Goal: Information Seeking & Learning: Understand process/instructions

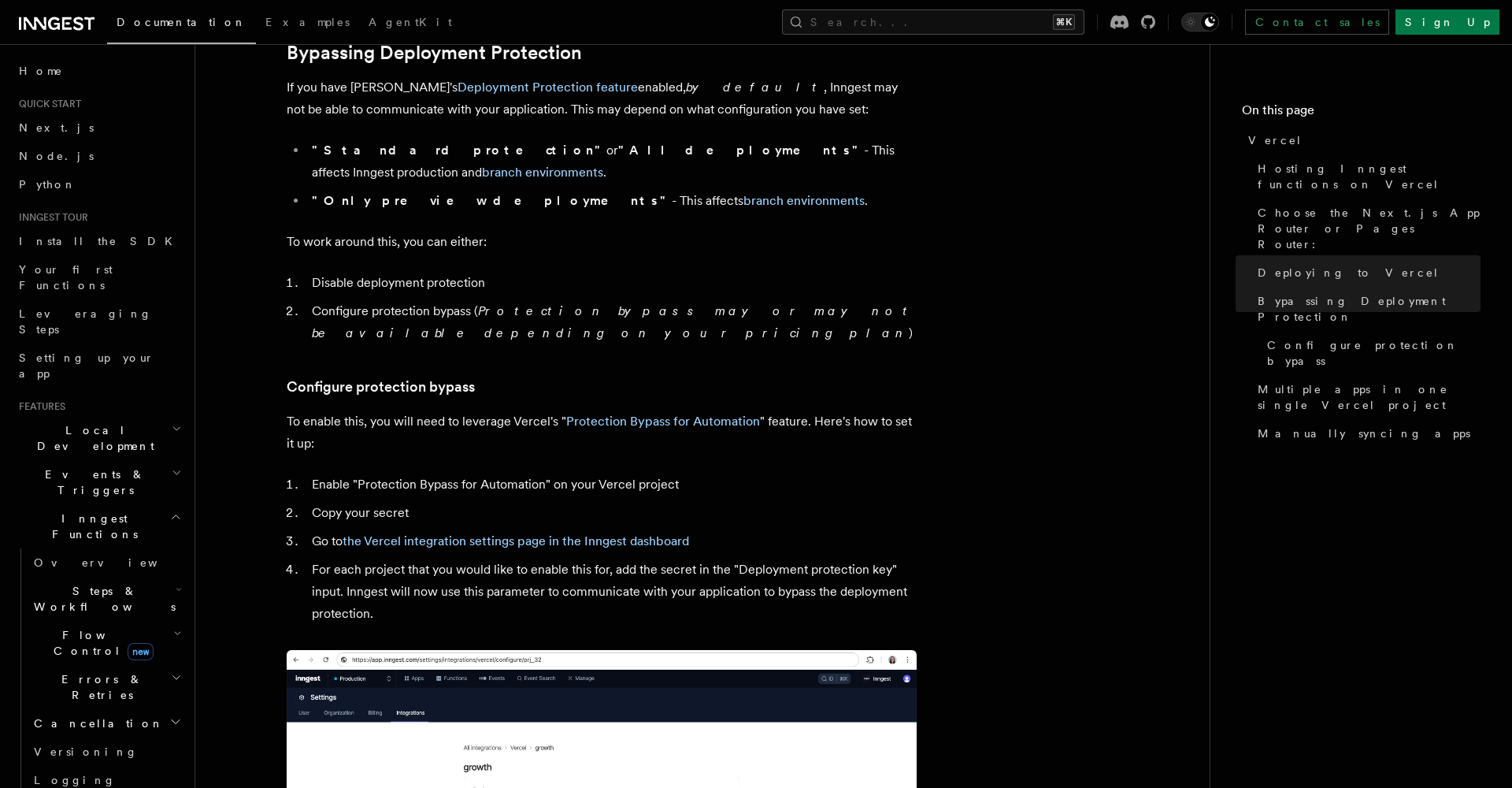
scroll to position [1184, 0]
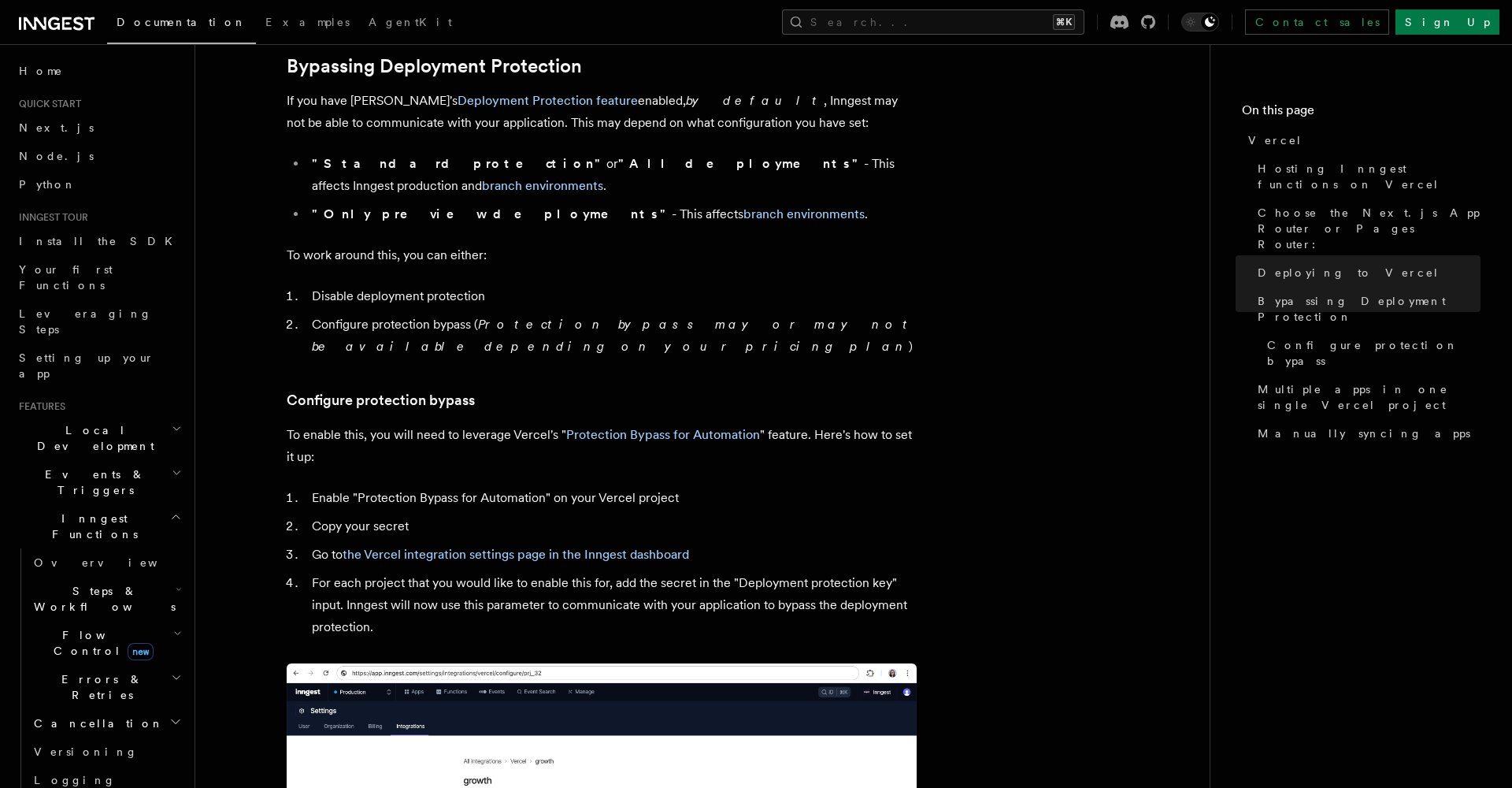
click at [618, 156] on strong ""All deployments"" at bounding box center [740, 164] width 246 height 15
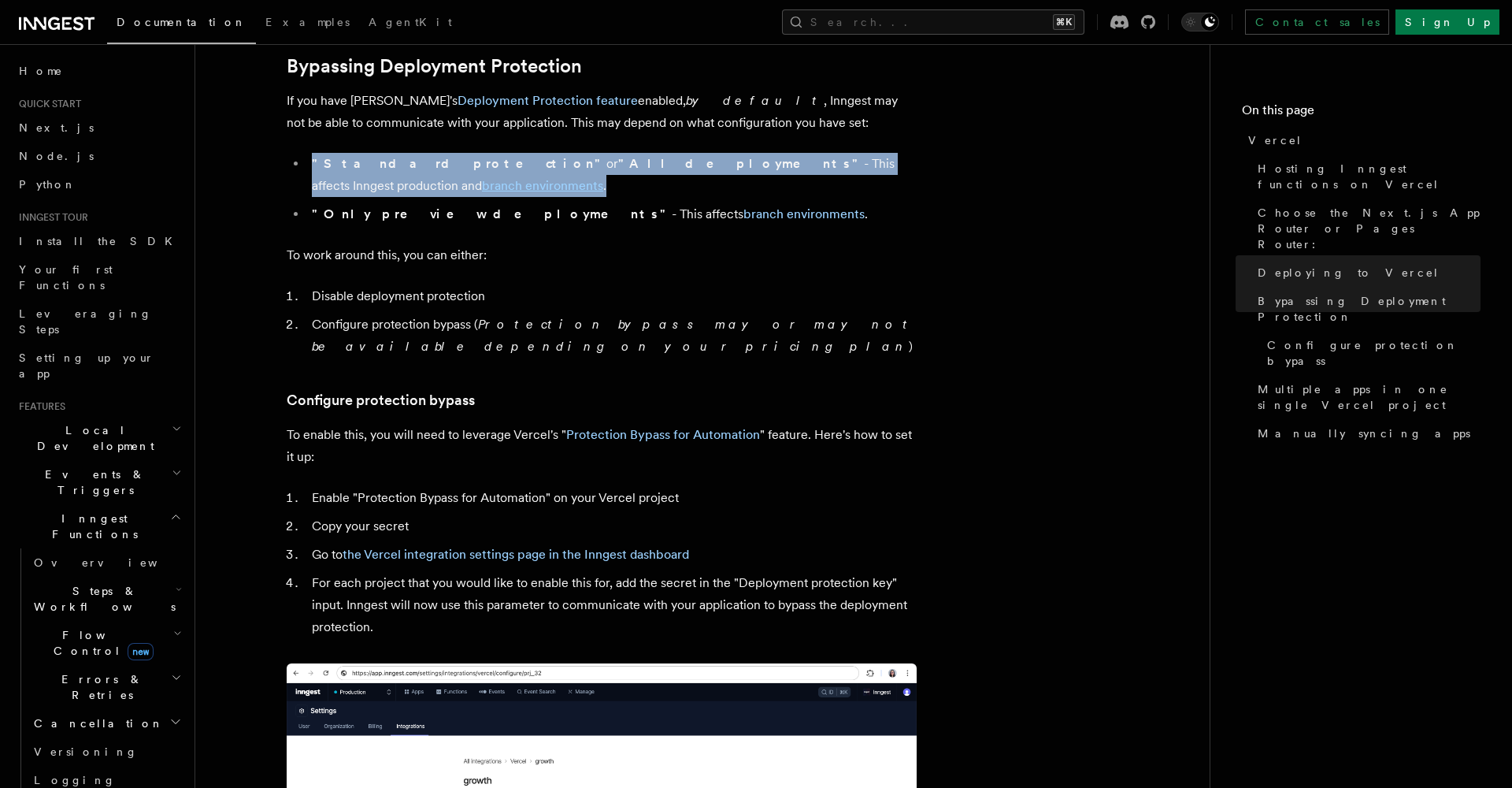
click at [618, 156] on strong ""All deployments"" at bounding box center [740, 164] width 246 height 15
click at [626, 157] on li ""Standard protection" or "All deployments" - This affects Inngest production an…" at bounding box center [611, 175] width 610 height 44
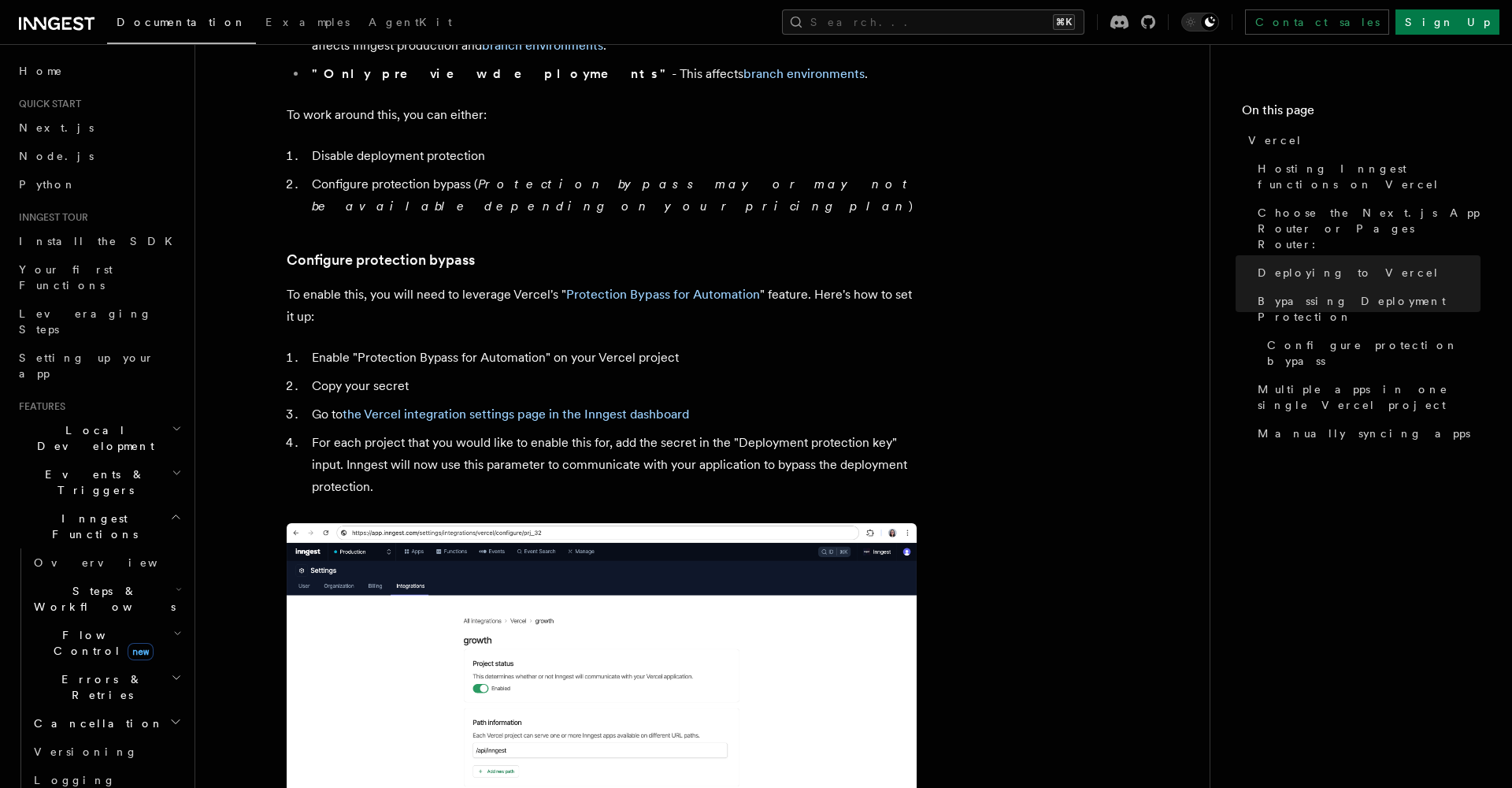
scroll to position [1327, 0]
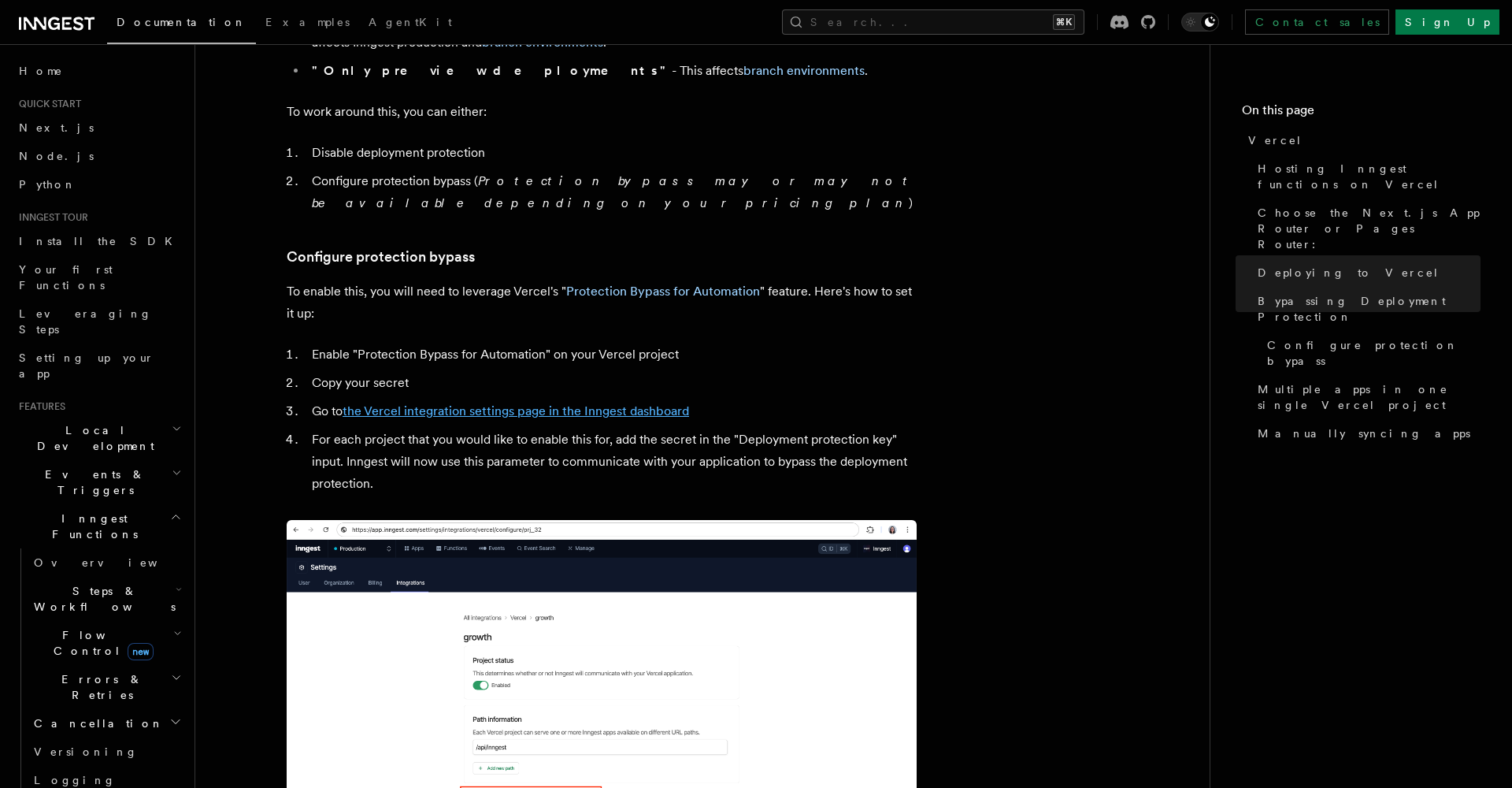
click at [512, 404] on link "the Vercel integration settings page in the Inngest dashboard" at bounding box center [516, 411] width 346 height 15
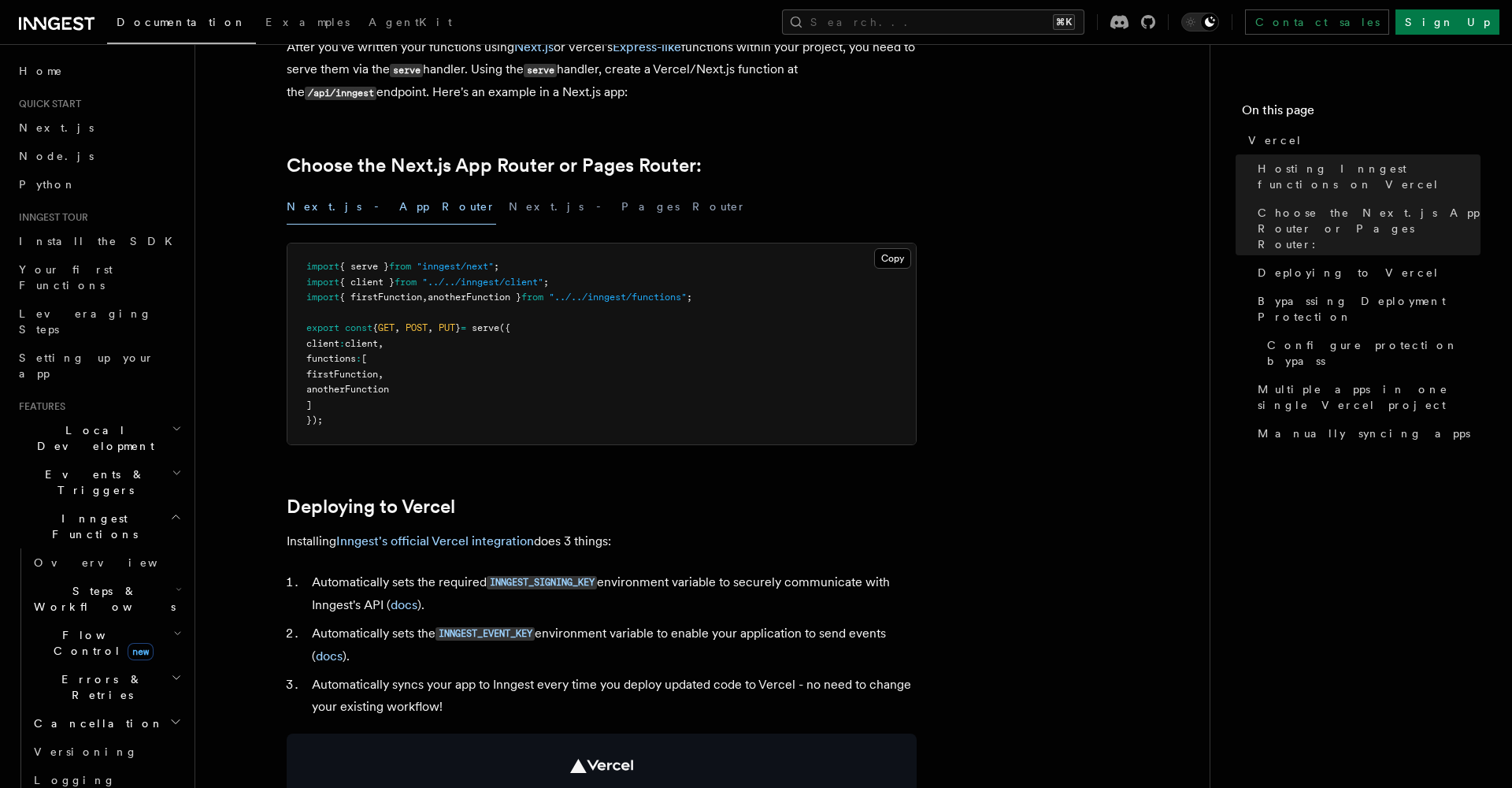
scroll to position [356, 0]
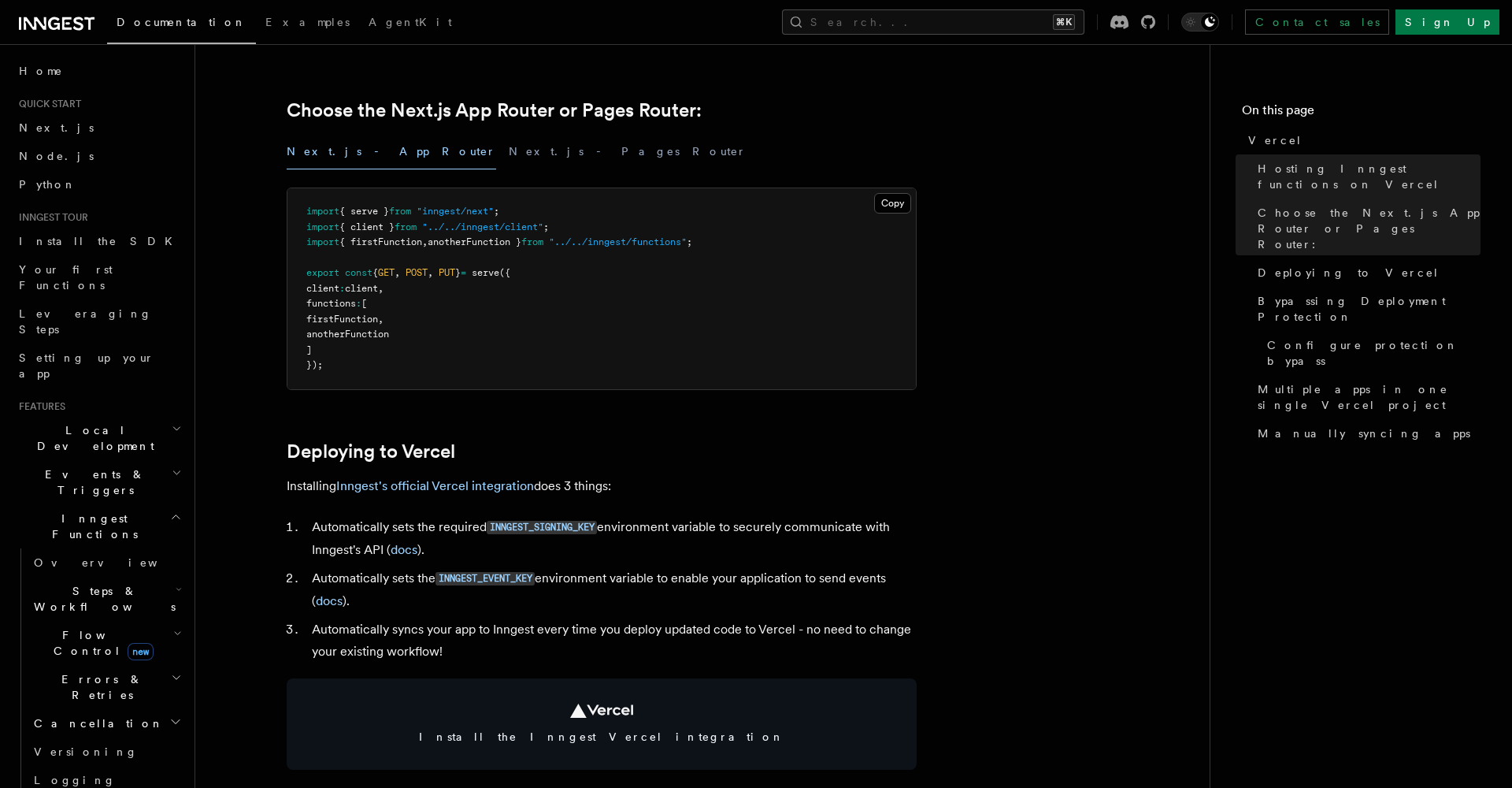
click at [412, 522] on li "Automatically sets the required INNGEST_SIGNING_KEY environment variable to sec…" at bounding box center [611, 538] width 610 height 45
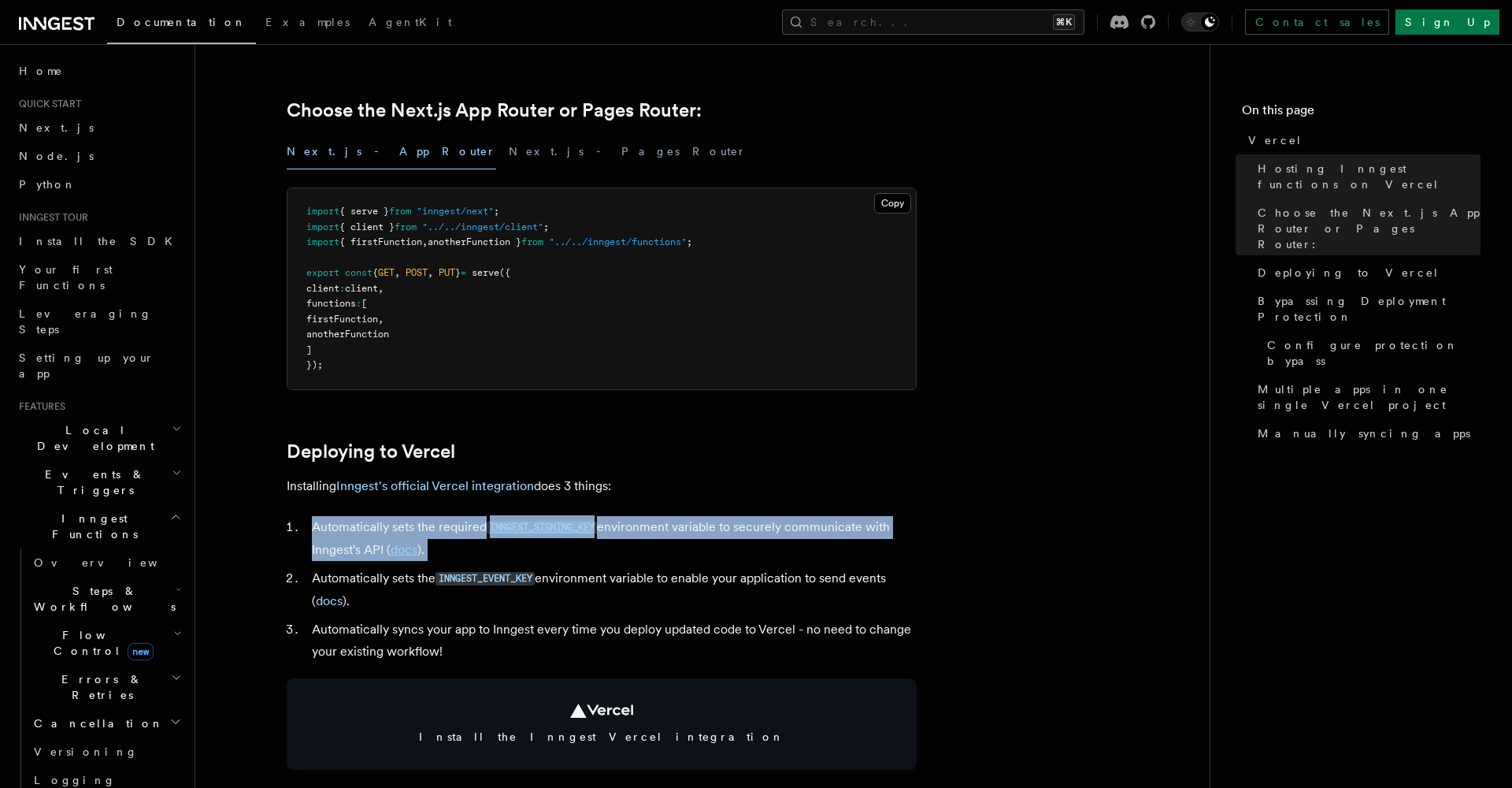
click at [412, 522] on li "Automatically sets the required INNGEST_SIGNING_KEY environment variable to sec…" at bounding box center [611, 538] width 610 height 45
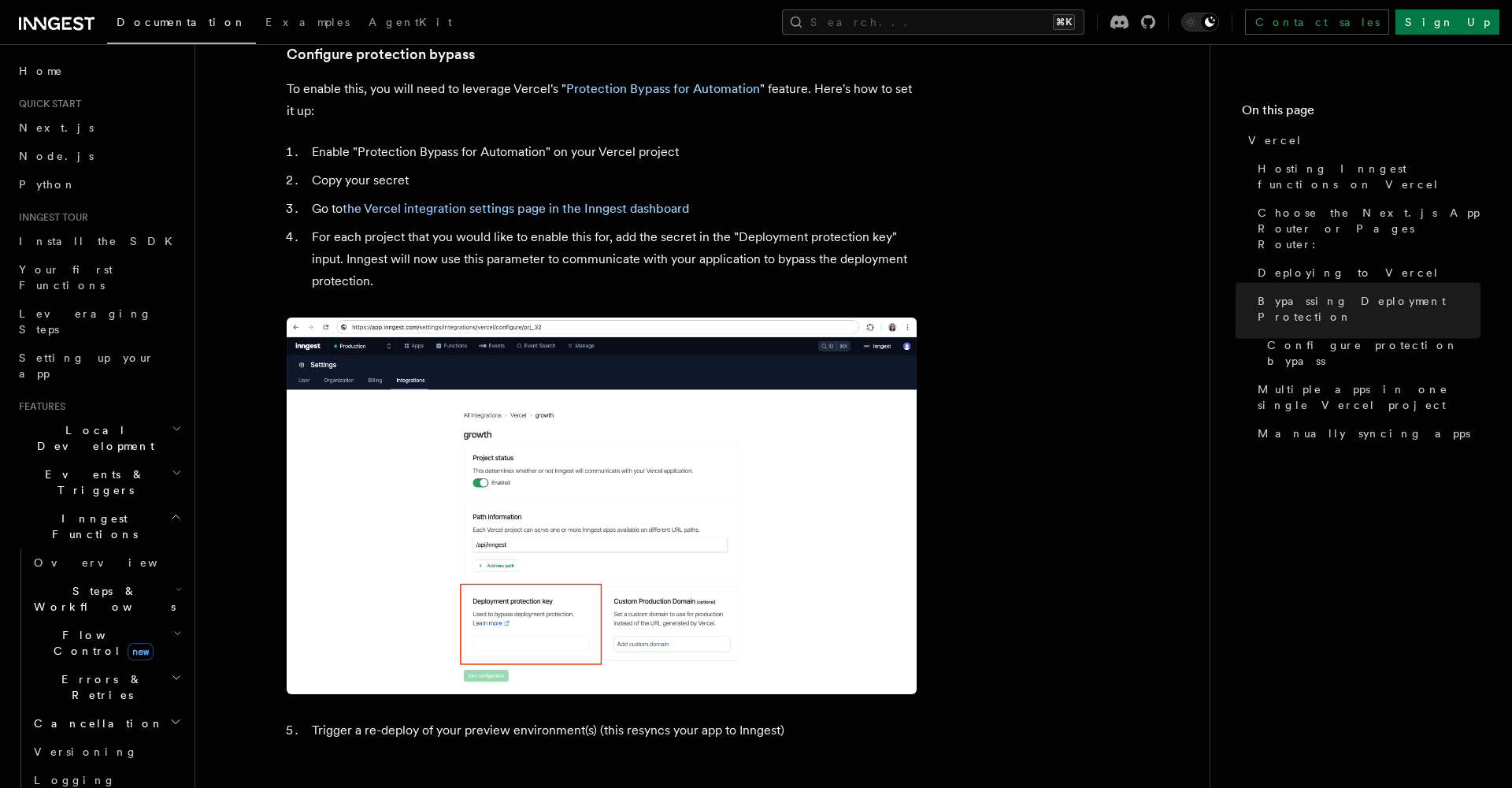
scroll to position [1077, 0]
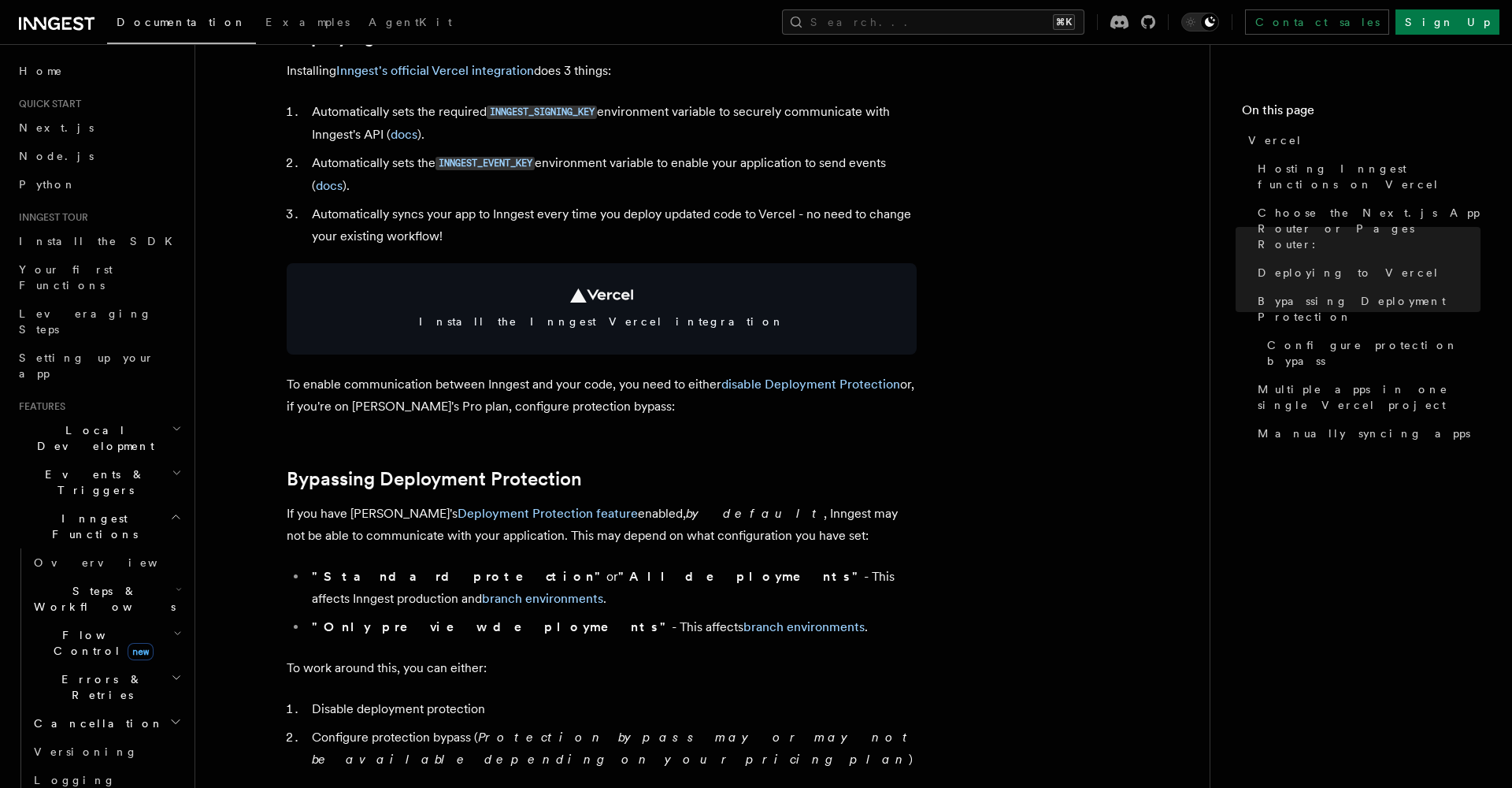
scroll to position [759, 0]
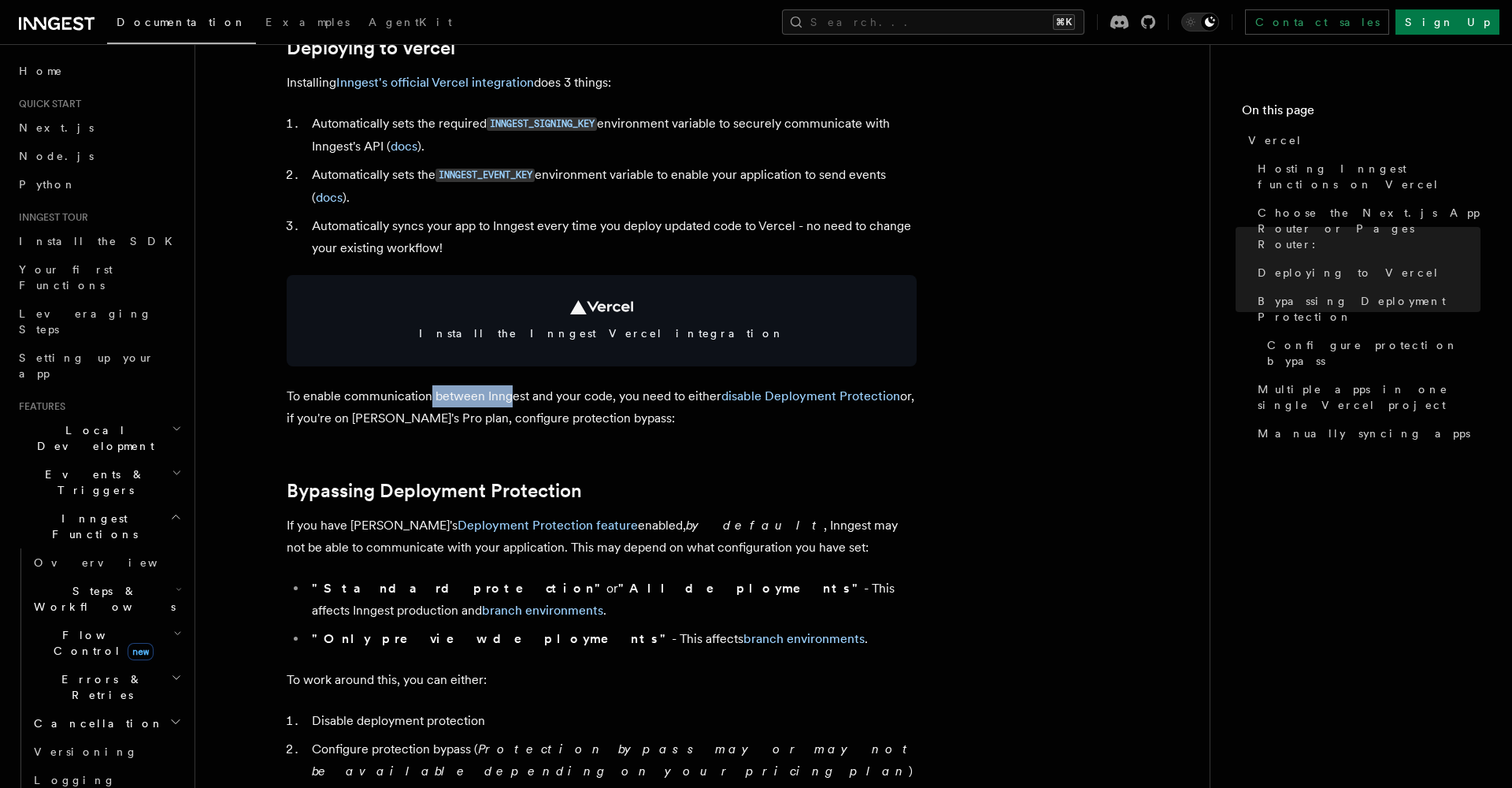
drag, startPoint x: 432, startPoint y: 392, endPoint x: 528, endPoint y: 392, distance: 96.0
click at [525, 392] on p "To enable communication between Inngest and your code, you need to either disab…" at bounding box center [602, 407] width 630 height 44
click at [560, 391] on p "To enable communication between Inngest and your code, you need to either disab…" at bounding box center [602, 407] width 630 height 44
click at [640, 392] on p "To enable communication between Inngest and your code, you need to either disab…" at bounding box center [602, 407] width 630 height 44
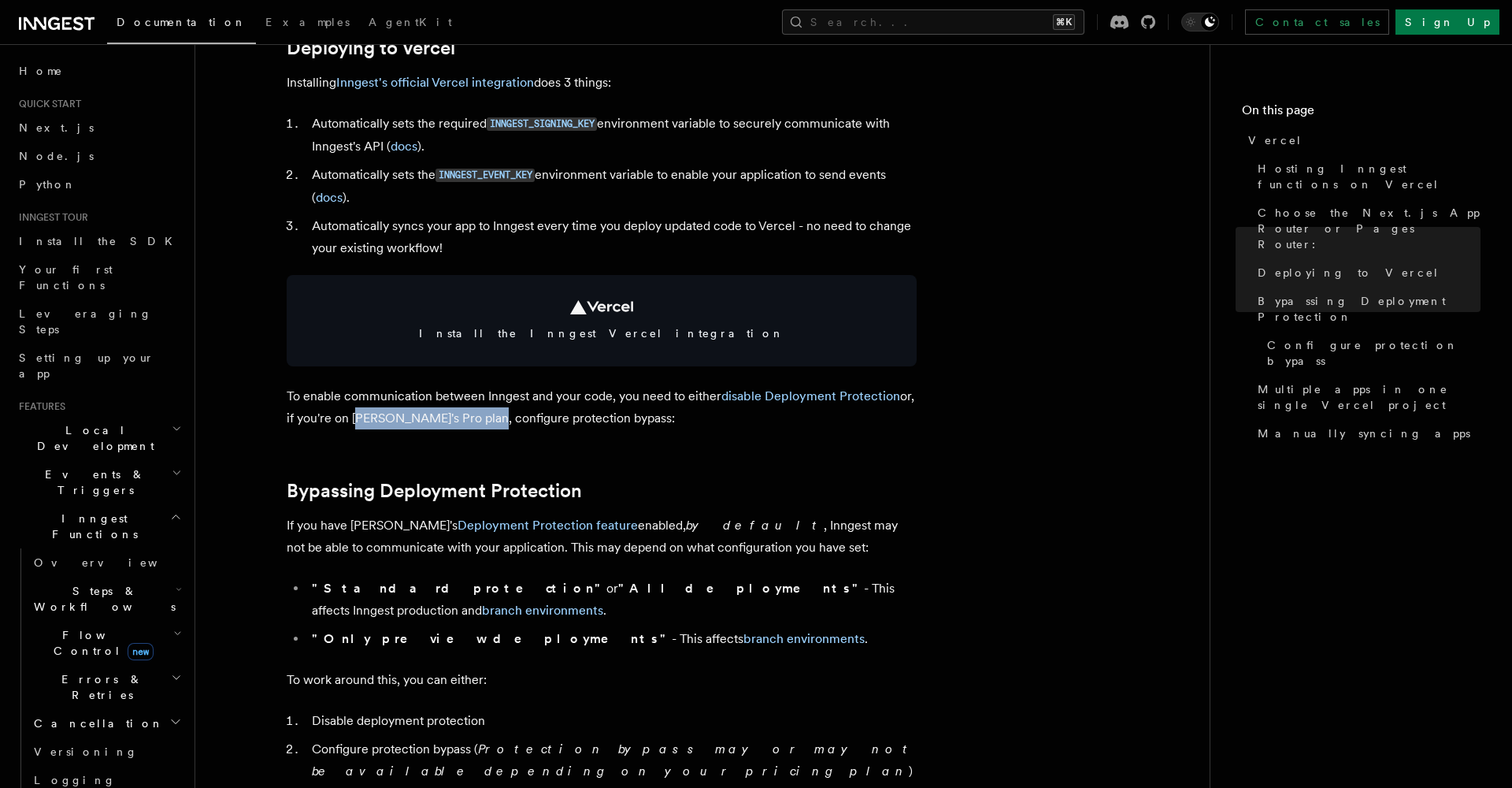
drag, startPoint x: 354, startPoint y: 414, endPoint x: 475, endPoint y: 413, distance: 121.0
click at [475, 413] on p "To enable communication between Inngest and your code, you need to either disab…" at bounding box center [602, 407] width 630 height 44
click at [517, 413] on p "To enable communication between Inngest and your code, you need to either disab…" at bounding box center [602, 407] width 630 height 44
click at [578, 413] on p "To enable communication between Inngest and your code, you need to either disab…" at bounding box center [602, 407] width 630 height 44
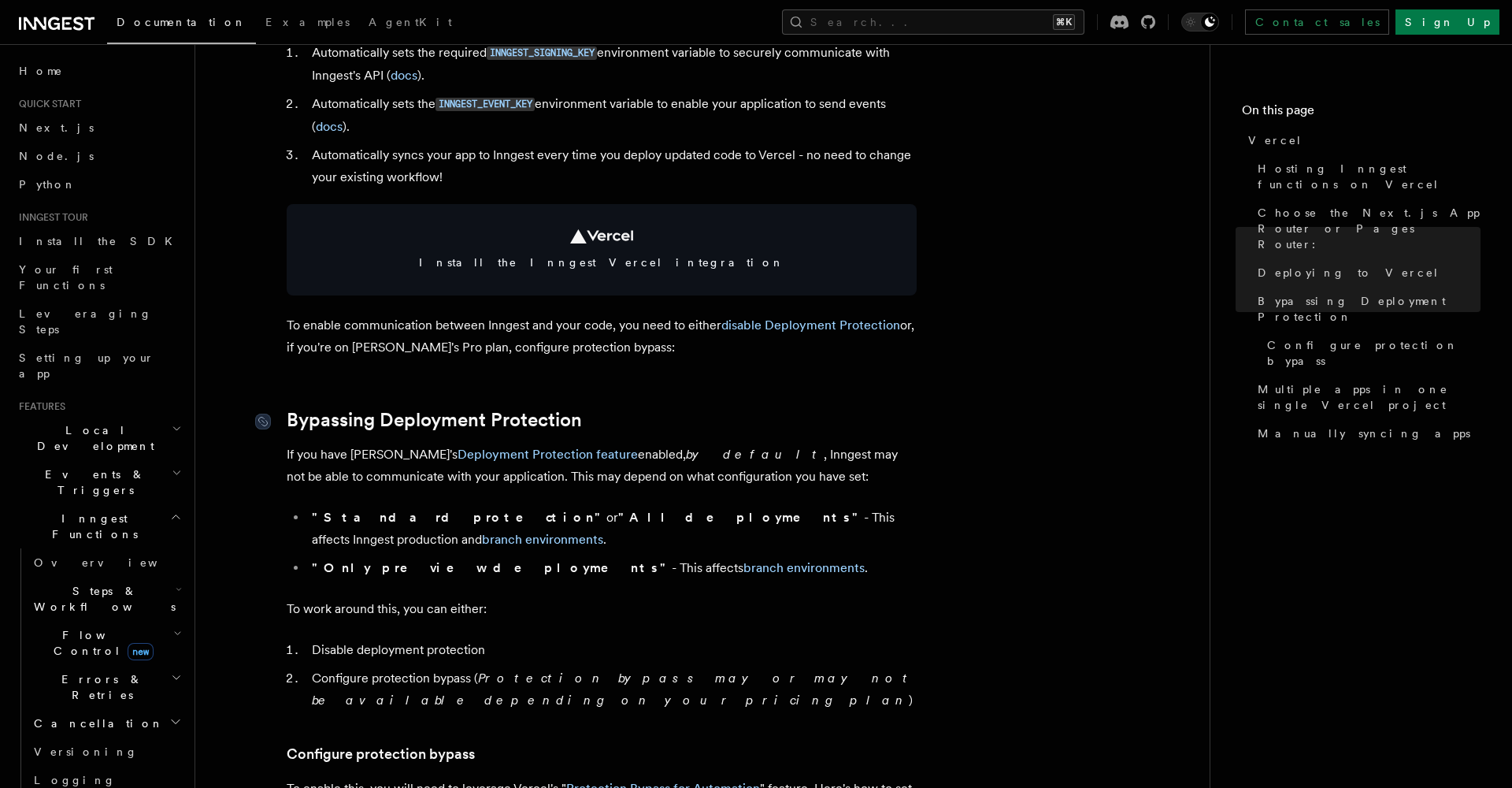
scroll to position [831, 0]
drag, startPoint x: 677, startPoint y: 454, endPoint x: 784, endPoint y: 454, distance: 107.0
click at [784, 454] on p "If you have Vercel's Deployment Protection feature enabled, by default , Innges…" at bounding box center [602, 464] width 630 height 44
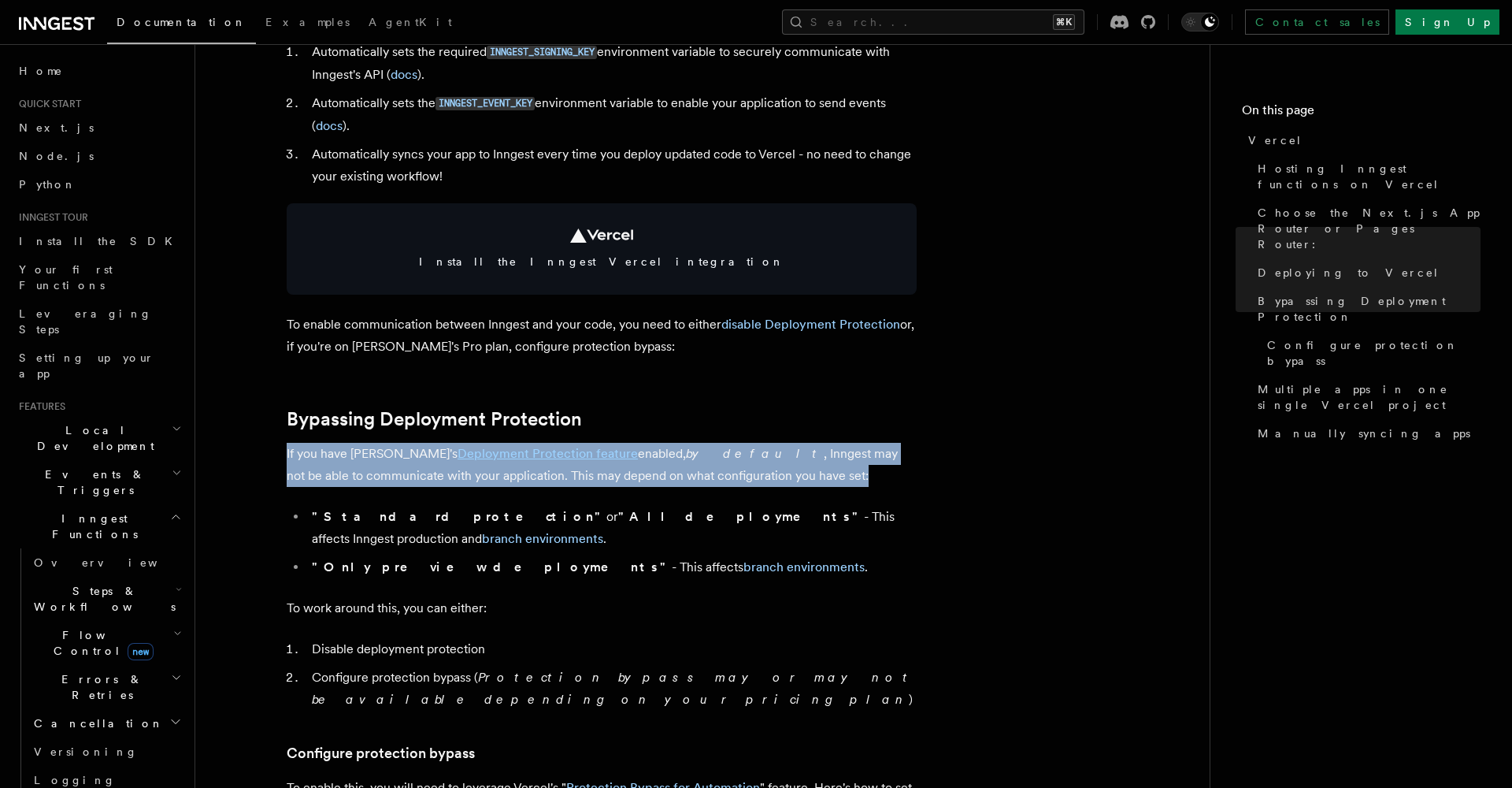
click at [784, 454] on p "If you have Vercel's Deployment Protection feature enabled, by default , Innges…" at bounding box center [602, 464] width 630 height 44
click at [555, 474] on p "If you have Vercel's Deployment Protection feature enabled, by default , Innges…" at bounding box center [602, 464] width 630 height 44
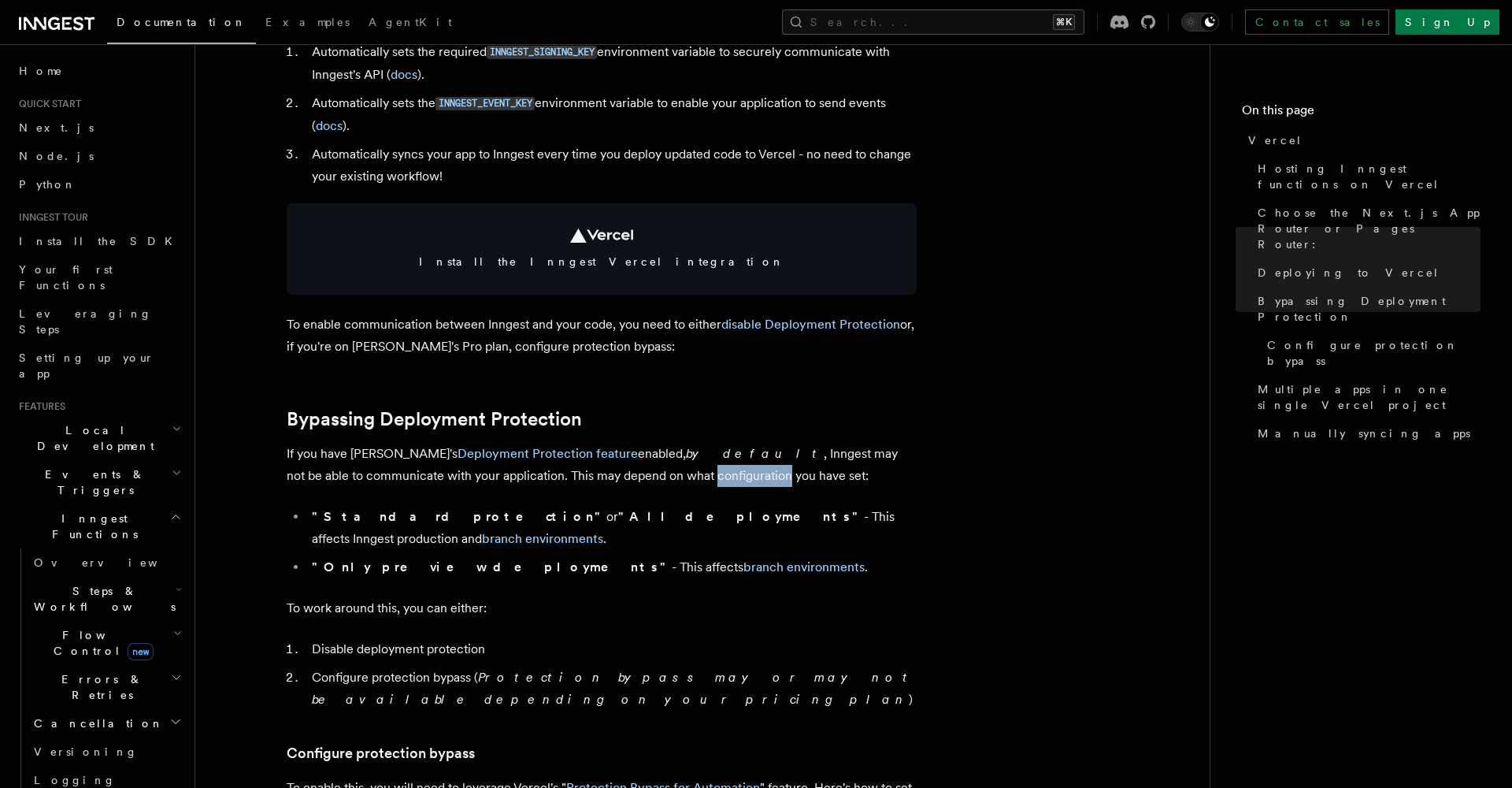
click at [555, 474] on p "If you have Vercel's Deployment Protection feature enabled, by default , Innges…" at bounding box center [602, 464] width 630 height 44
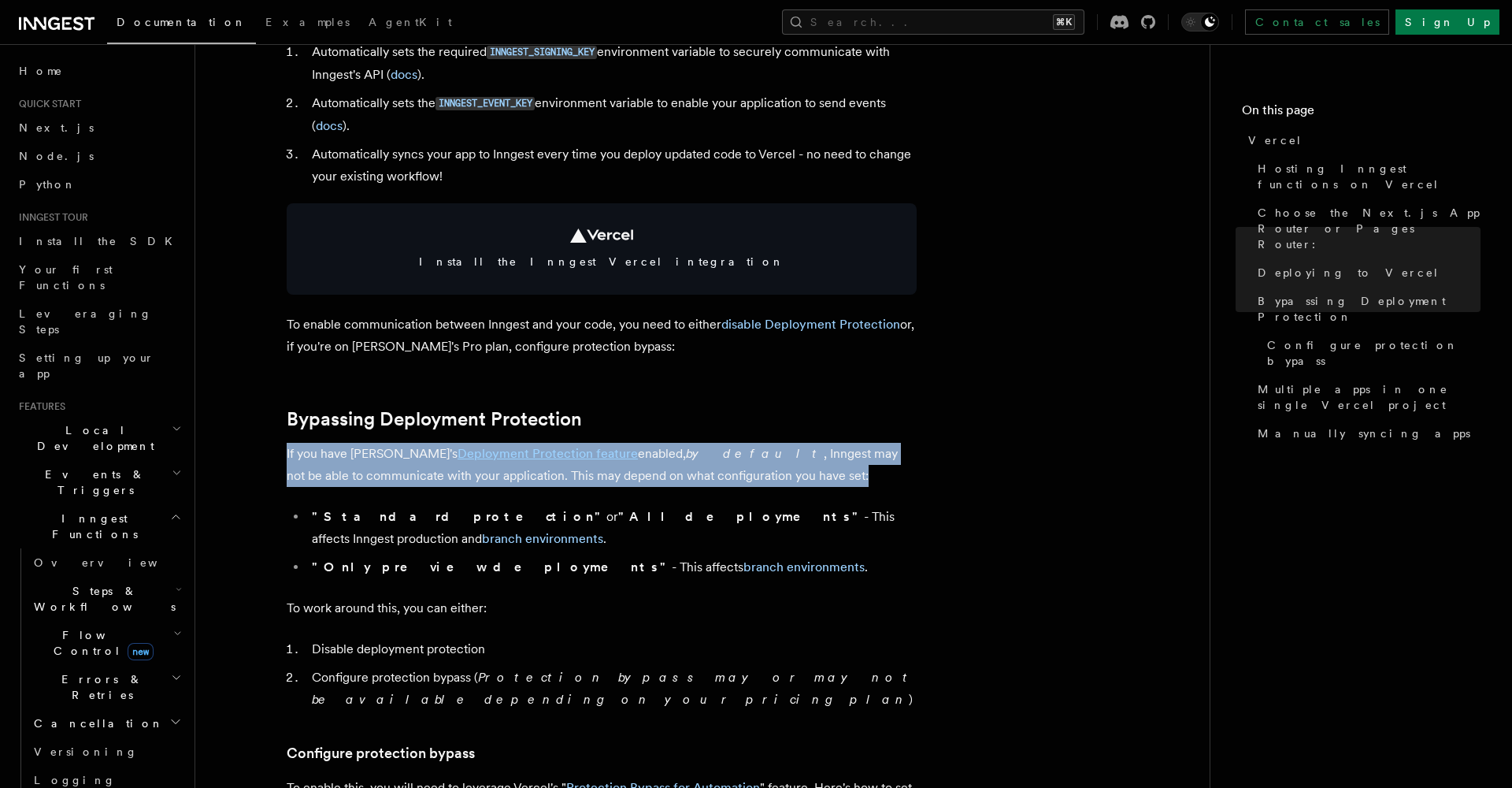
click at [555, 474] on p "If you have Vercel's Deployment Protection feature enabled, by default , Innges…" at bounding box center [602, 464] width 630 height 44
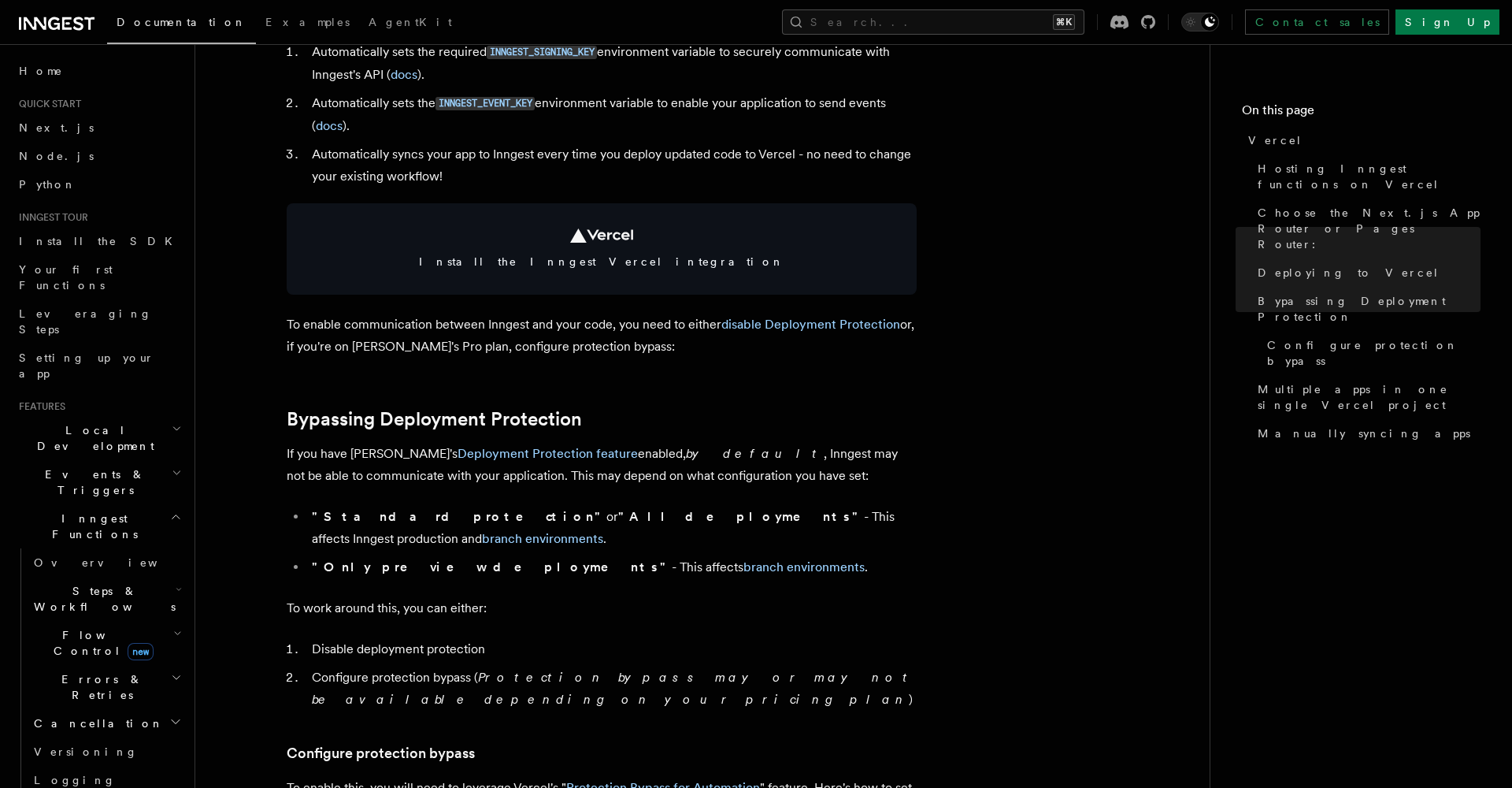
click at [414, 512] on strong ""Standard protection"" at bounding box center [459, 516] width 295 height 15
click at [663, 516] on li ""Standard protection" or "All deployments" - This affects Inngest production an…" at bounding box center [611, 528] width 610 height 44
click at [774, 556] on li ""Only preview deployments" - This affects branch environments ." at bounding box center [611, 566] width 610 height 22
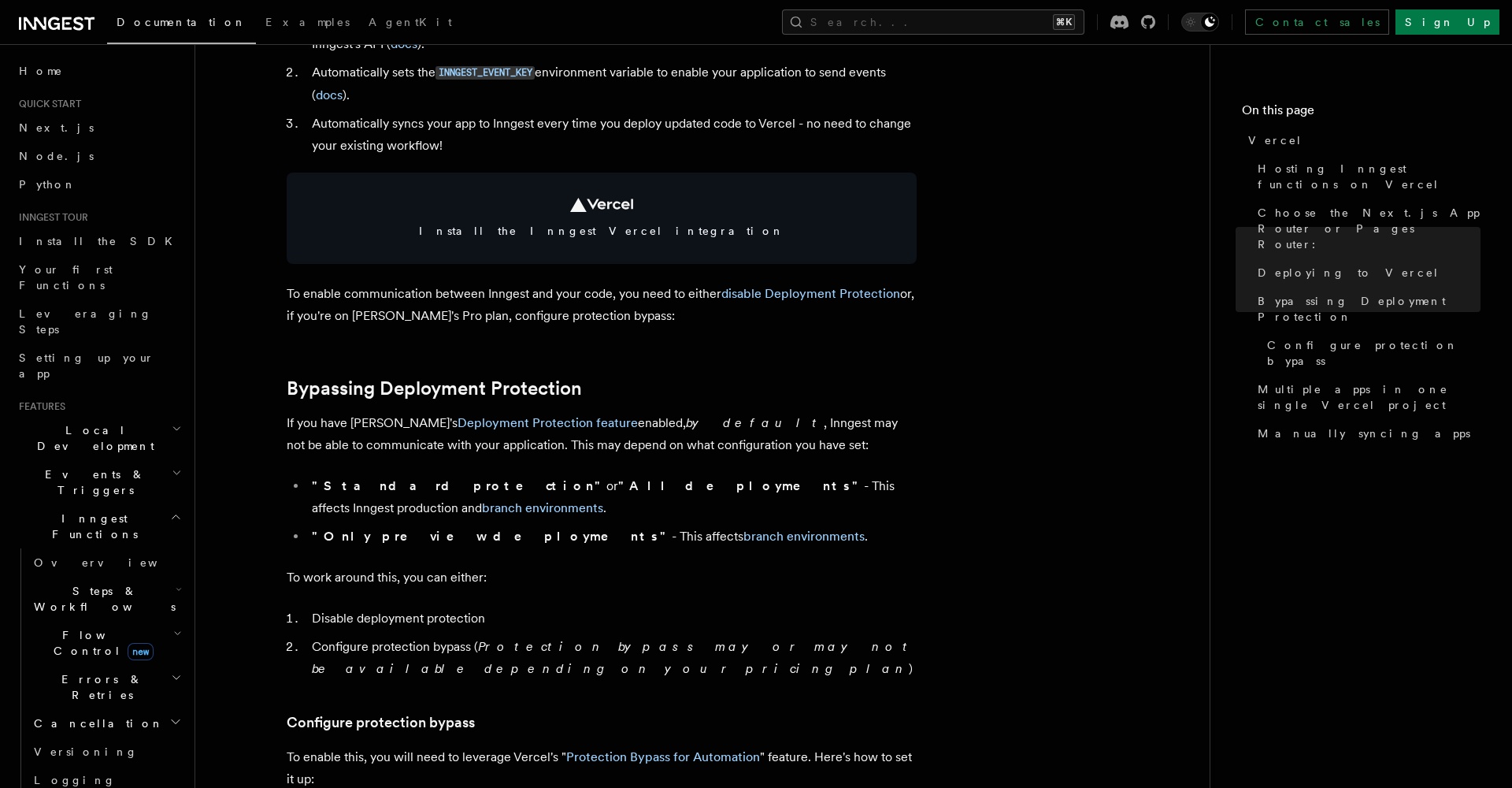
scroll to position [863, 0]
drag, startPoint x: 627, startPoint y: 479, endPoint x: 750, endPoint y: 479, distance: 123.0
click at [750, 479] on li ""Standard protection" or "All deployments" - This affects Inngest production an…" at bounding box center [611, 496] width 610 height 44
click at [756, 524] on li ""Only preview deployments" - This affects branch environments ." at bounding box center [611, 534] width 610 height 22
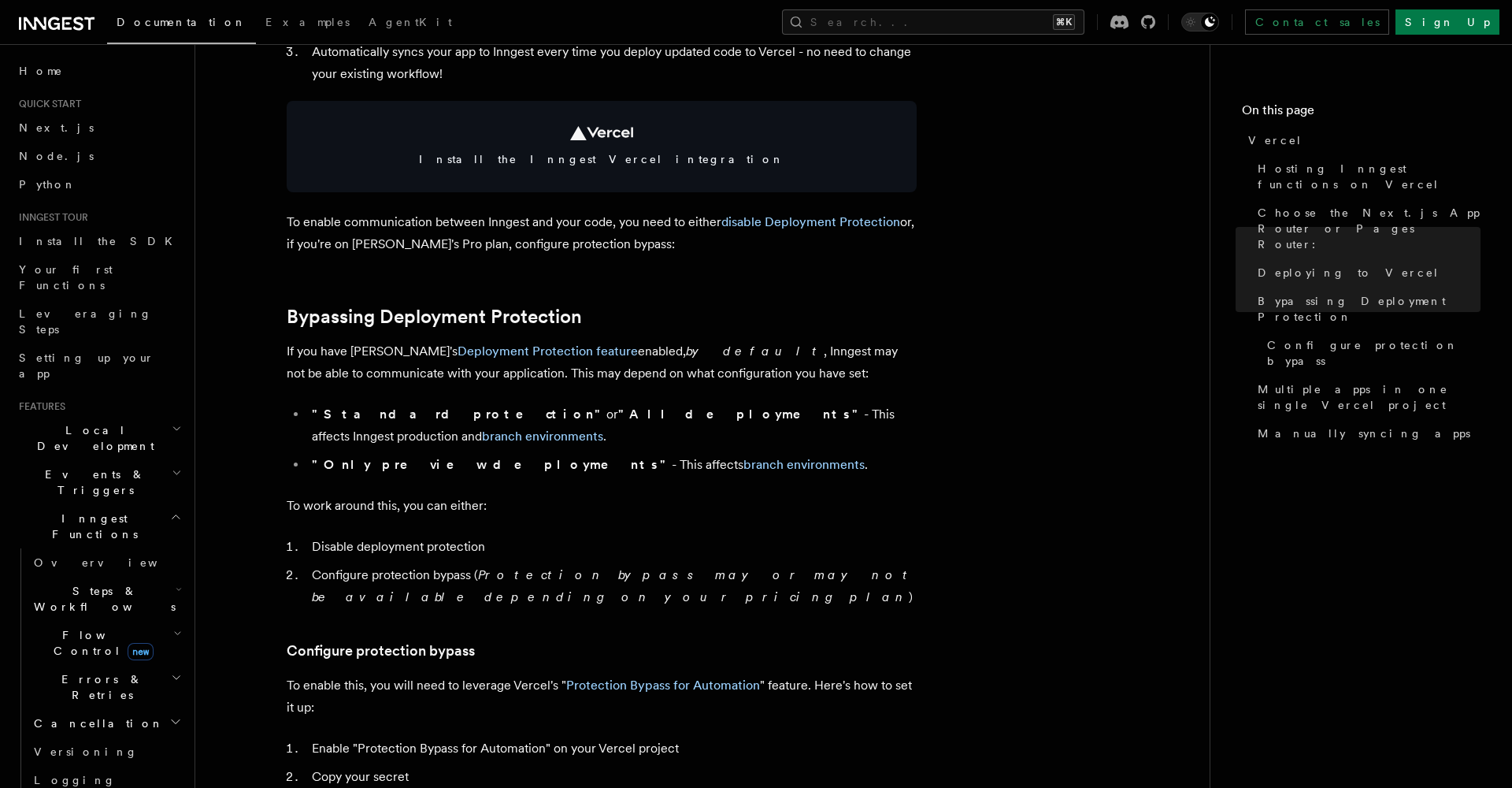
scroll to position [937, 0]
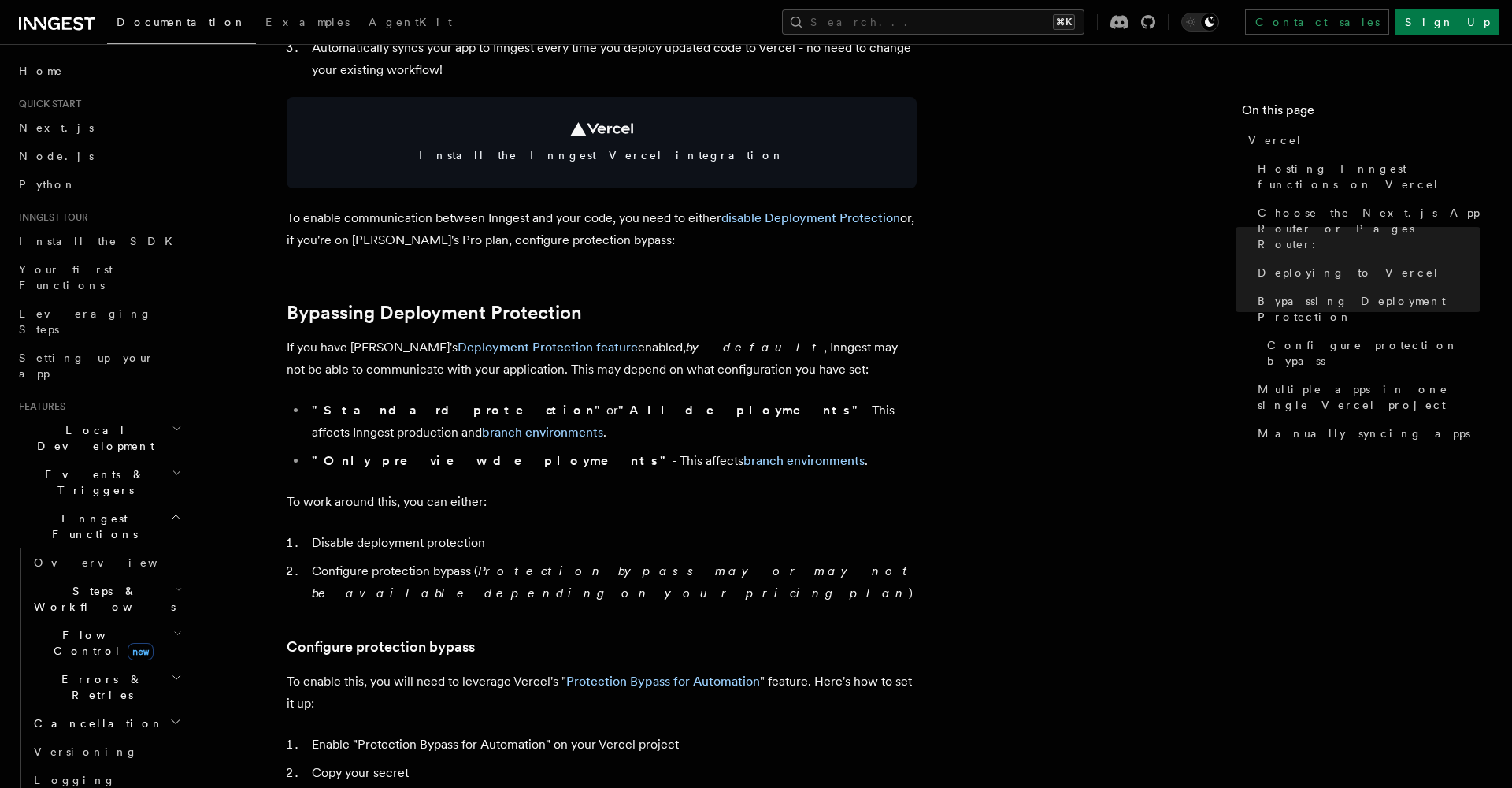
click at [367, 560] on li "Configure protection bypass ( Protection bypass may or may not be available dep…" at bounding box center [611, 582] width 610 height 44
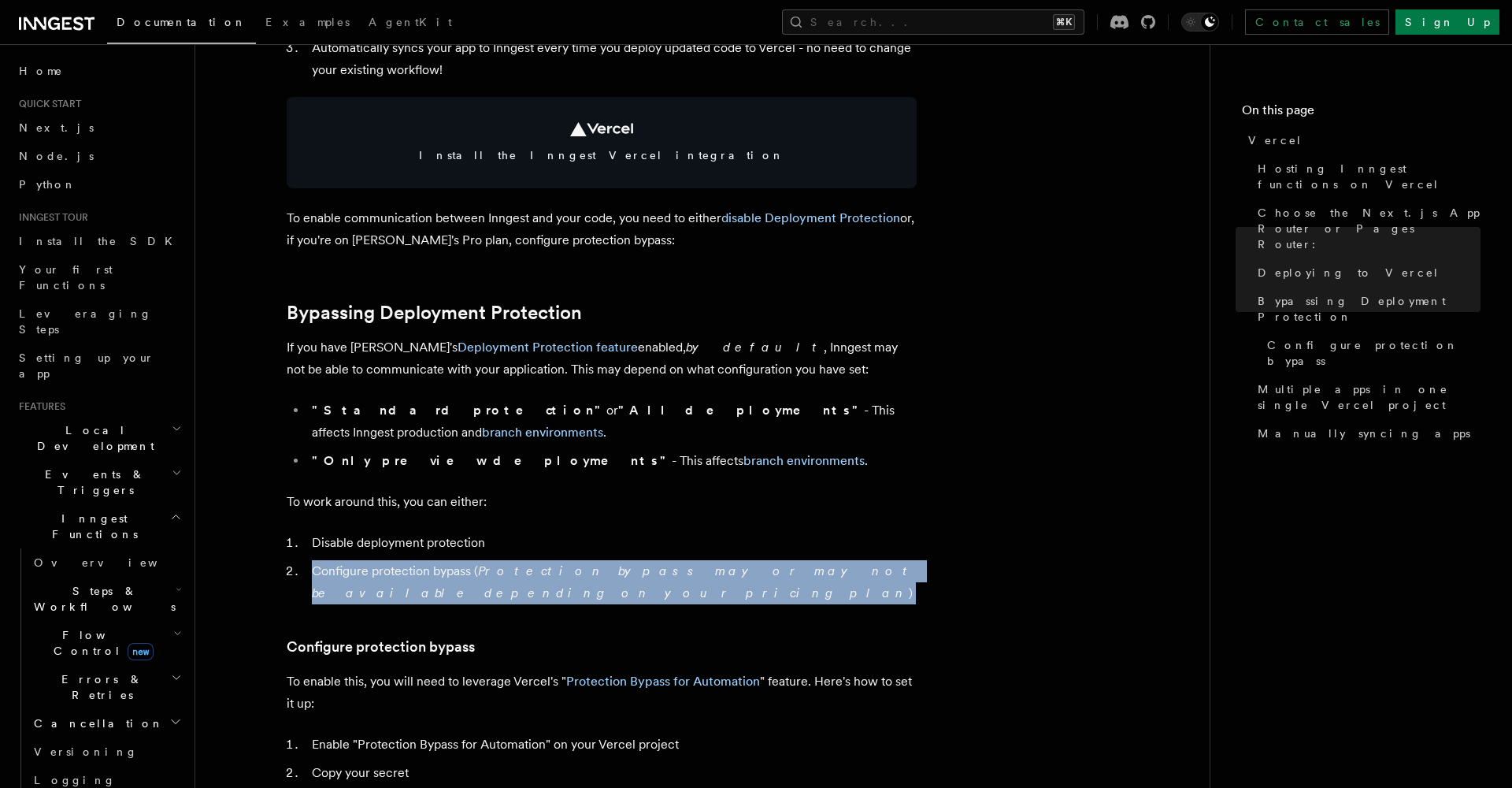
click at [367, 560] on li "Configure protection bypass ( Protection bypass may or may not be available dep…" at bounding box center [611, 582] width 610 height 44
click at [507, 563] on em "Protection bypass may or may not be available depending on your pricing plan" at bounding box center [613, 582] width 603 height 37
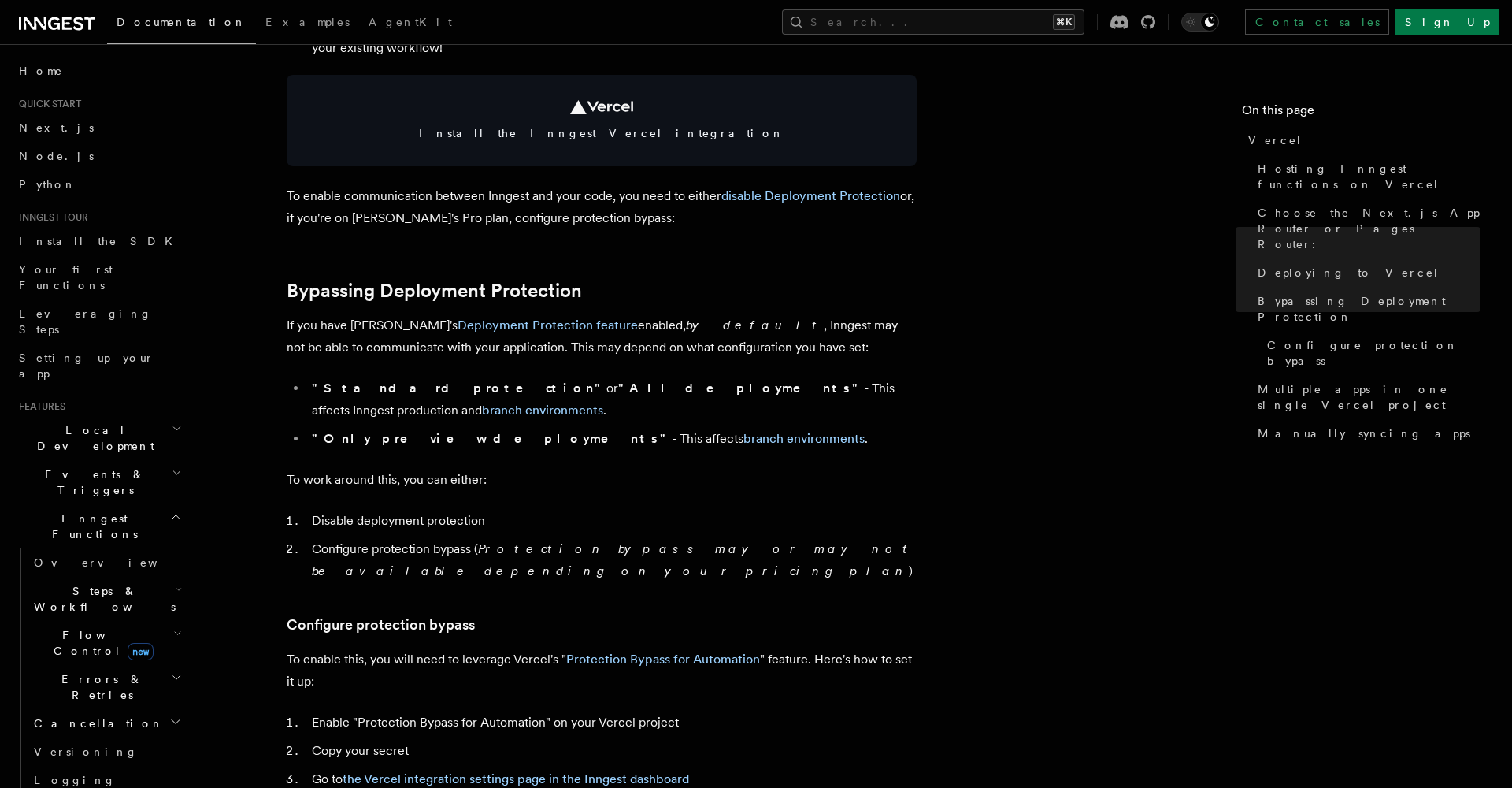
scroll to position [960, 0]
drag, startPoint x: 473, startPoint y: 521, endPoint x: 323, endPoint y: 520, distance: 150.0
click at [323, 537] on li "Configure protection bypass ( Protection bypass may or may not be available dep…" at bounding box center [611, 559] width 610 height 44
click at [466, 591] on article "Platform Deployment Cloud Providers Setup Vercel Inngest enables you to host yo…" at bounding box center [702, 749] width 964 height 3282
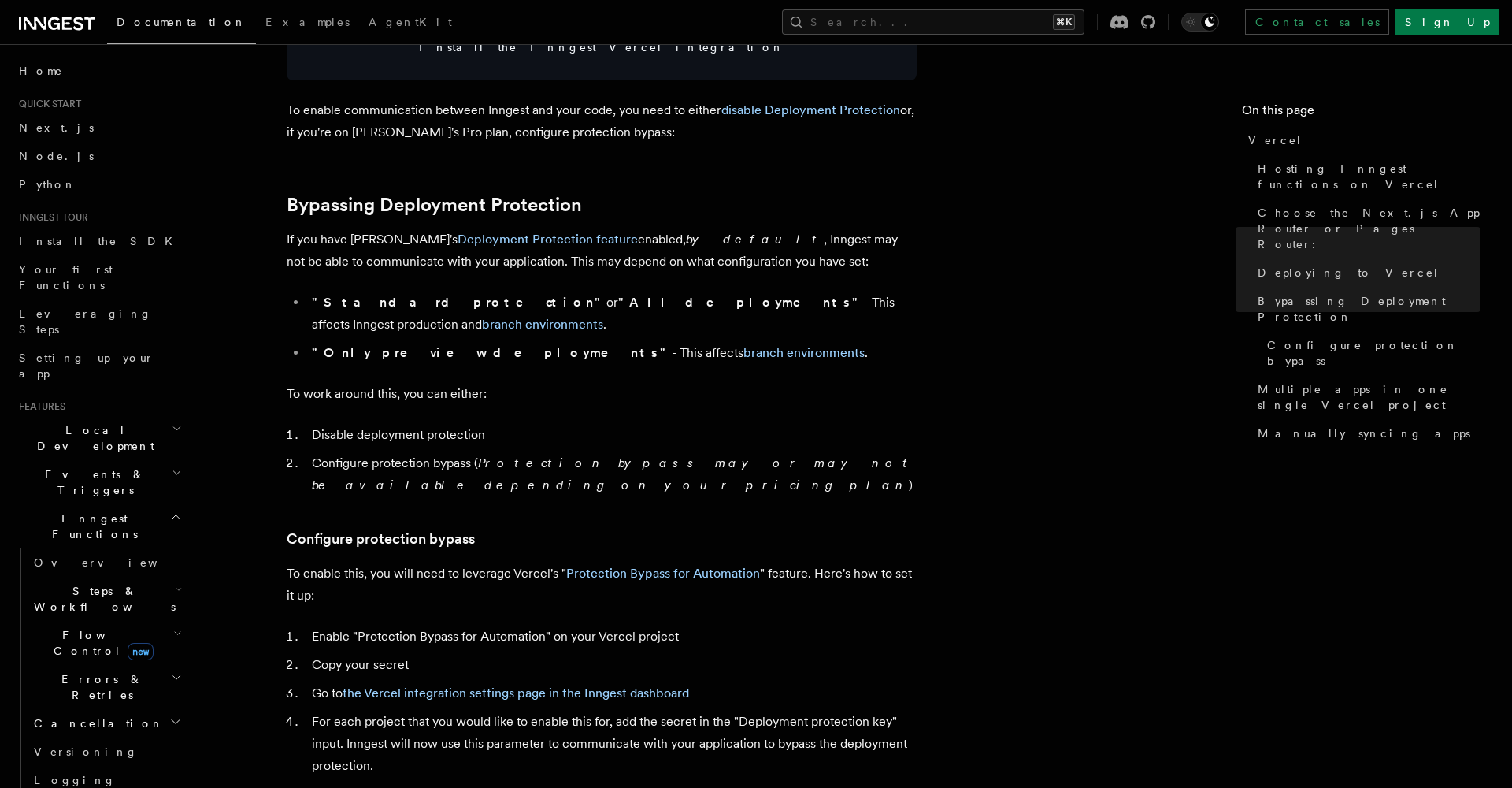
scroll to position [1045, 0]
click at [634, 566] on link "Protection Bypass for Automation" at bounding box center [663, 573] width 193 height 15
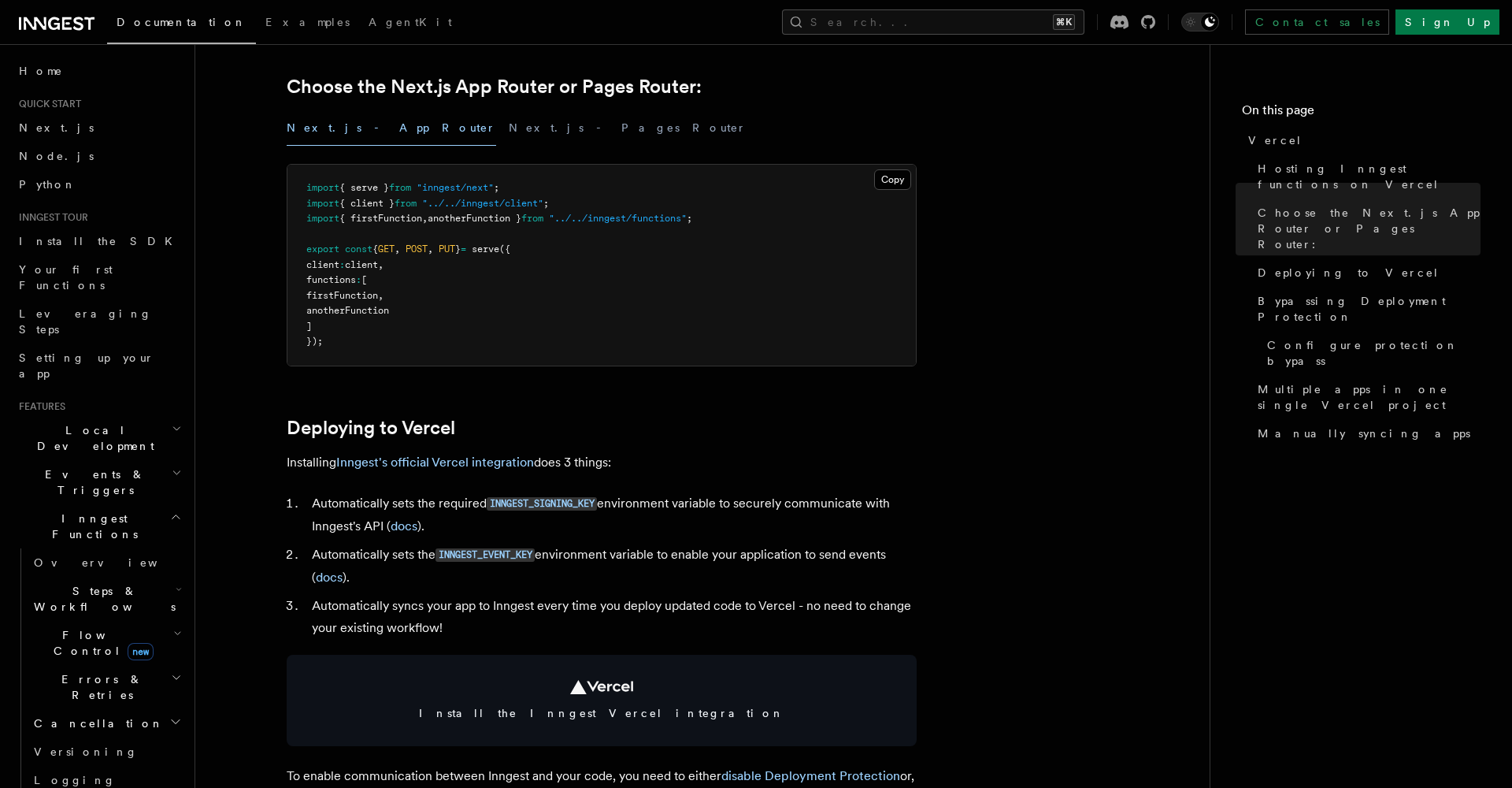
scroll to position [479, 0]
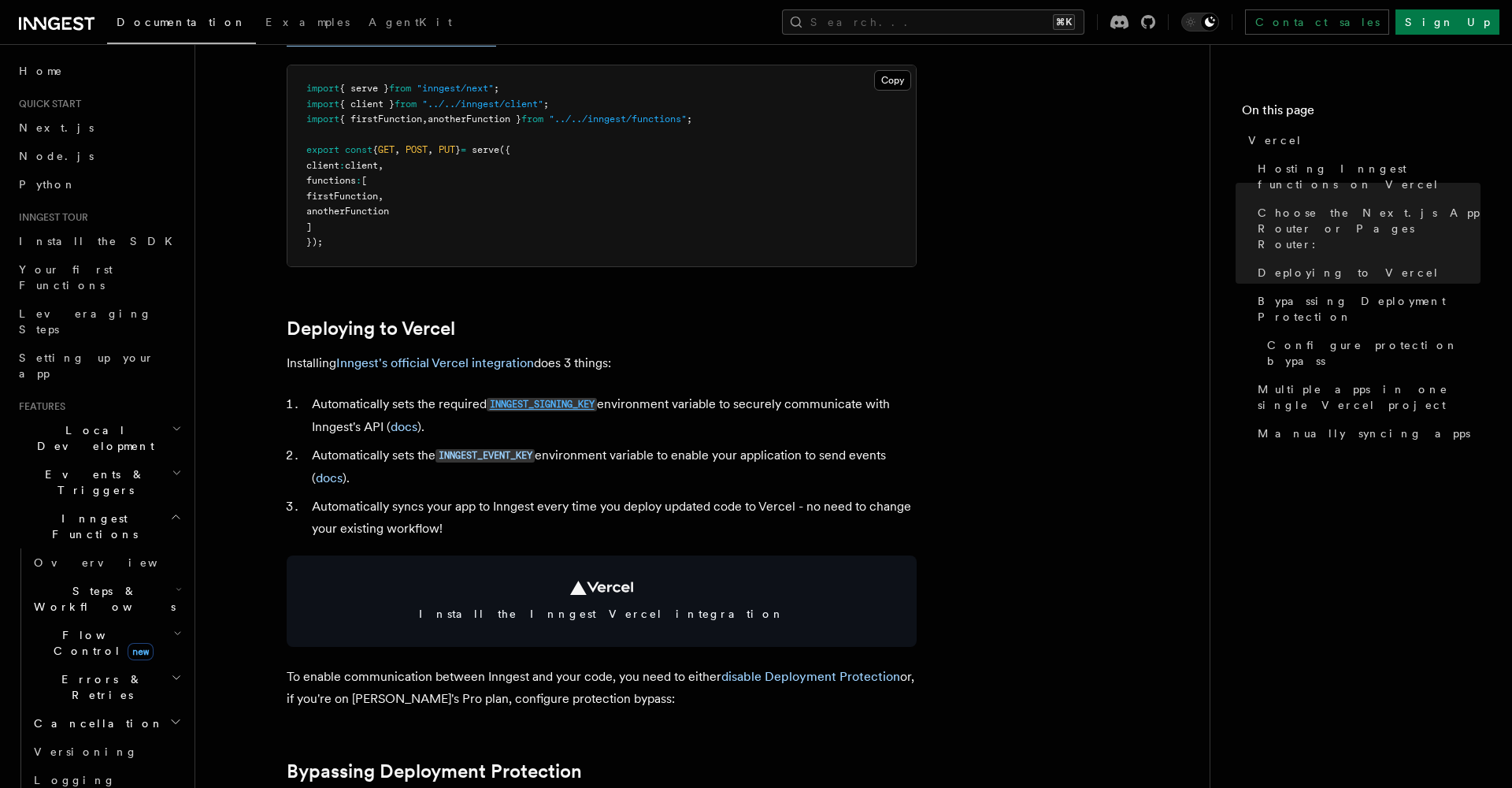
click at [574, 402] on code "INNGEST_SIGNING_KEY" at bounding box center [541, 404] width 110 height 14
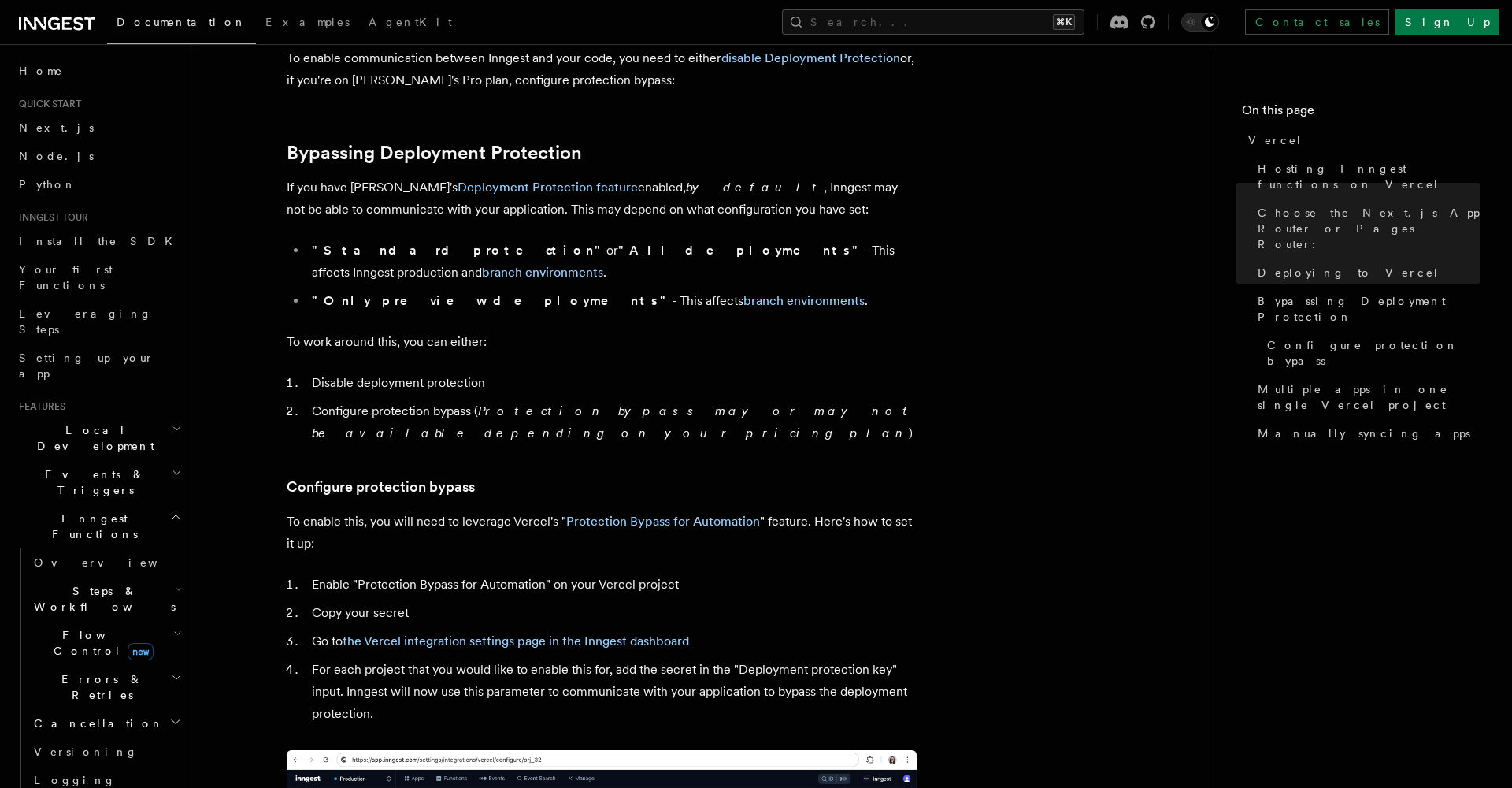
click at [574, 402] on article "Platform Deployment Cloud Providers Setup Vercel Inngest enables you to host yo…" at bounding box center [702, 612] width 964 height 3282
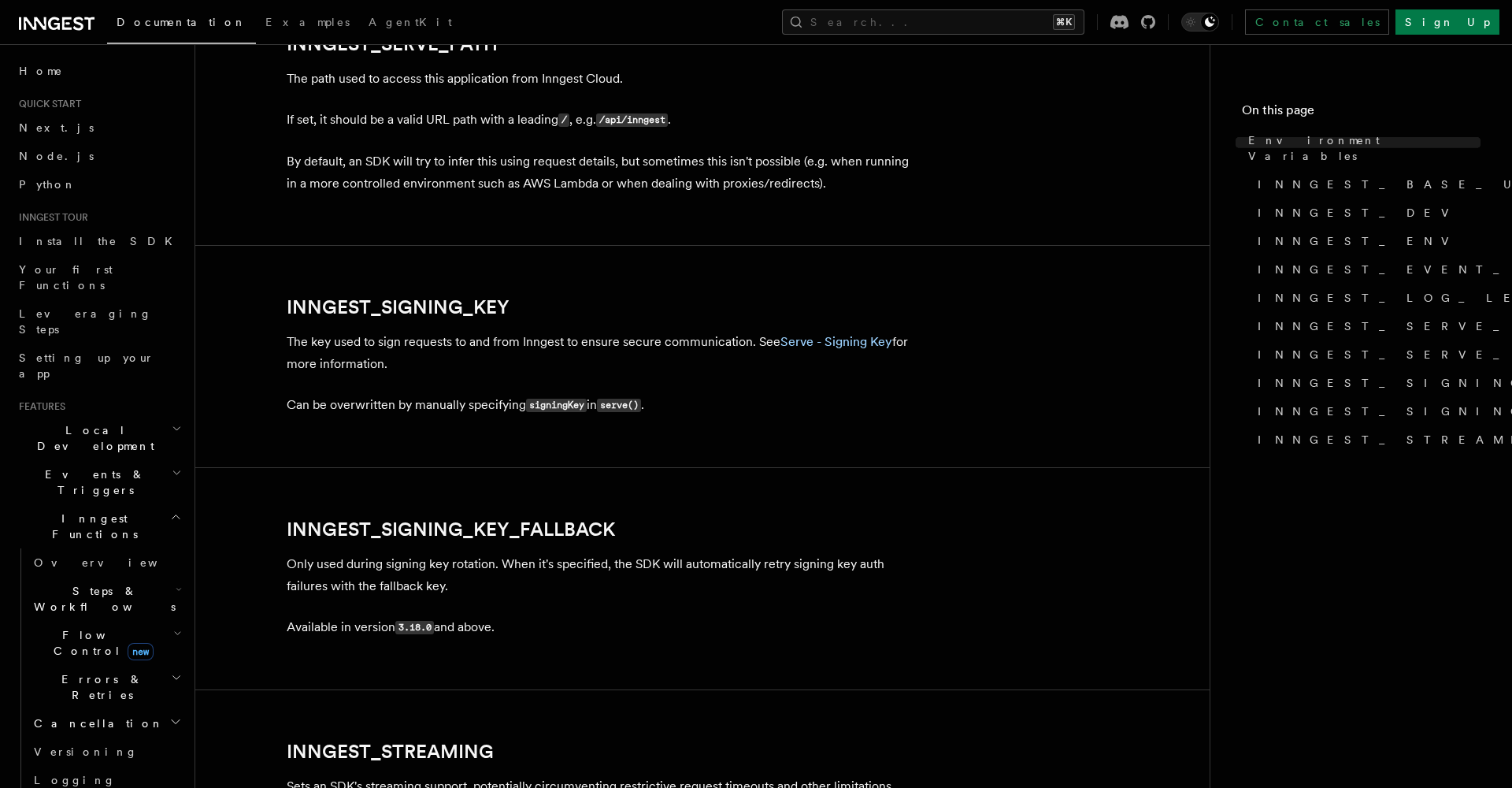
scroll to position [2762, 0]
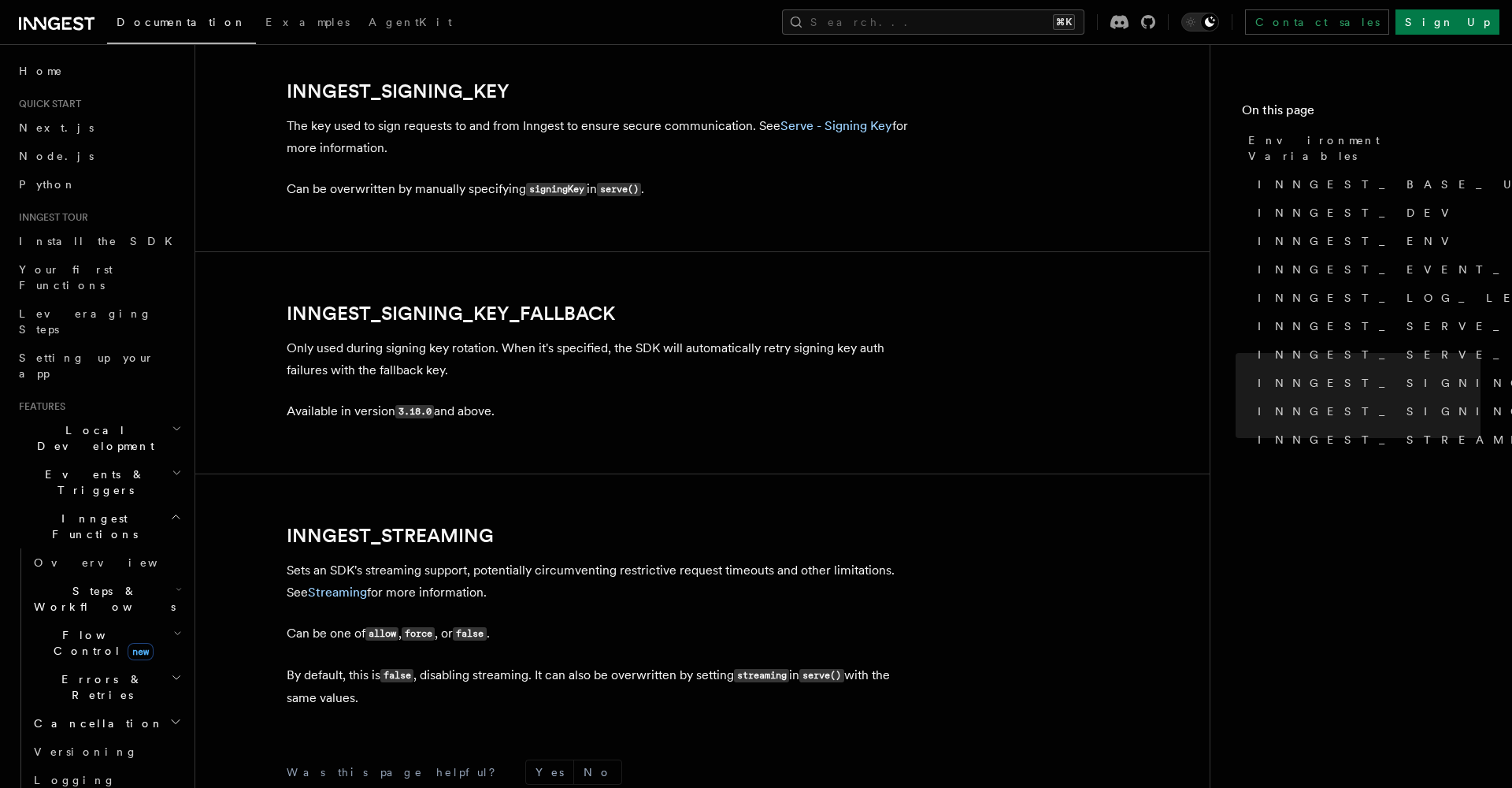
click at [391, 339] on p "Only used during signing key rotation. When it's specified, the SDK will automa…" at bounding box center [602, 359] width 630 height 44
click at [485, 339] on p "Only used during signing key rotation. When it's specified, the SDK will automa…" at bounding box center [602, 359] width 630 height 44
click at [481, 360] on p "Only used during signing key rotation. When it's specified, the SDK will automa…" at bounding box center [602, 359] width 630 height 44
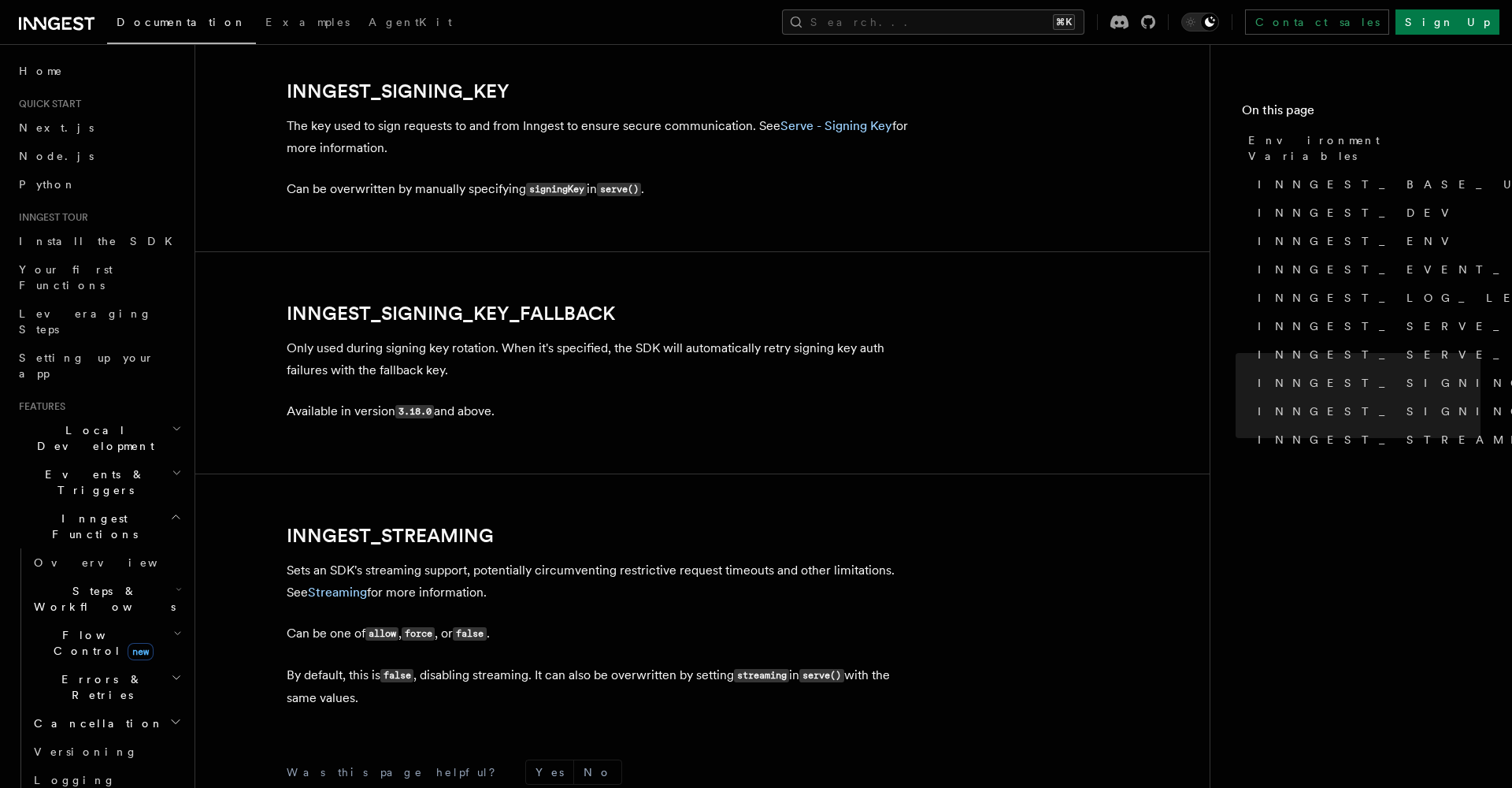
click at [547, 342] on p "Only used during signing key rotation. When it's specified, the SDK will automa…" at bounding box center [602, 359] width 630 height 44
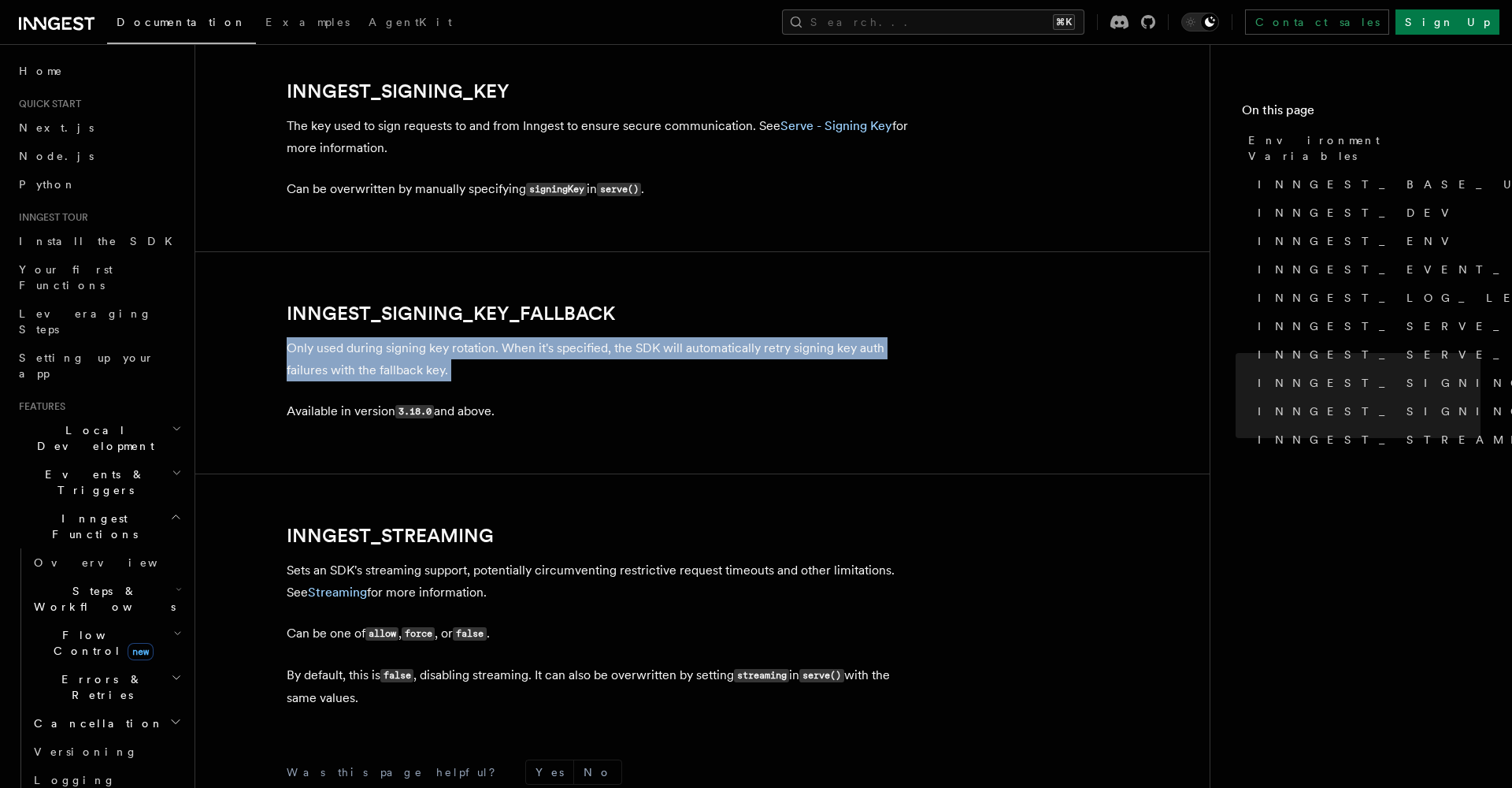
click at [547, 342] on p "Only used during signing key rotation. When it's specified, the SDK will automa…" at bounding box center [602, 359] width 630 height 44
click at [676, 337] on p "Only used during signing key rotation. When it's specified, the SDK will automa…" at bounding box center [602, 359] width 630 height 44
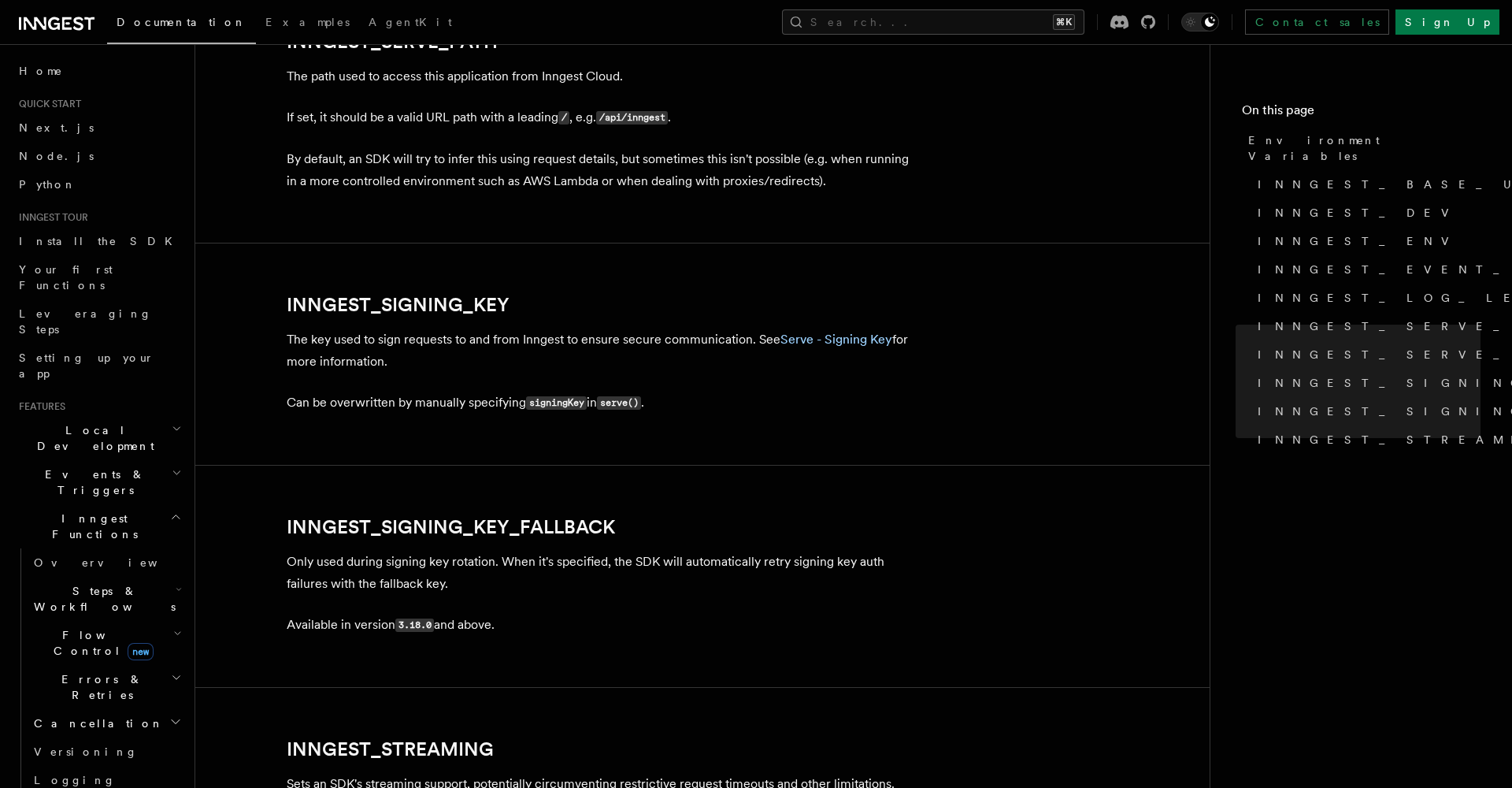
scroll to position [2549, 1]
click at [460, 293] on link "INNGEST_SIGNING_KEY" at bounding box center [398, 304] width 223 height 22
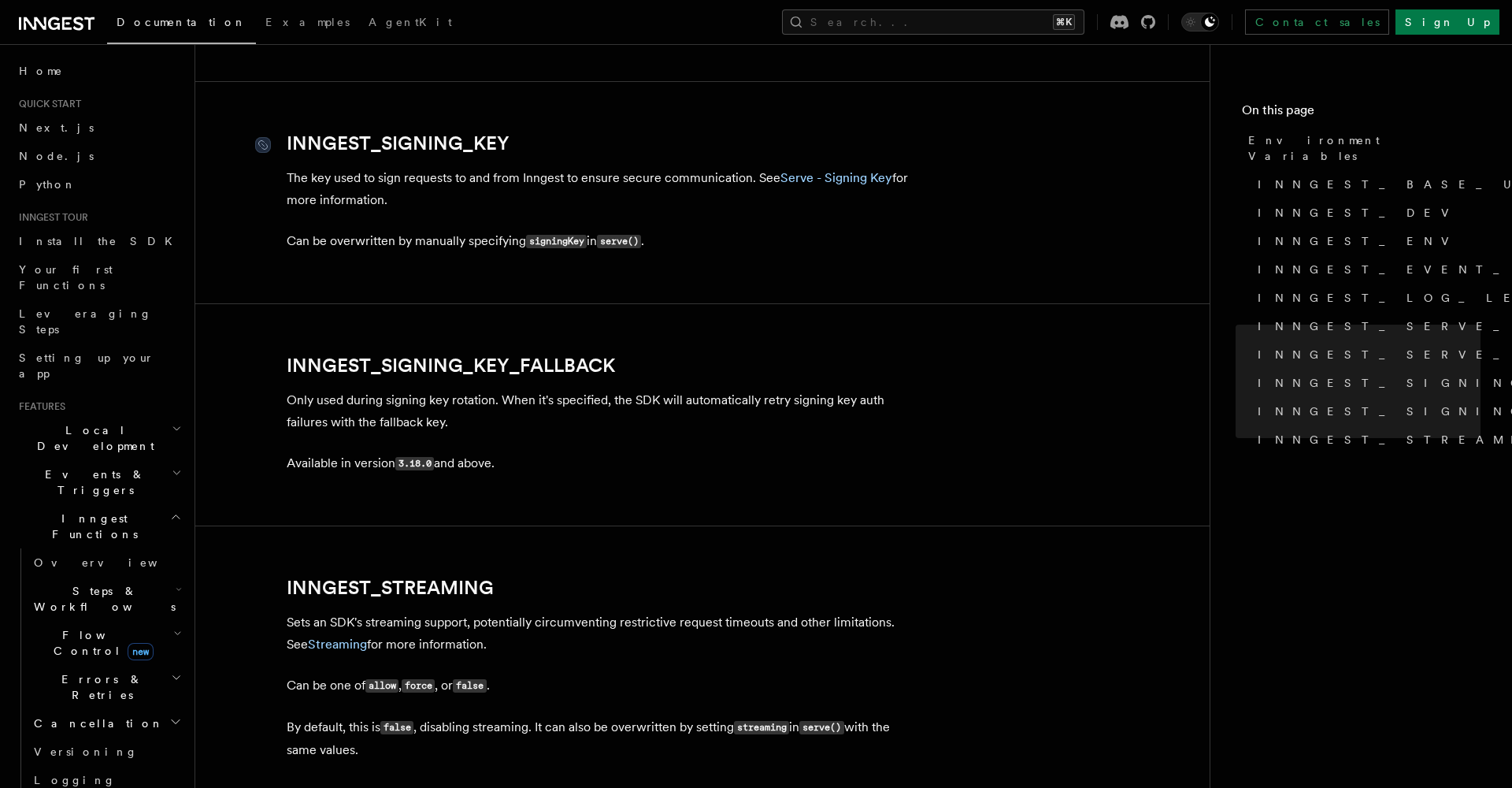
scroll to position [2762, 0]
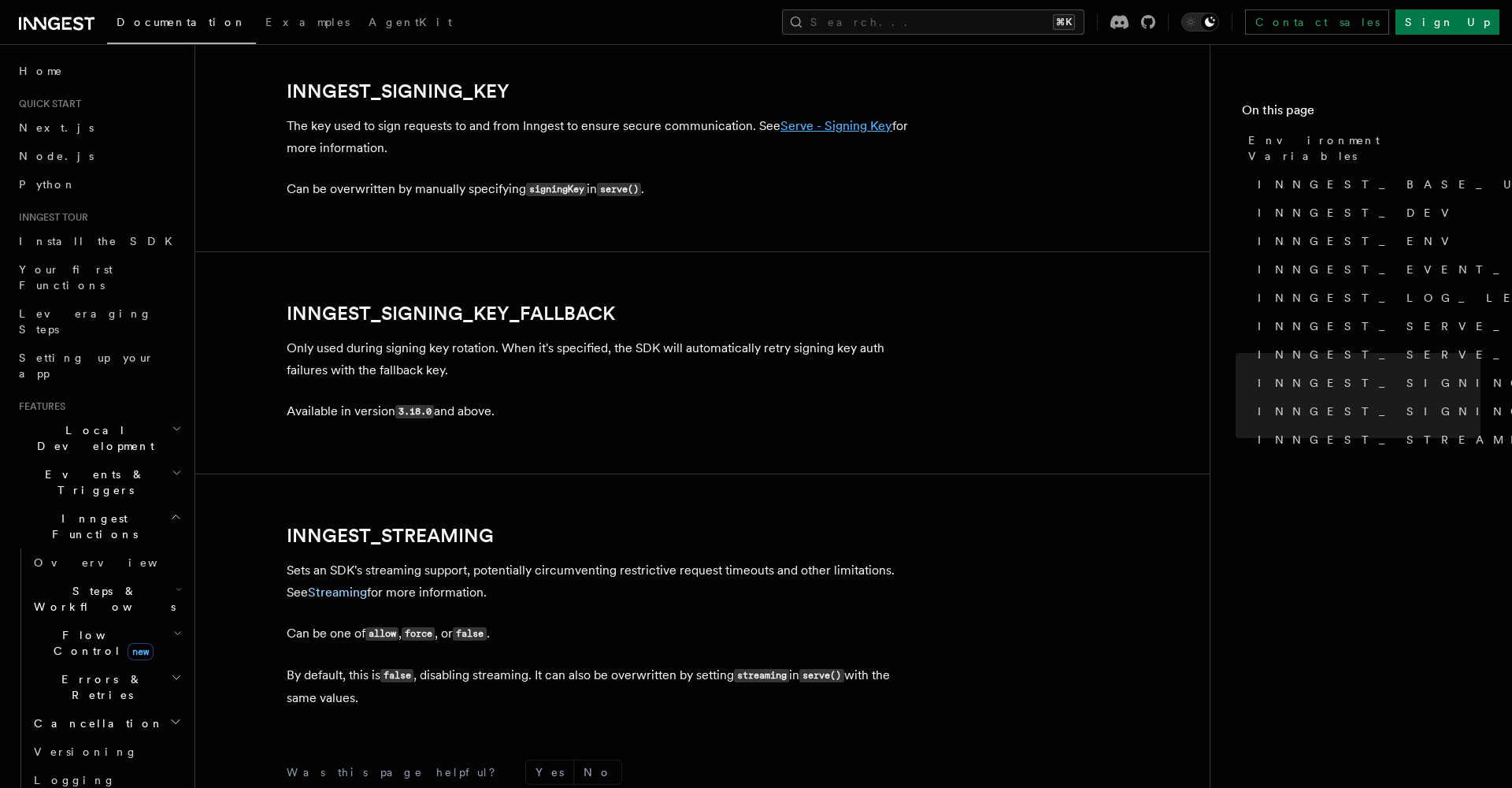
click at [841, 119] on link "Serve - Signing Key" at bounding box center [836, 126] width 112 height 15
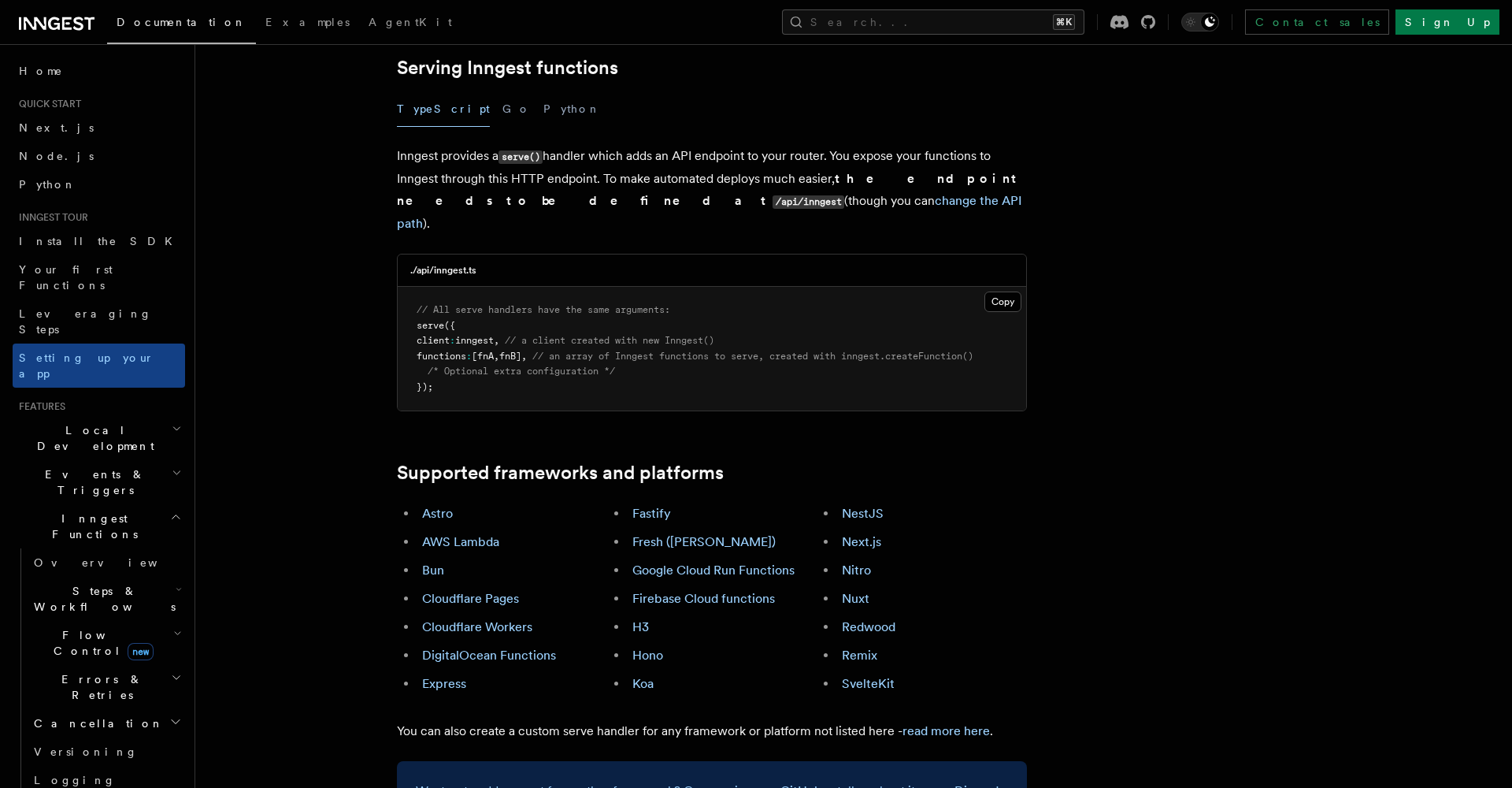
scroll to position [345, 0]
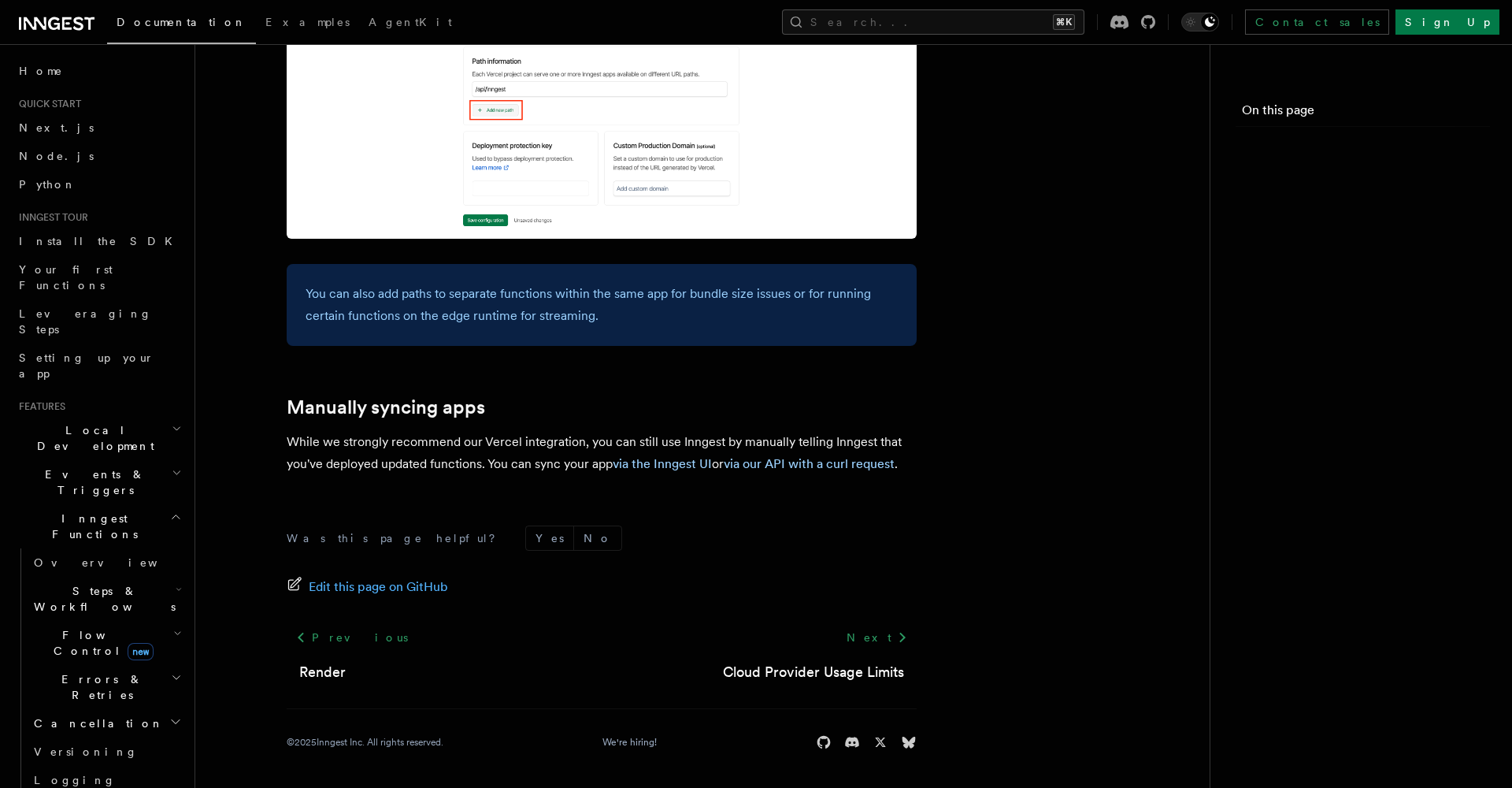
scroll to position [479, 0]
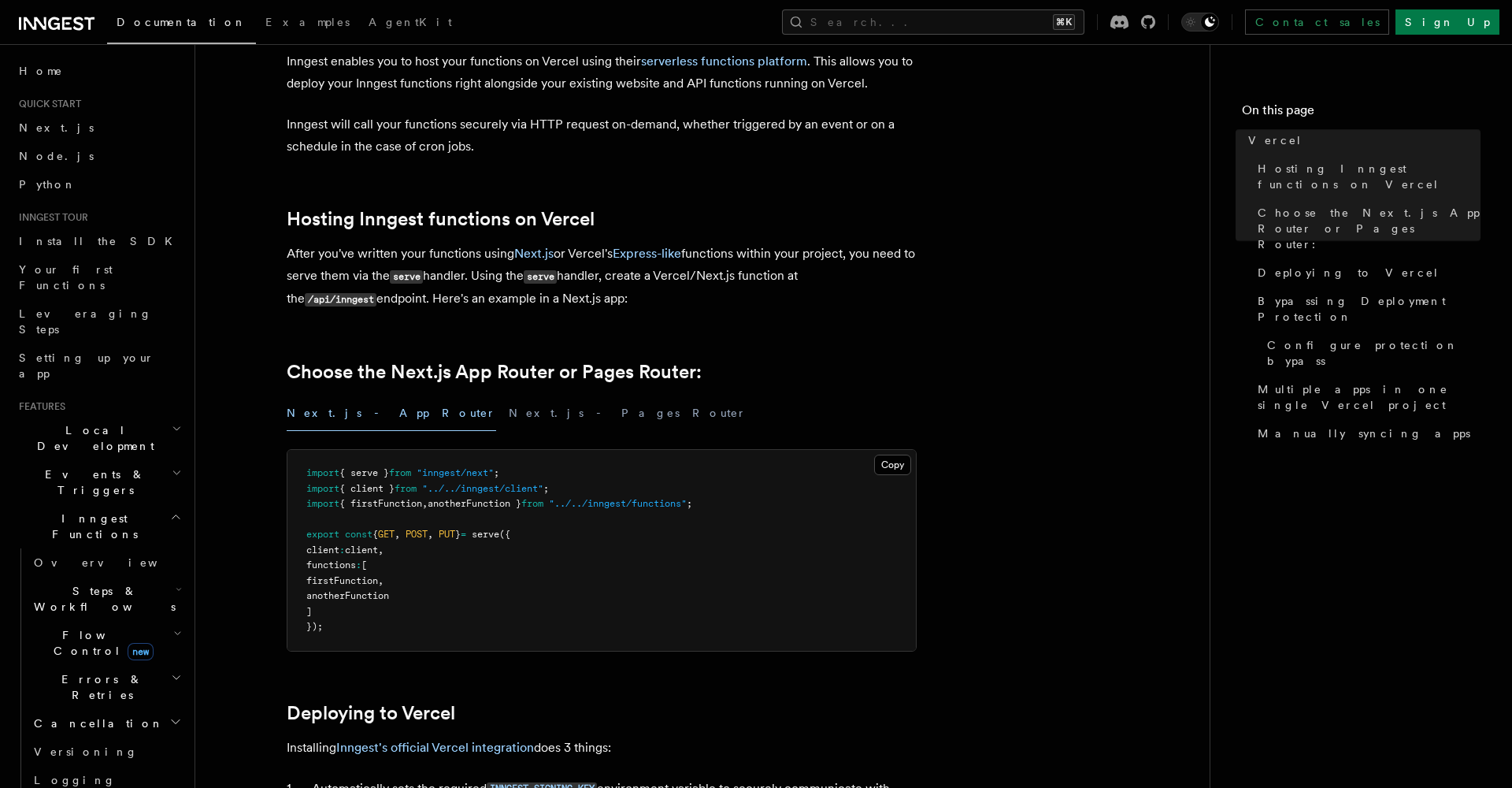
scroll to position [491, 0]
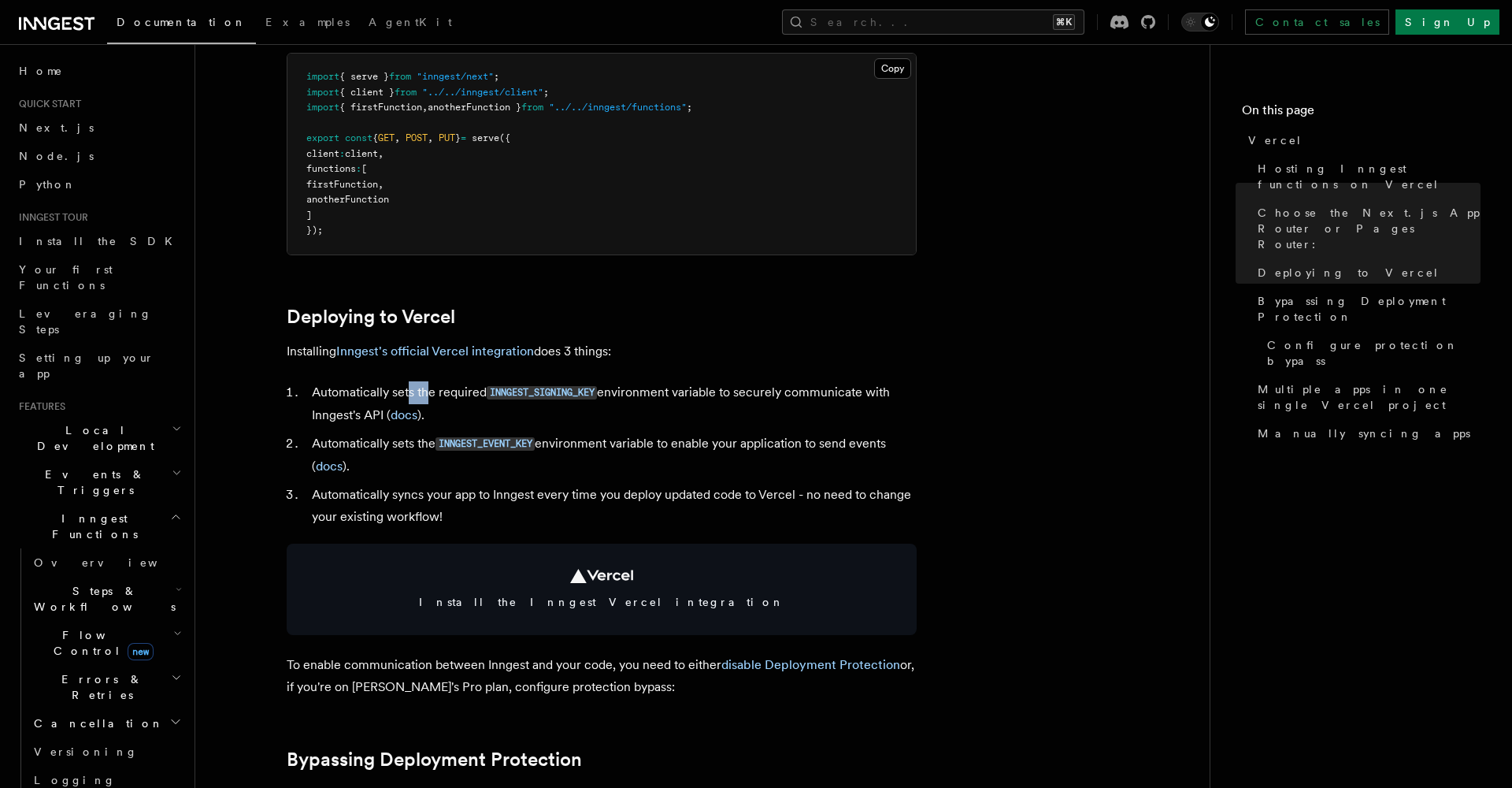
drag, startPoint x: 408, startPoint y: 388, endPoint x: 446, endPoint y: 388, distance: 38.0
click at [441, 388] on li "Automatically sets the required INNGEST_SIGNING_KEY environment variable to sec…" at bounding box center [611, 404] width 610 height 45
click at [523, 389] on code "INNGEST_SIGNING_KEY" at bounding box center [541, 392] width 110 height 14
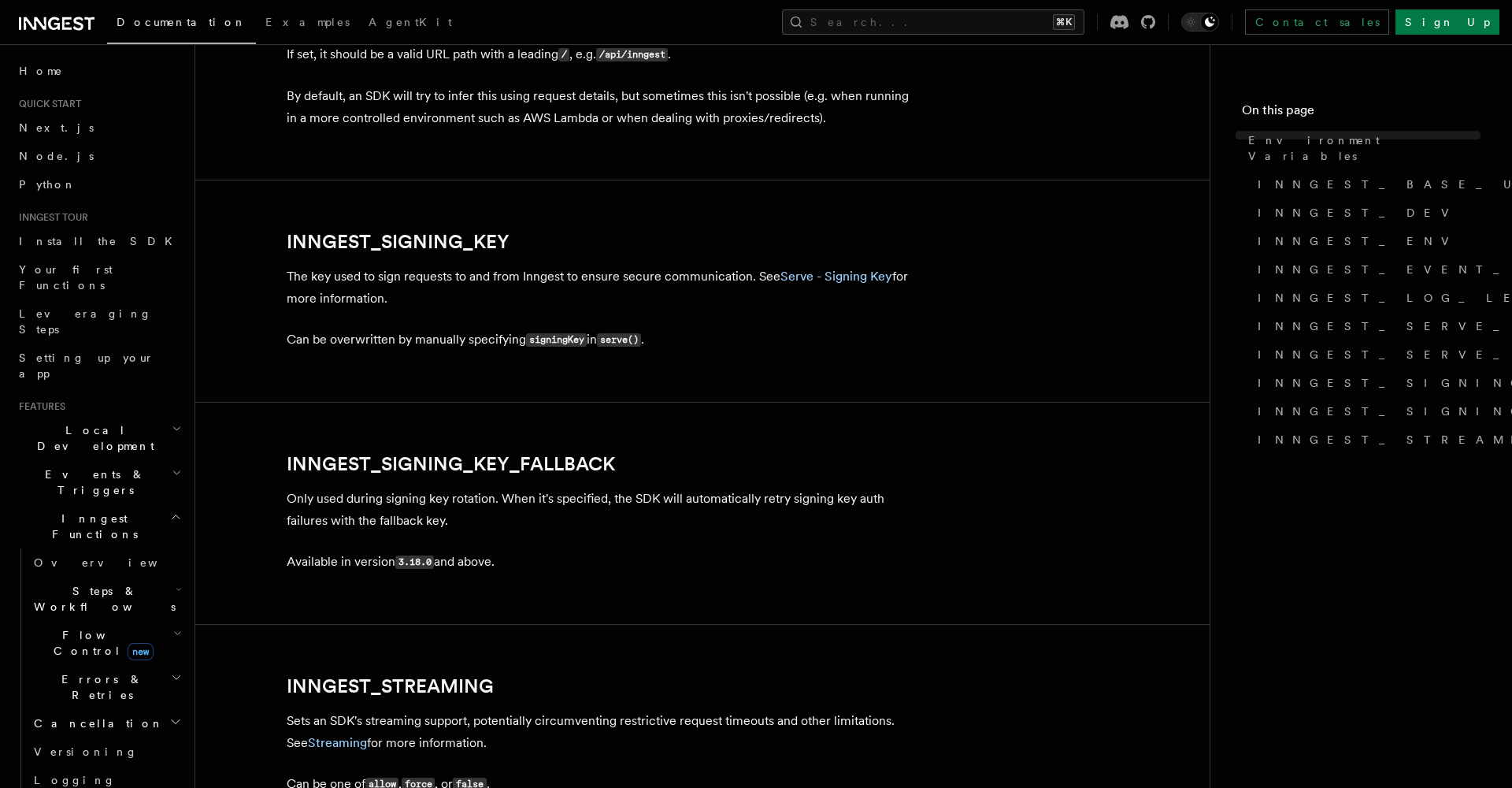
scroll to position [2762, 0]
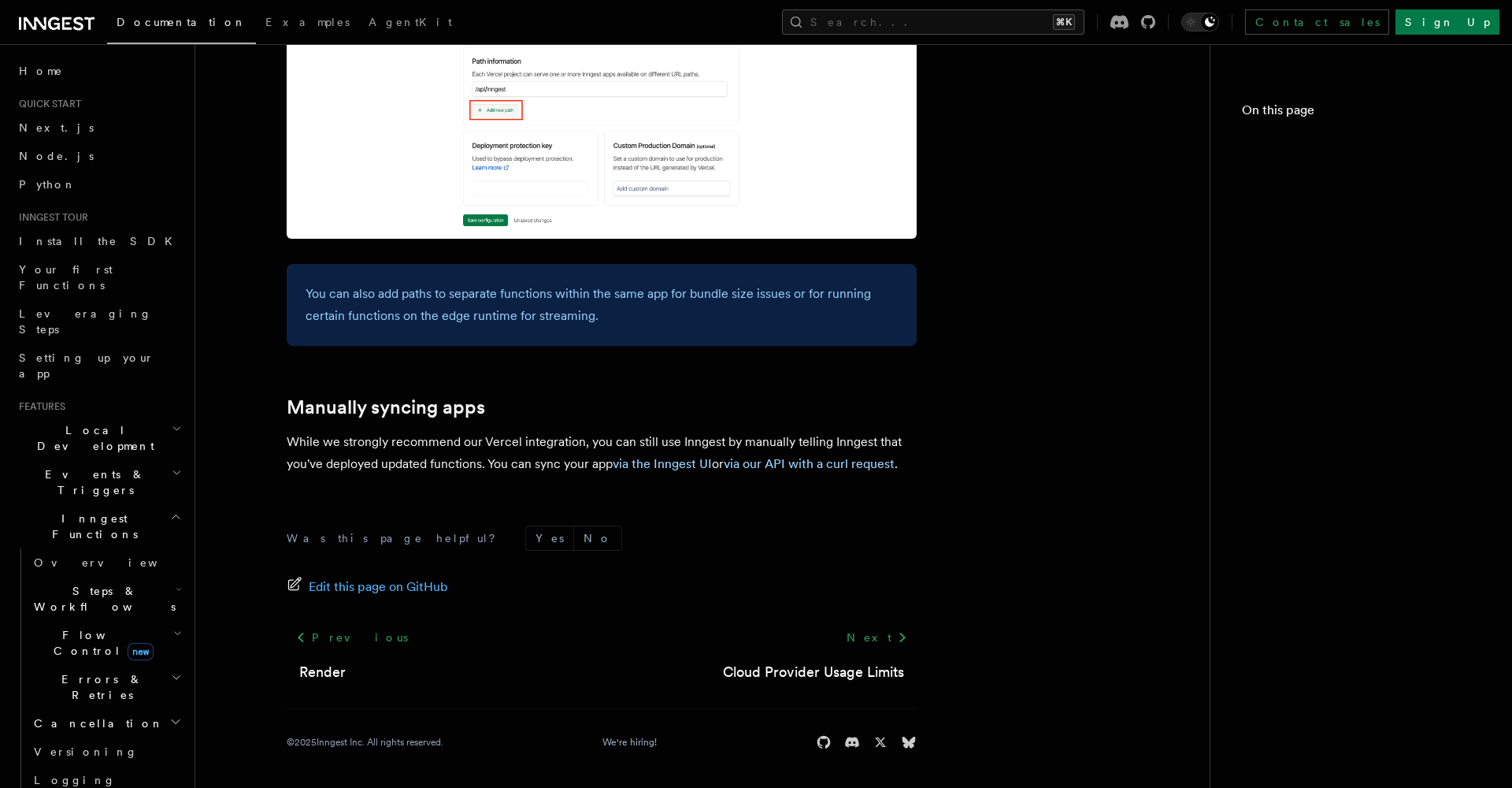
scroll to position [491, 0]
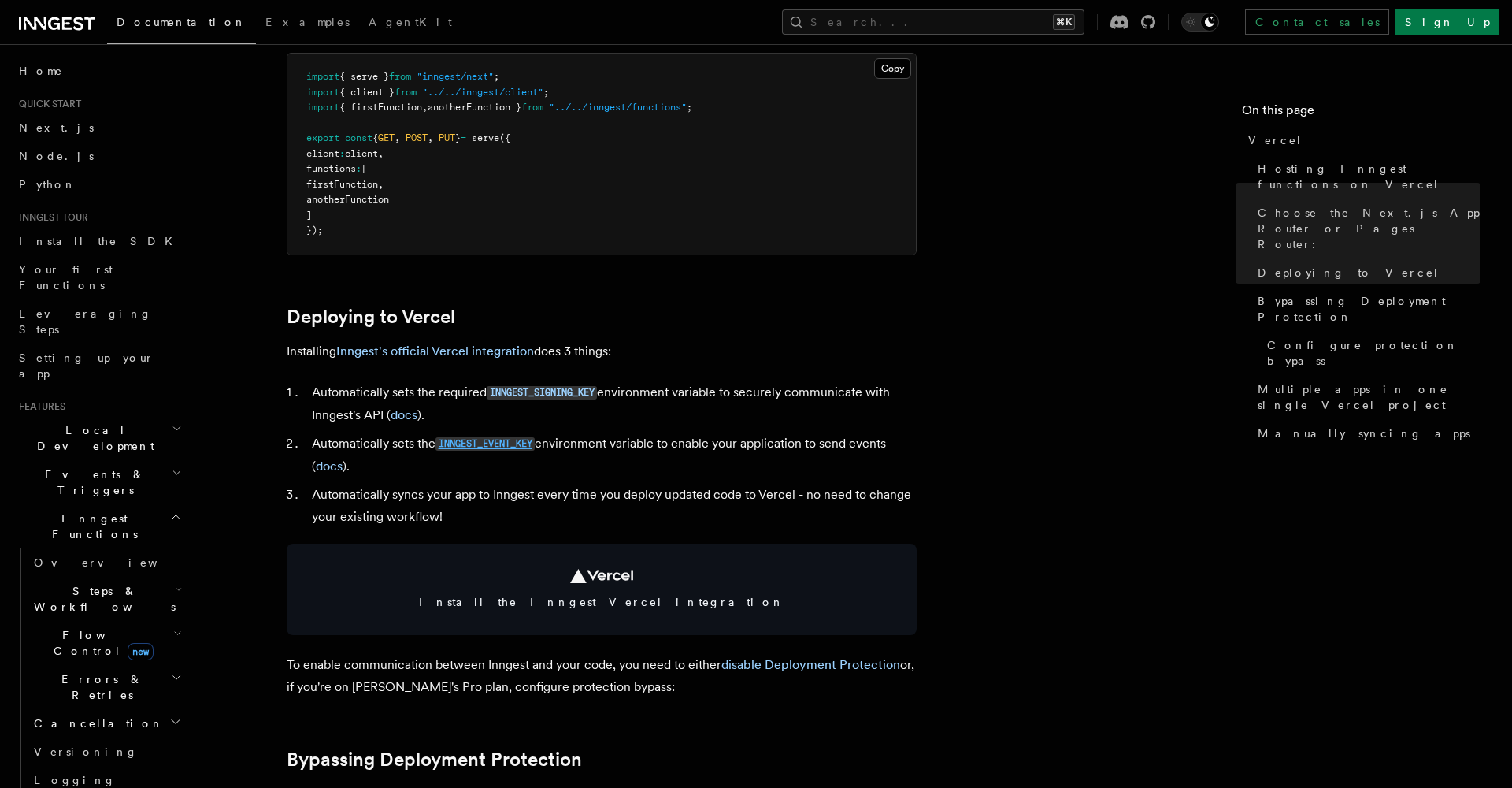
click at [491, 439] on code "INNGEST_EVENT_KEY" at bounding box center [485, 444] width 99 height 14
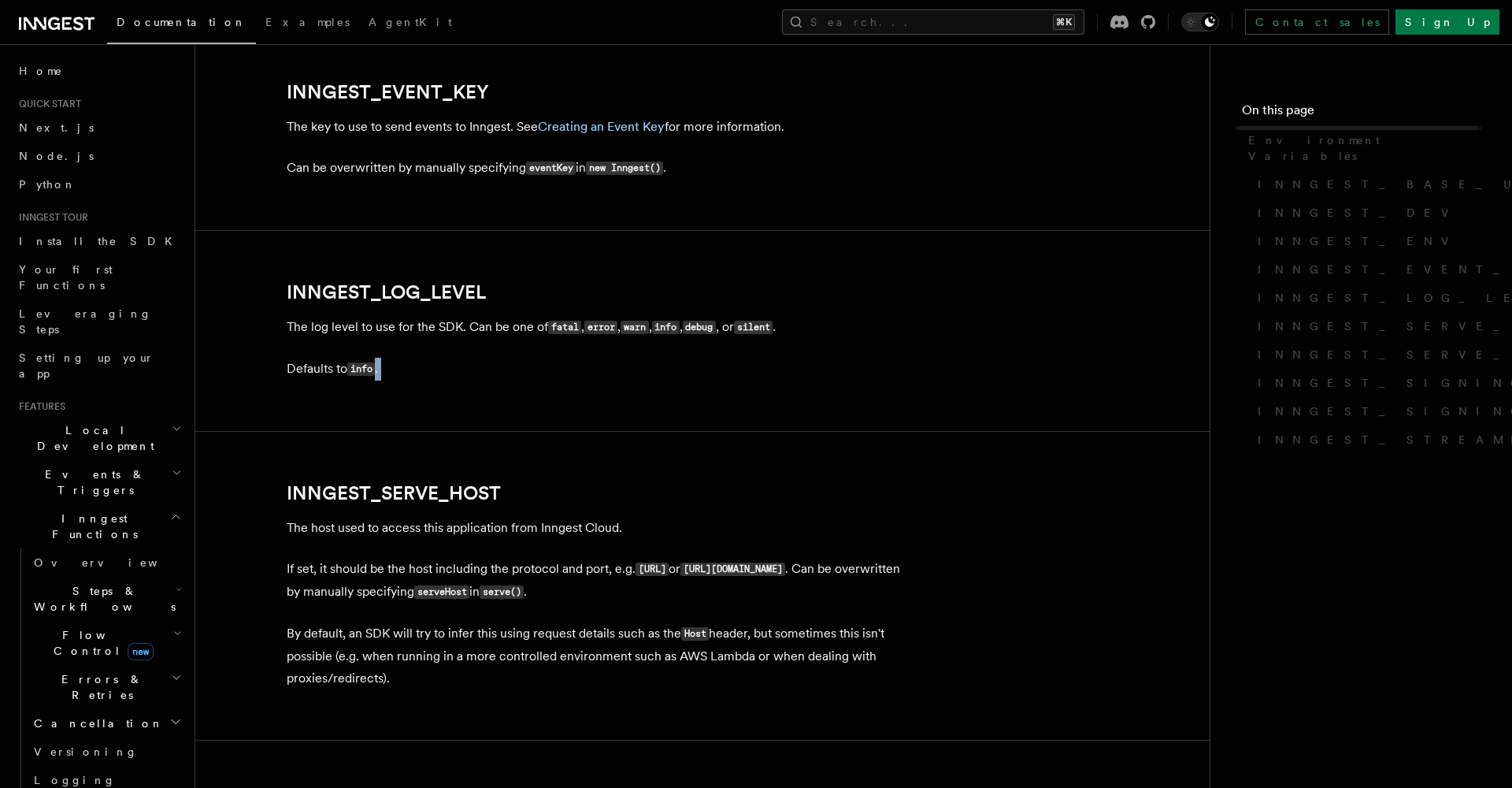
click at [491, 439] on article "References TypeScript SDK Using the SDK Environment Variables You can set envir…" at bounding box center [702, 138] width 964 height 3714
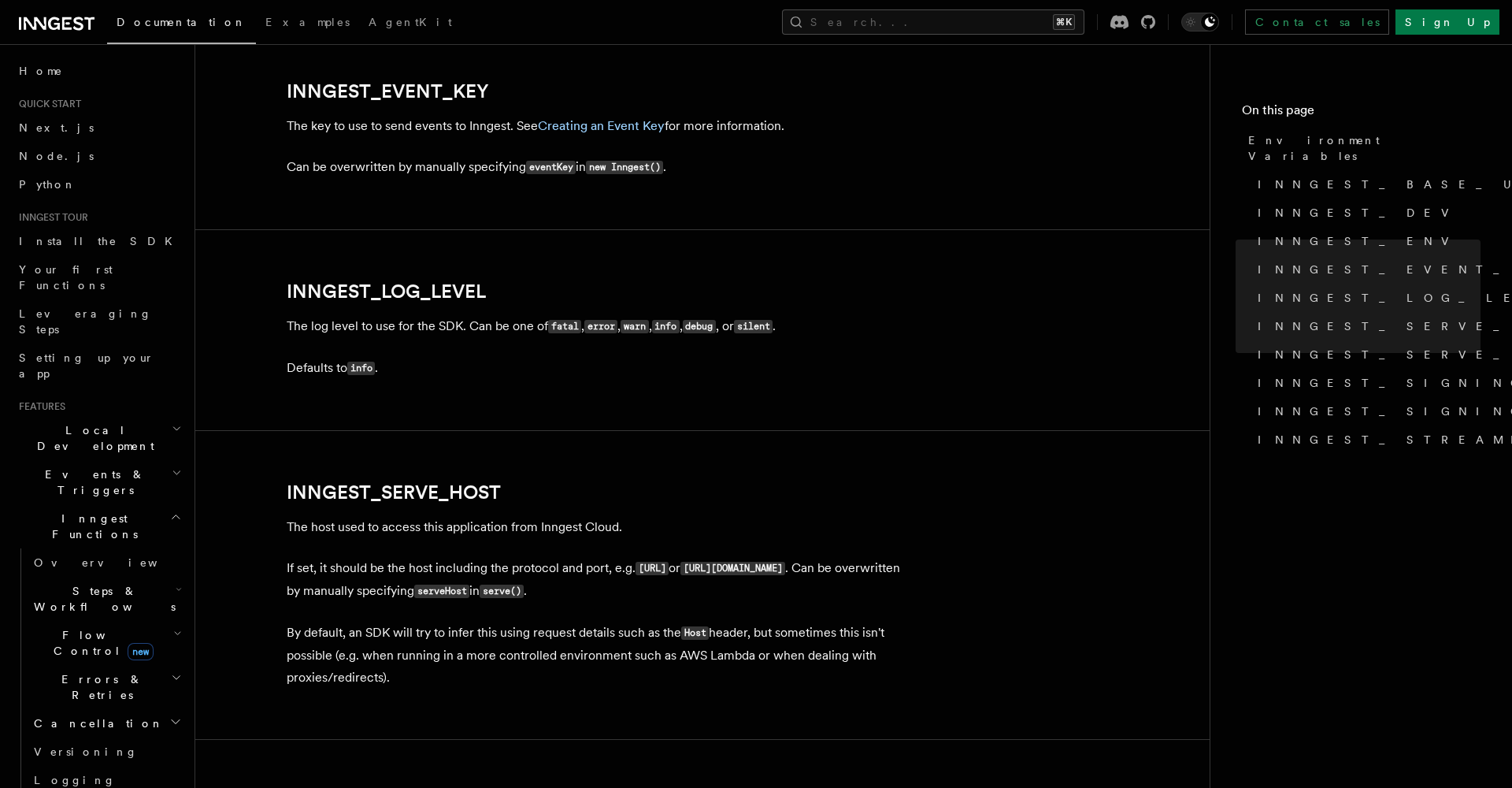
click at [430, 335] on article "References TypeScript SDK Using the SDK Environment Variables You can set envir…" at bounding box center [702, 137] width 964 height 3714
click at [637, 123] on link "Creating an Event Key" at bounding box center [601, 126] width 126 height 15
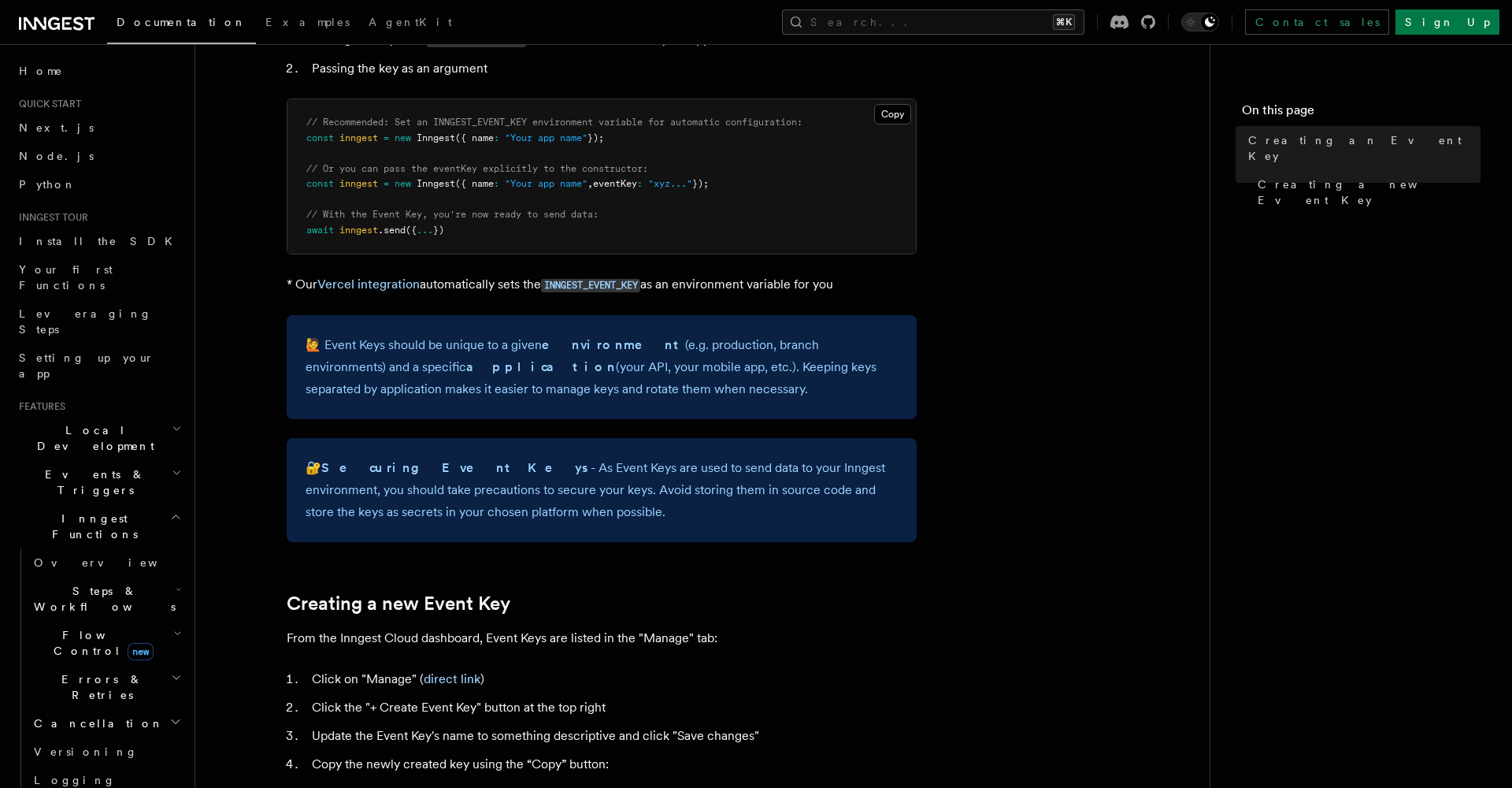
scroll to position [192, 0]
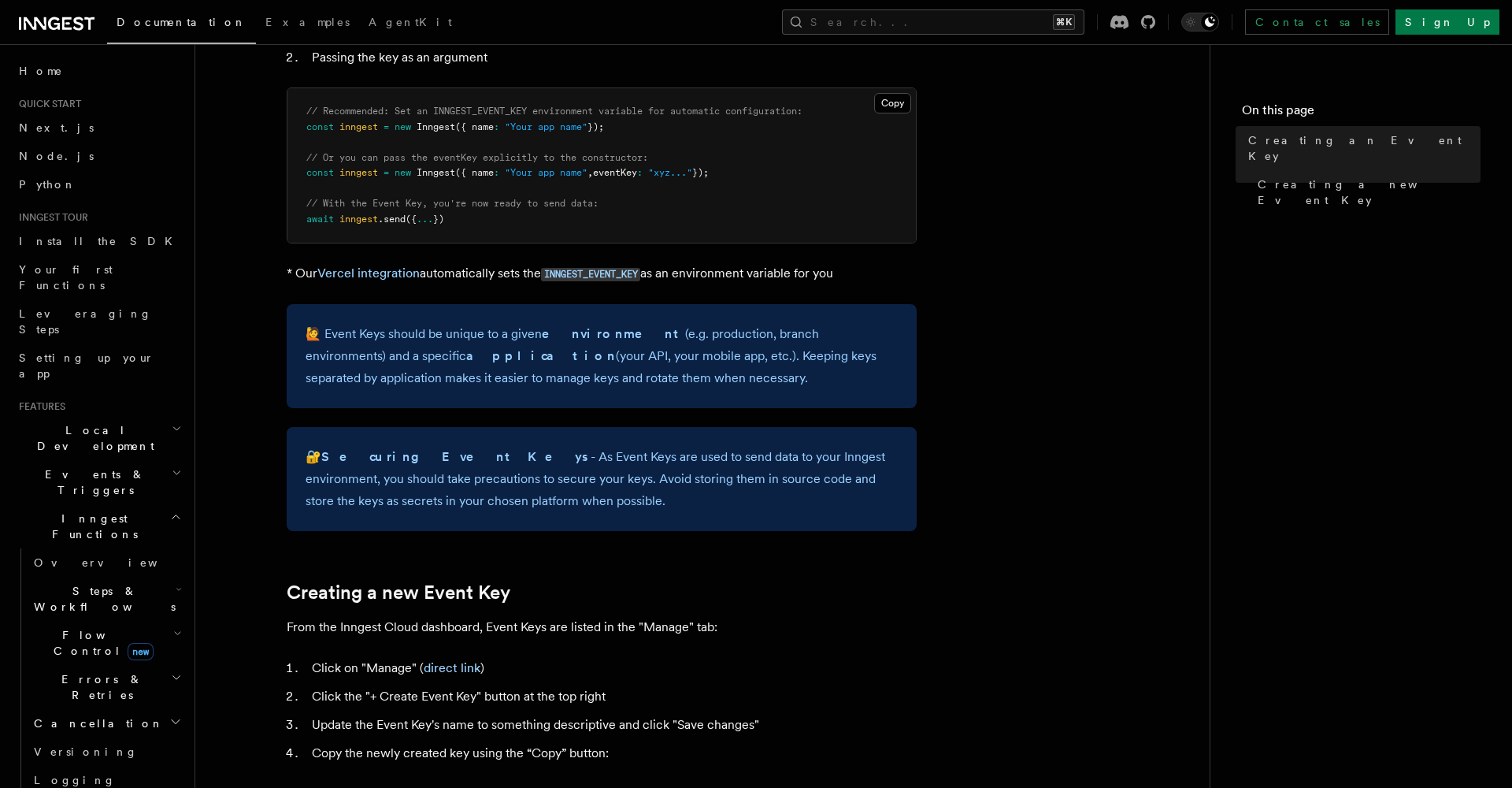
click at [53, 627] on span "Flow Control new" at bounding box center [100, 642] width 146 height 31
click at [62, 673] on span "Overview" at bounding box center [130, 679] width 162 height 13
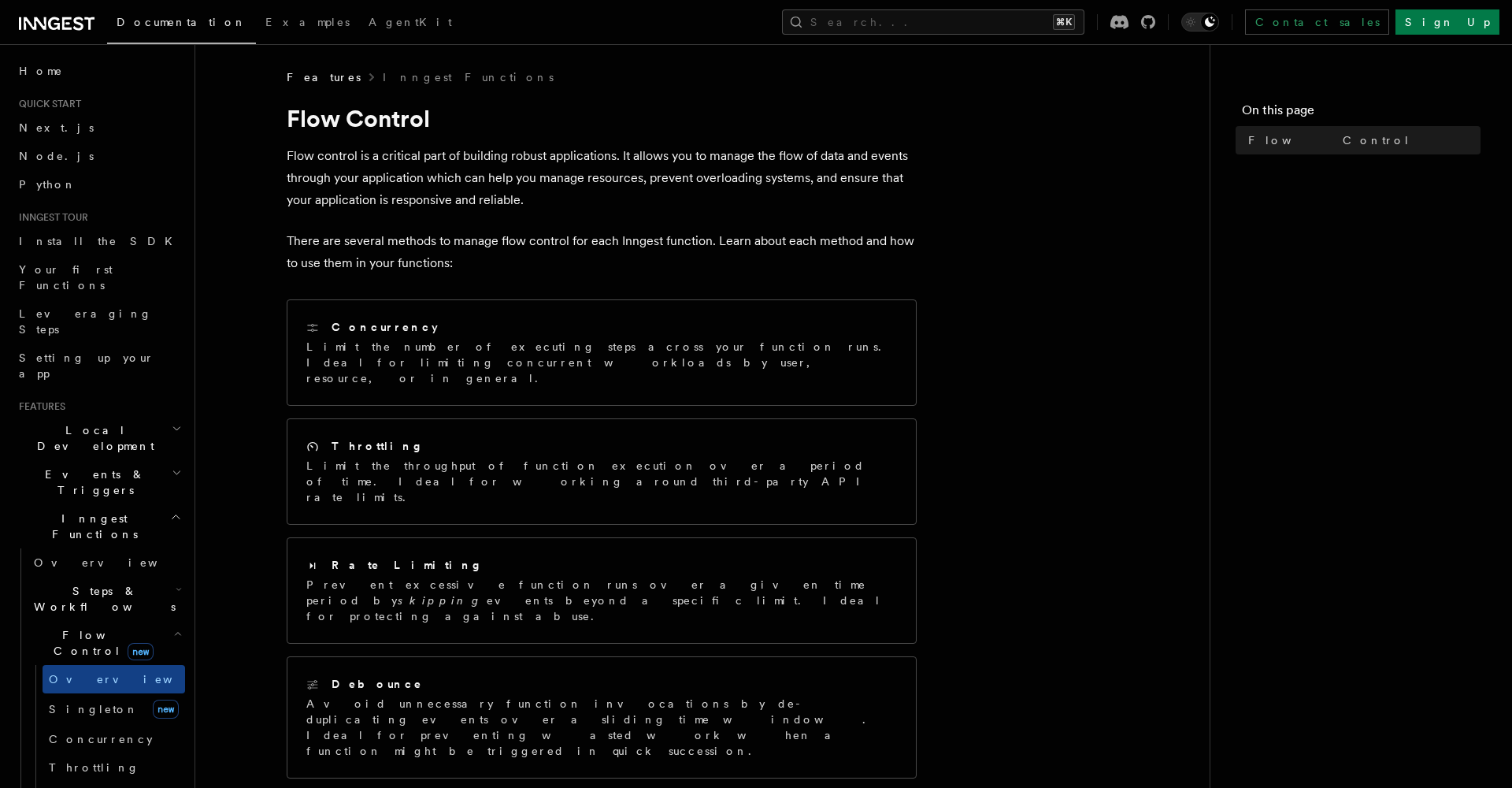
click at [183, 620] on h2 "Flow Control new" at bounding box center [106, 642] width 158 height 44
click at [176, 671] on icon "button" at bounding box center [176, 678] width 11 height 13
click at [186, 545] on header "Search... Documentation Examples AgentKit Home Quick start Next.js Node.js Pyth…" at bounding box center [97, 416] width 195 height 744
click at [180, 671] on icon "button" at bounding box center [176, 678] width 11 height 13
click at [170, 504] on h2 "Inngest Functions" at bounding box center [99, 526] width 172 height 44
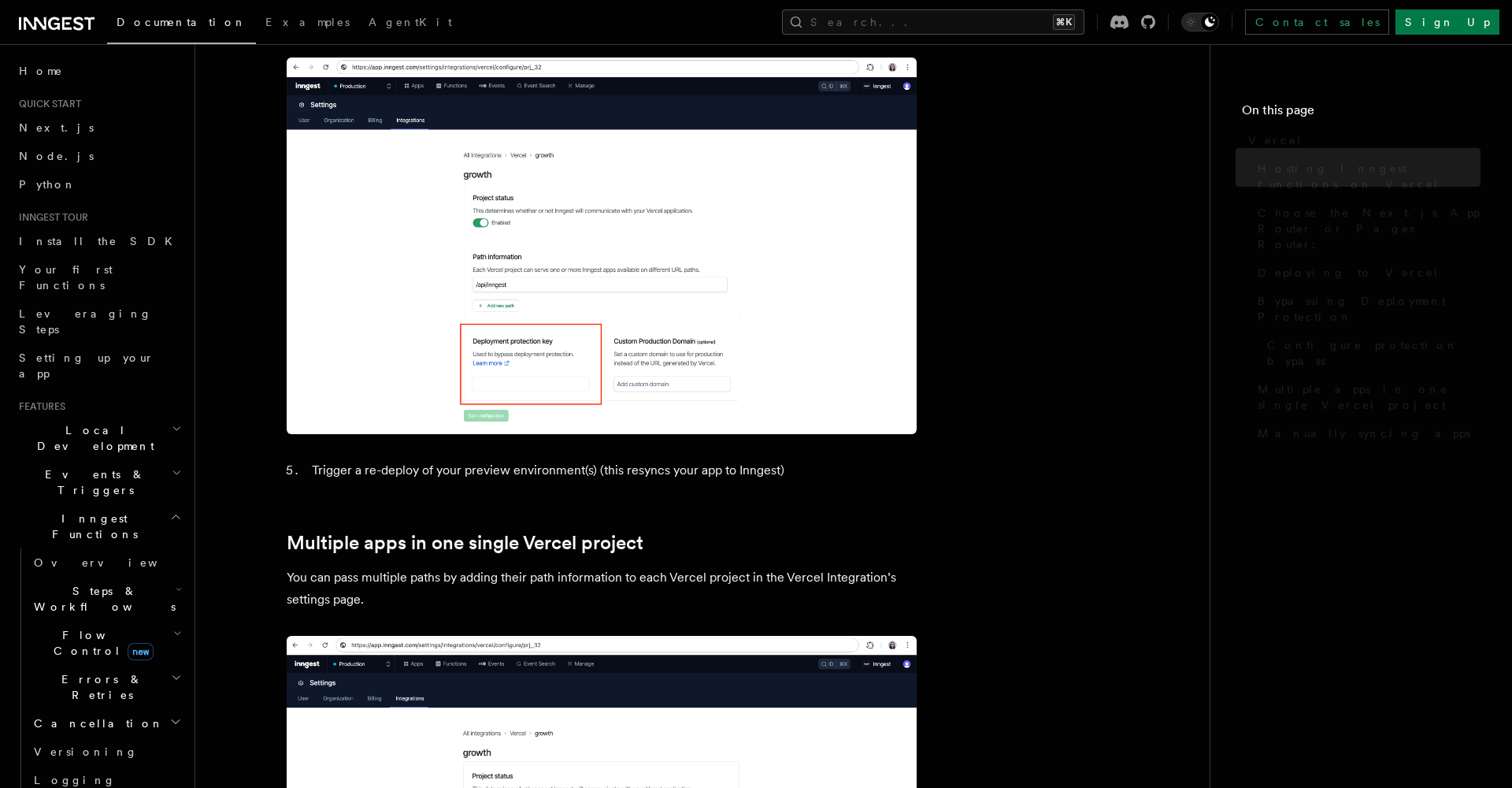
scroll to position [491, 0]
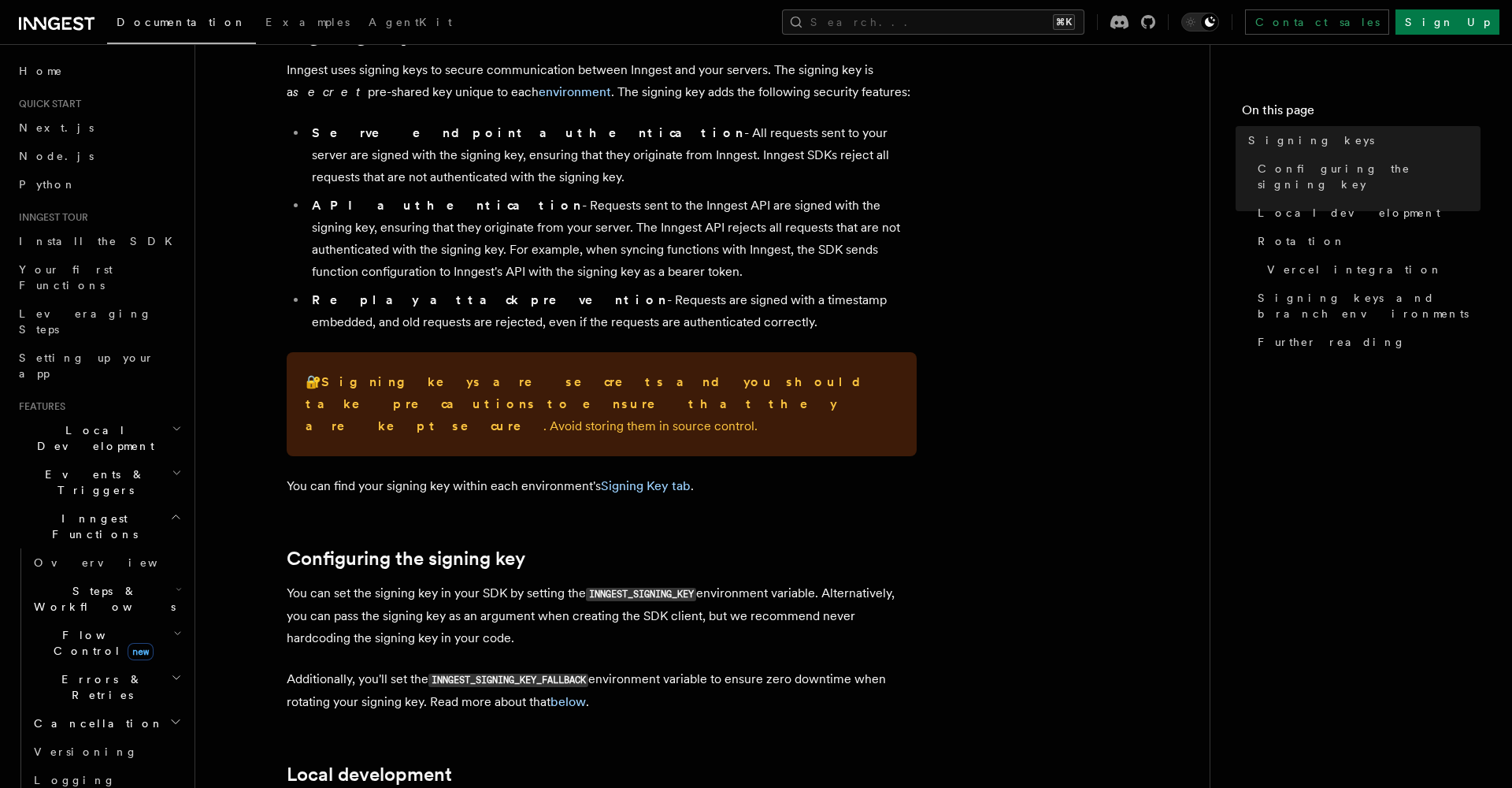
scroll to position [92, 0]
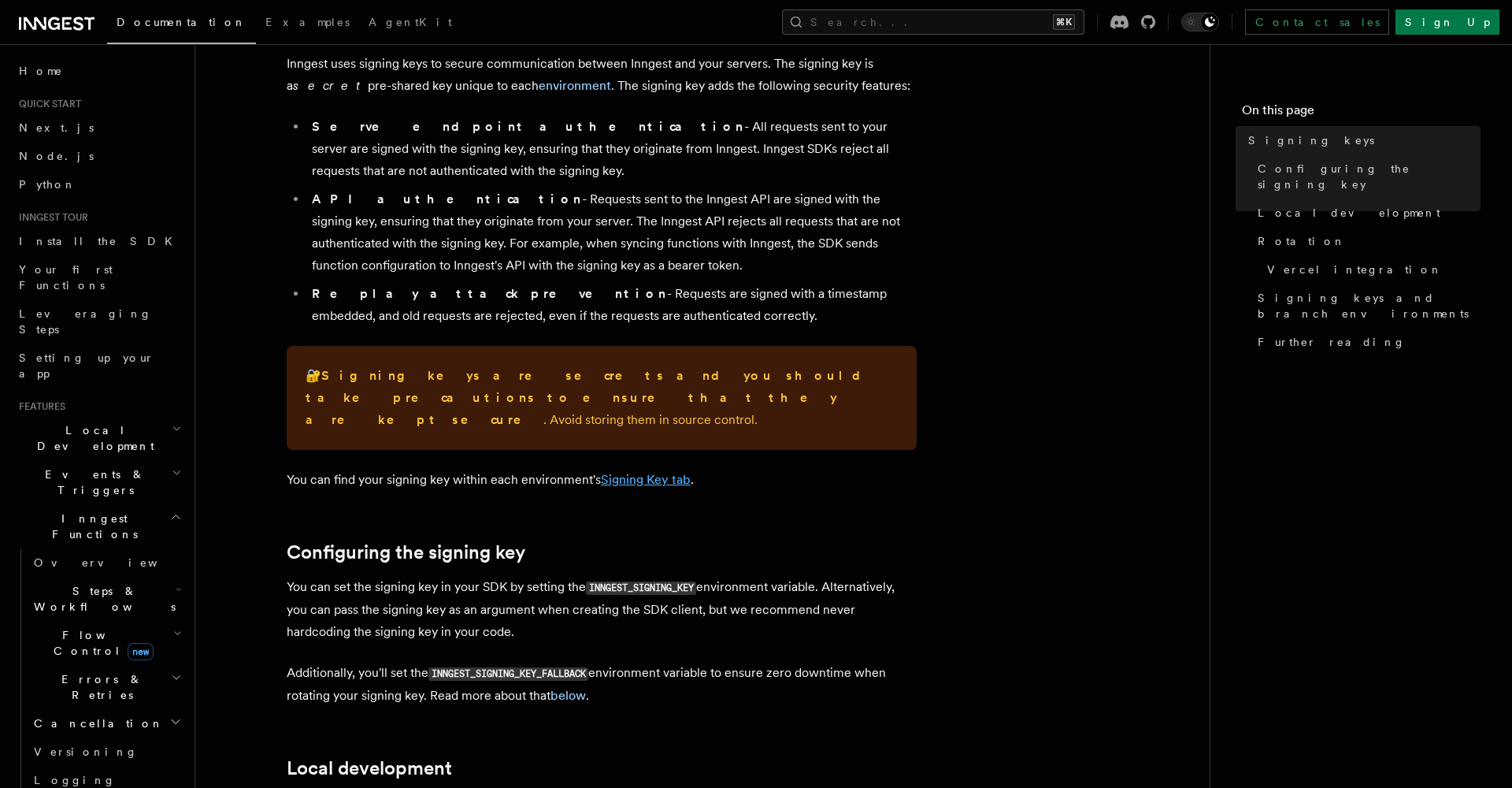
click at [639, 472] on link "Signing Key tab" at bounding box center [645, 479] width 89 height 15
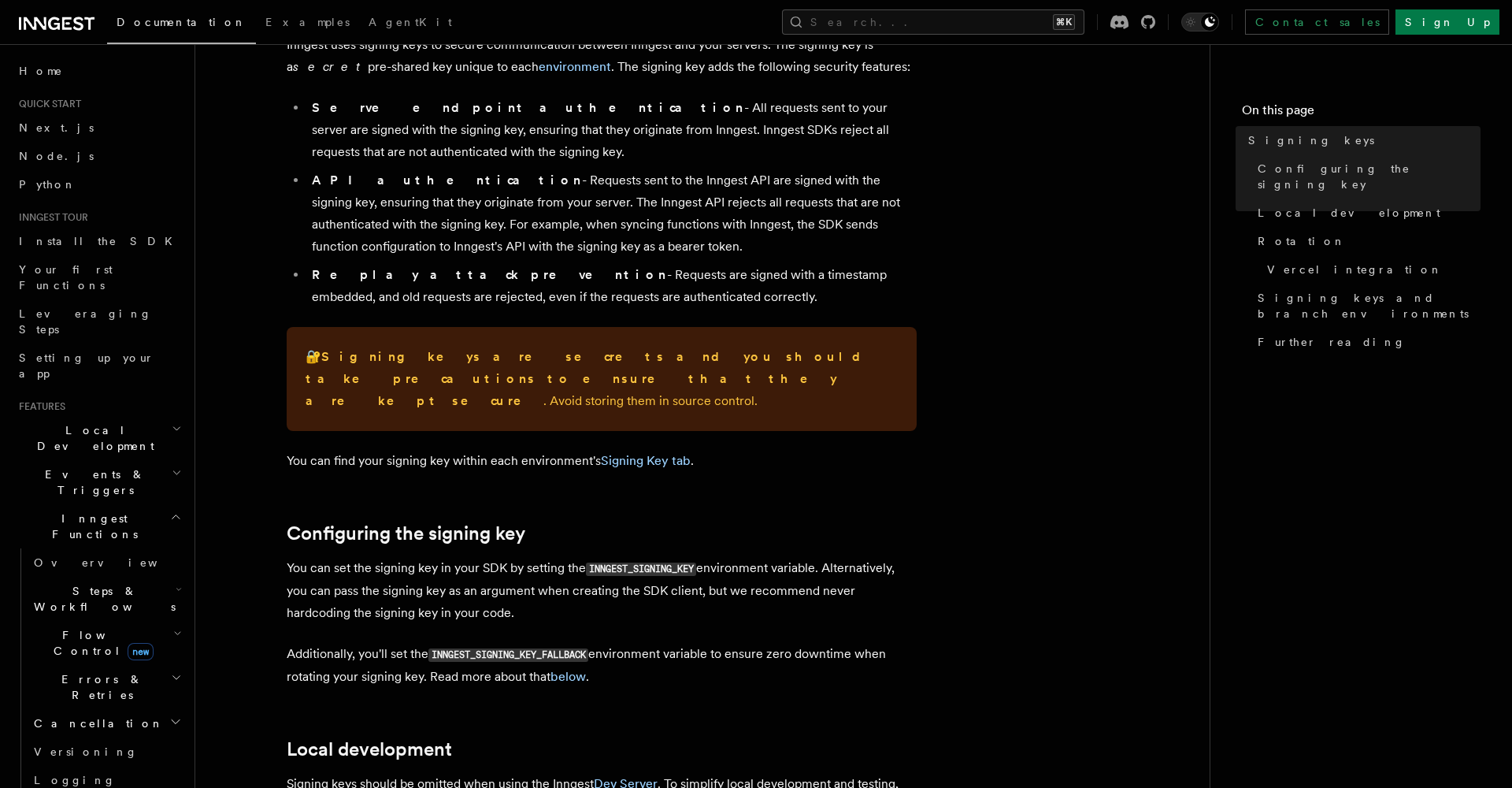
scroll to position [126, 0]
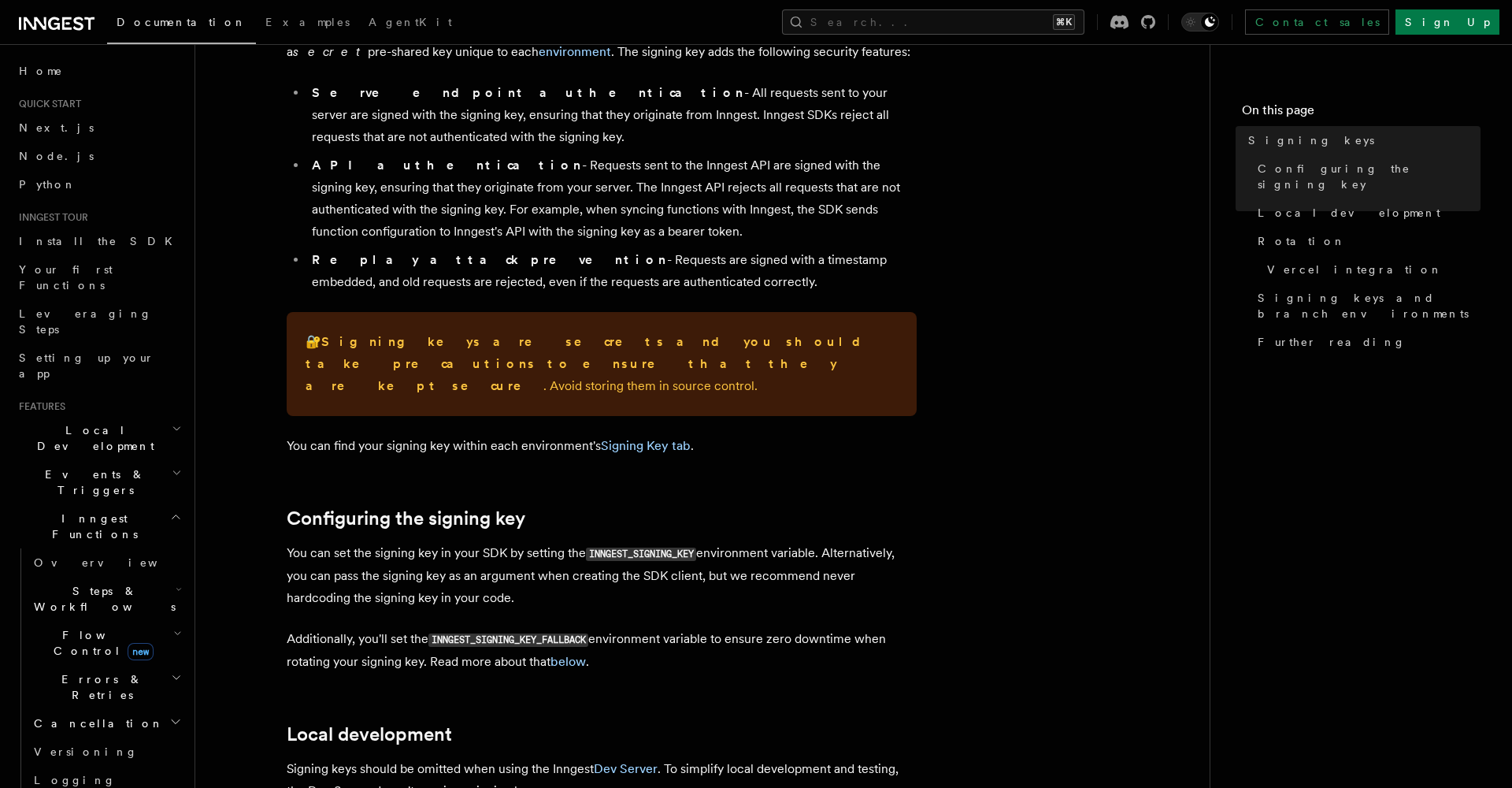
click at [655, 547] on code "INNGEST_SIGNING_KEY" at bounding box center [640, 554] width 110 height 14
copy code "INNGEST_SIGNING_KEY"
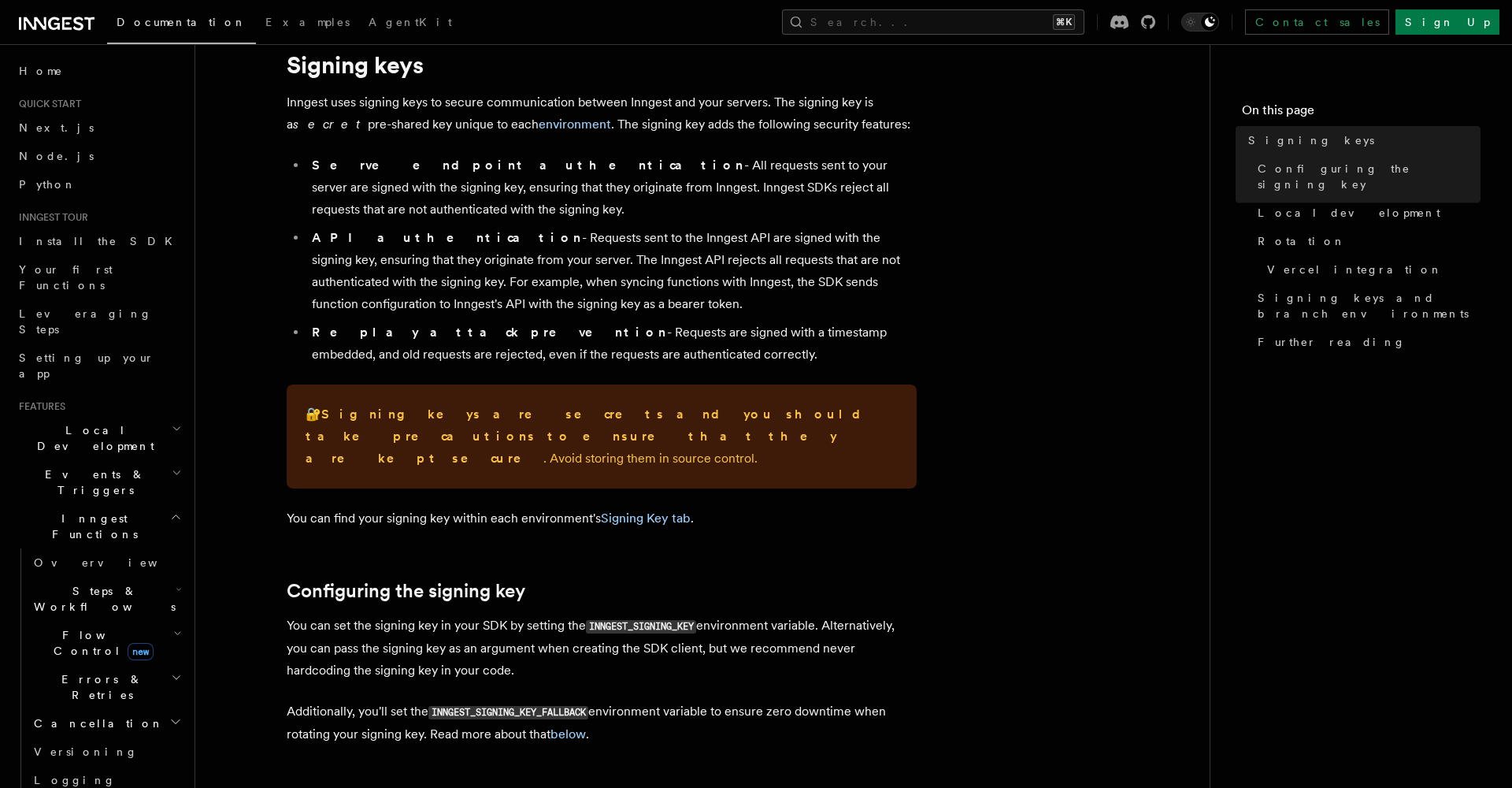
scroll to position [73, 0]
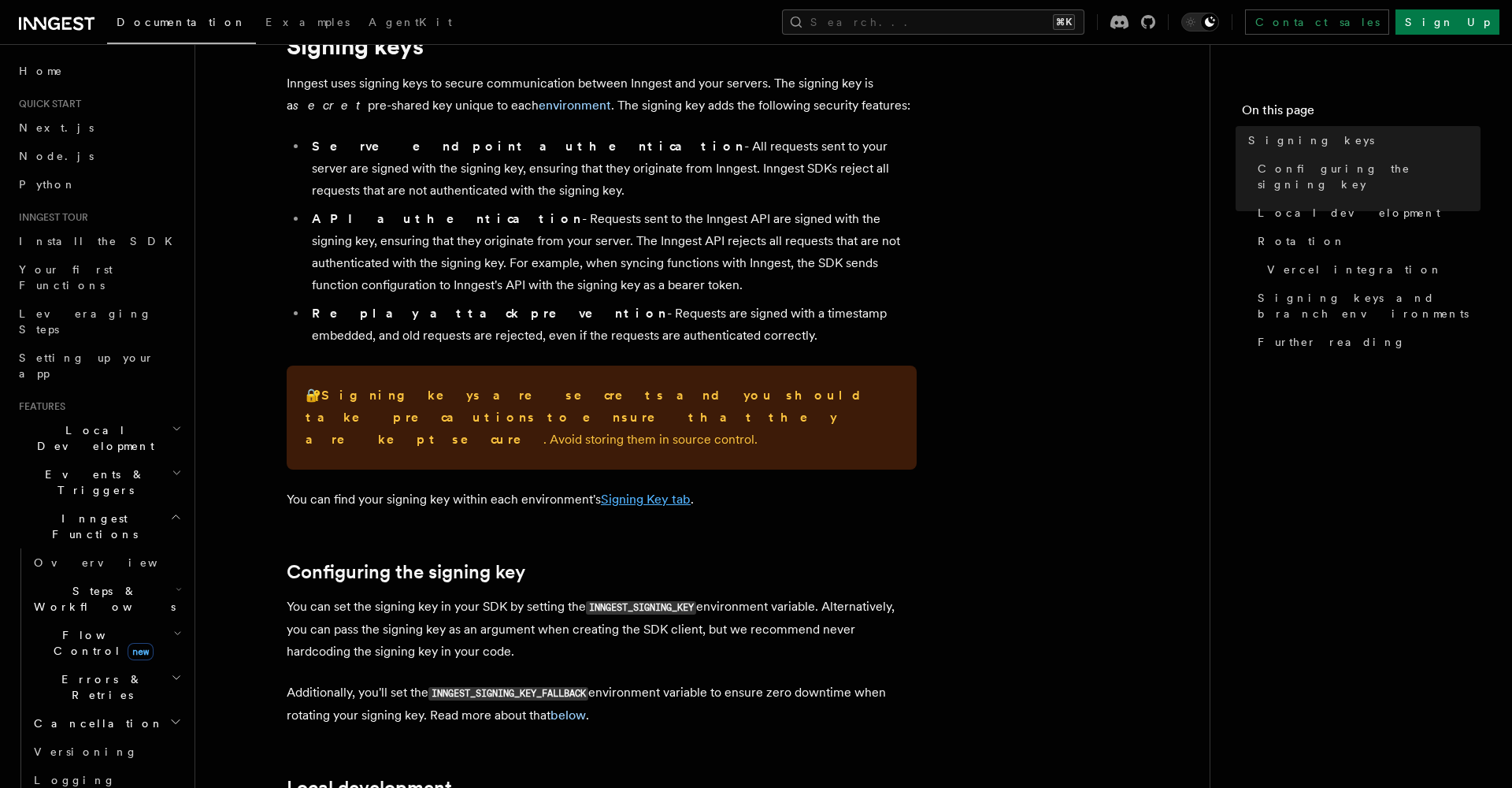
click at [646, 491] on link "Signing Key tab" at bounding box center [645, 499] width 89 height 15
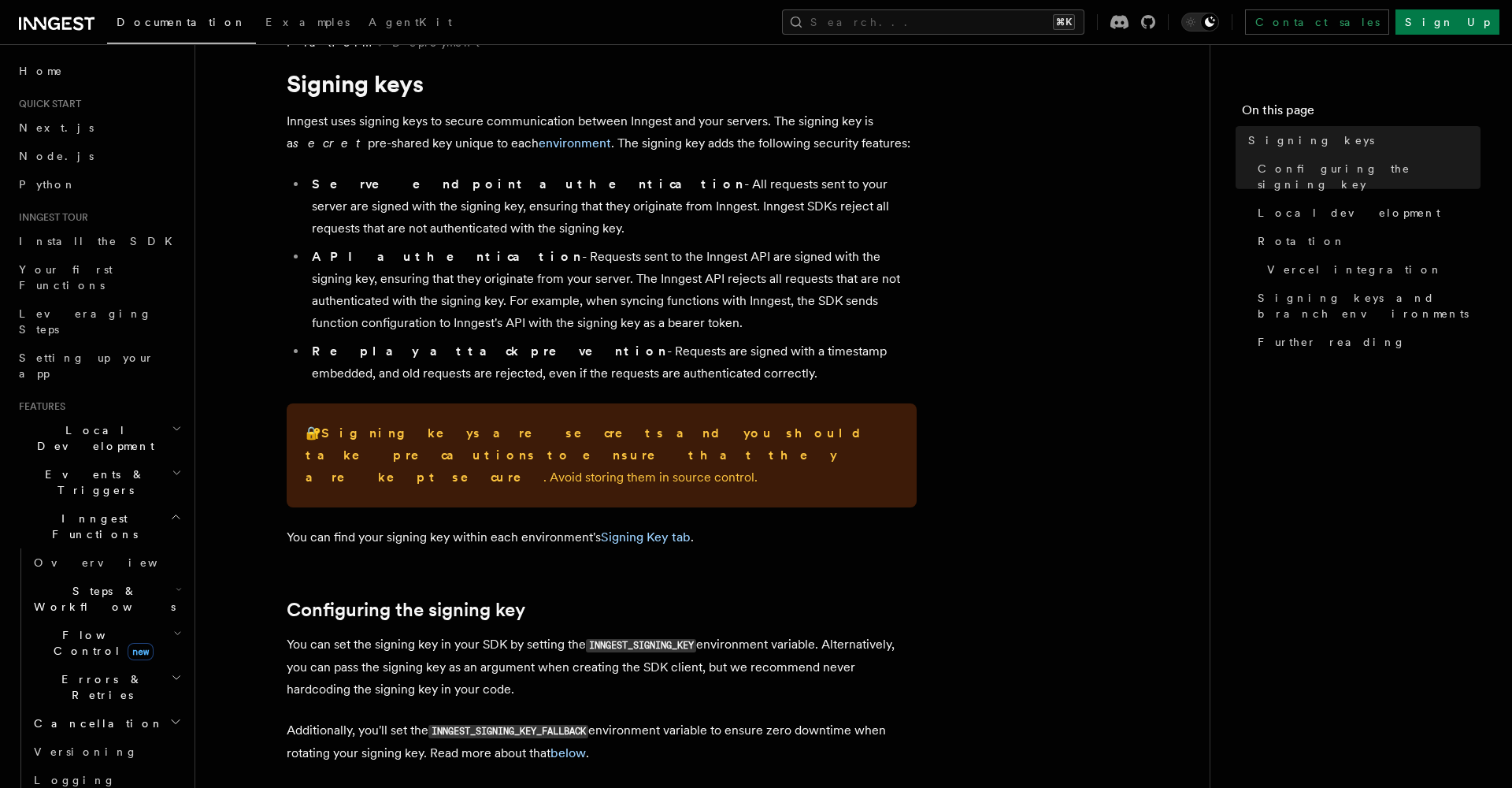
scroll to position [151, 0]
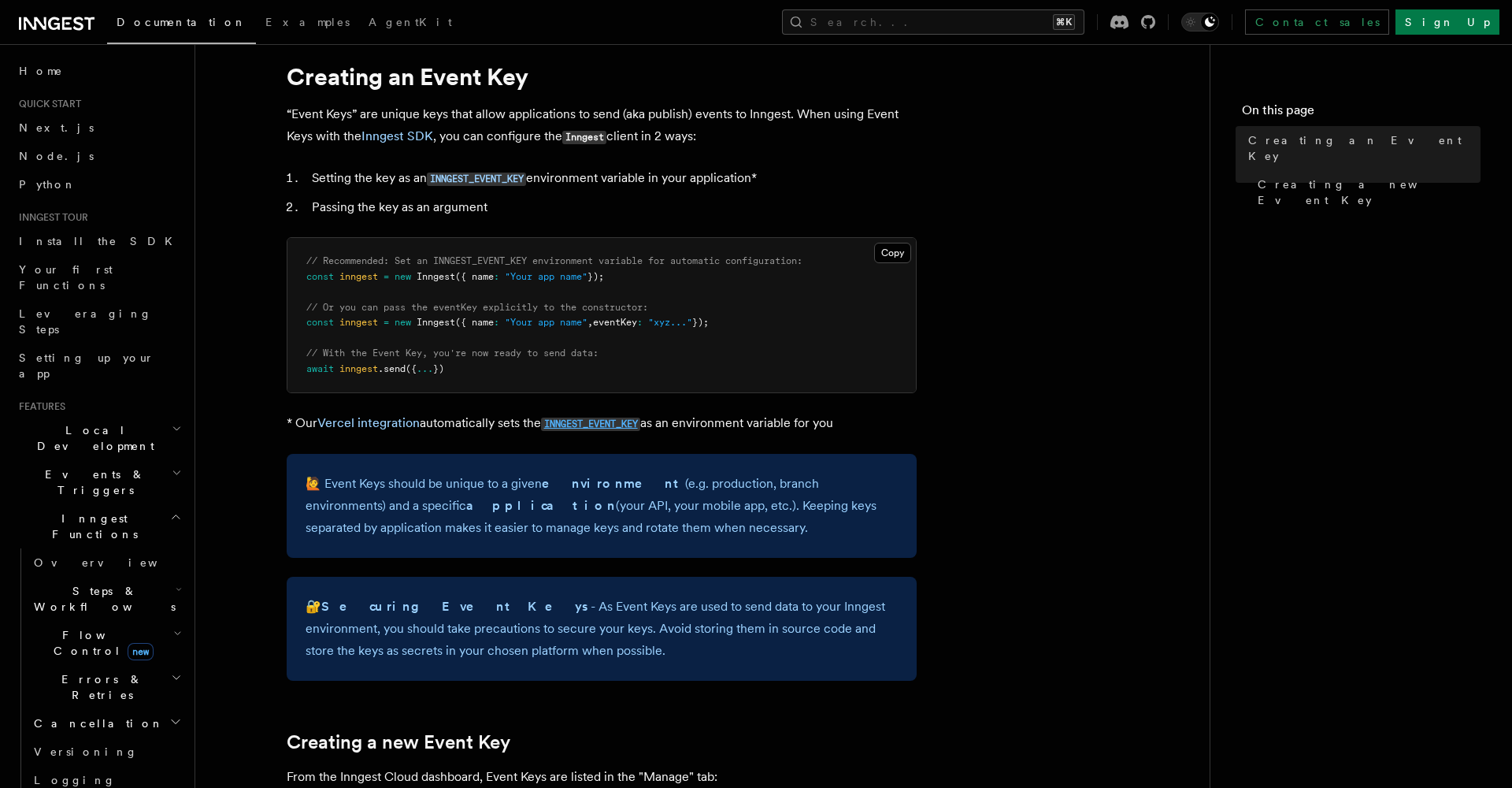
click at [619, 423] on code "INNGEST_EVENT_KEY" at bounding box center [590, 424] width 99 height 14
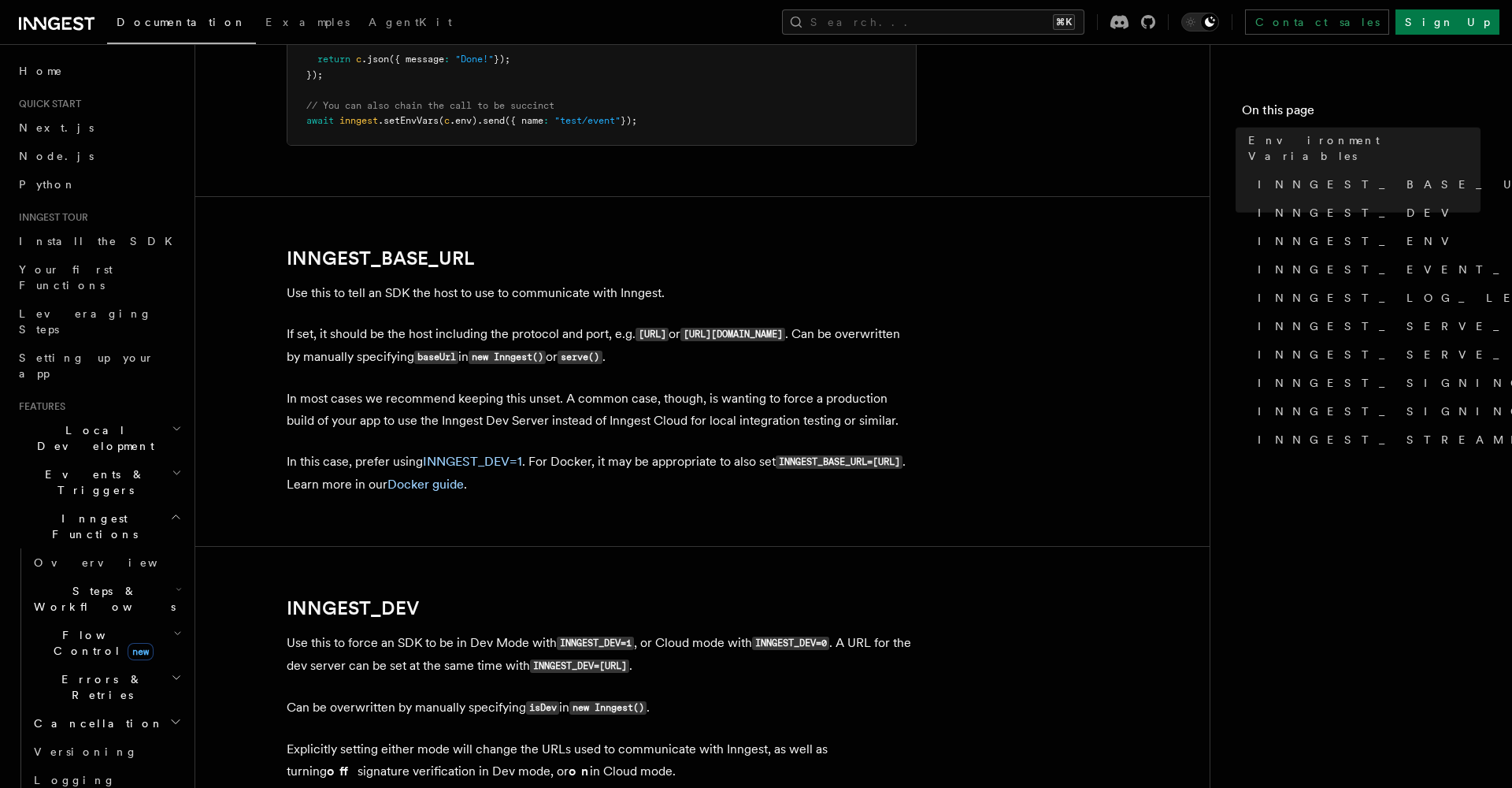
scroll to position [495, 0]
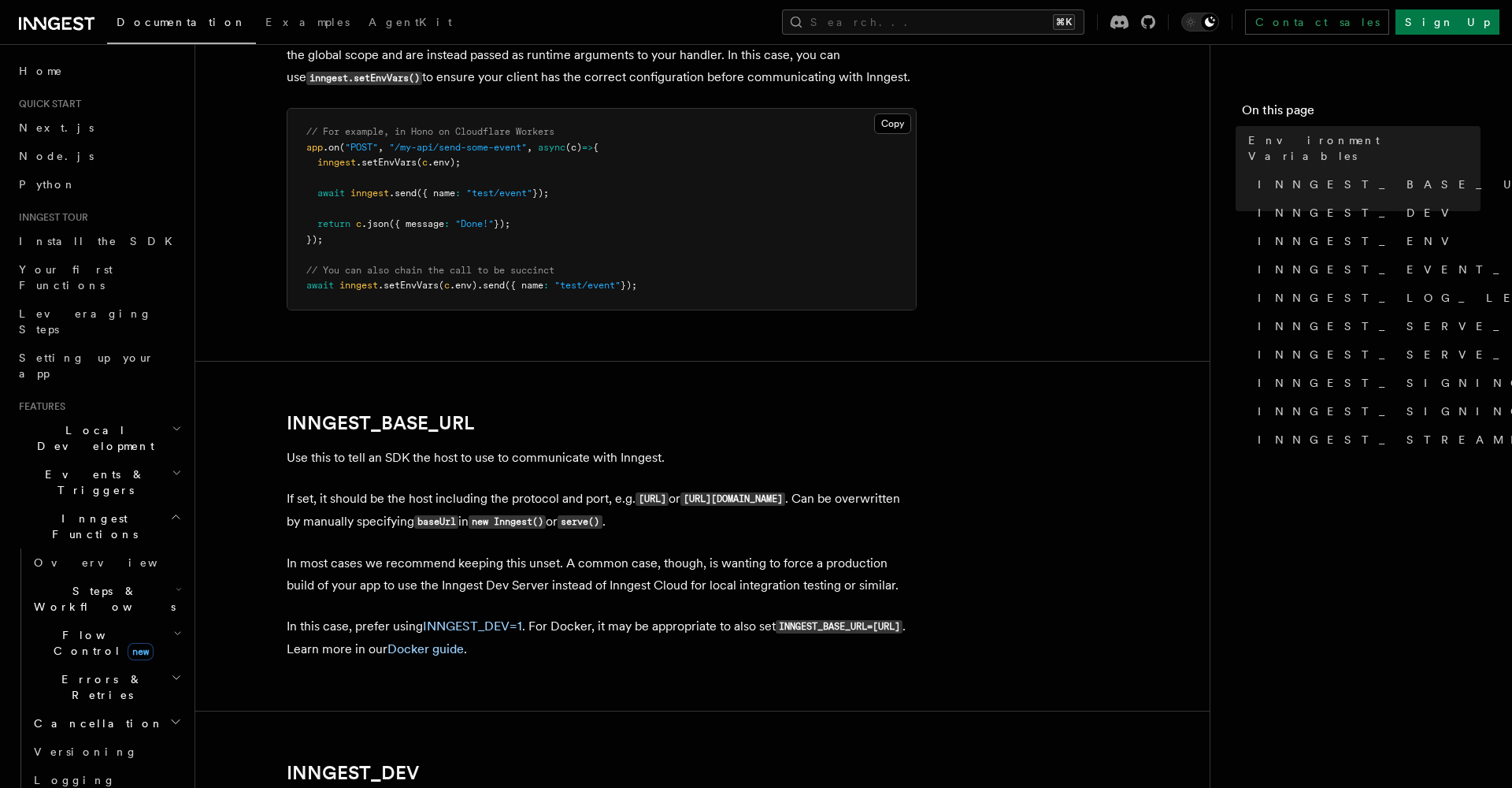
click at [544, 425] on h2 "INNGEST_BASE_URL" at bounding box center [602, 422] width 630 height 22
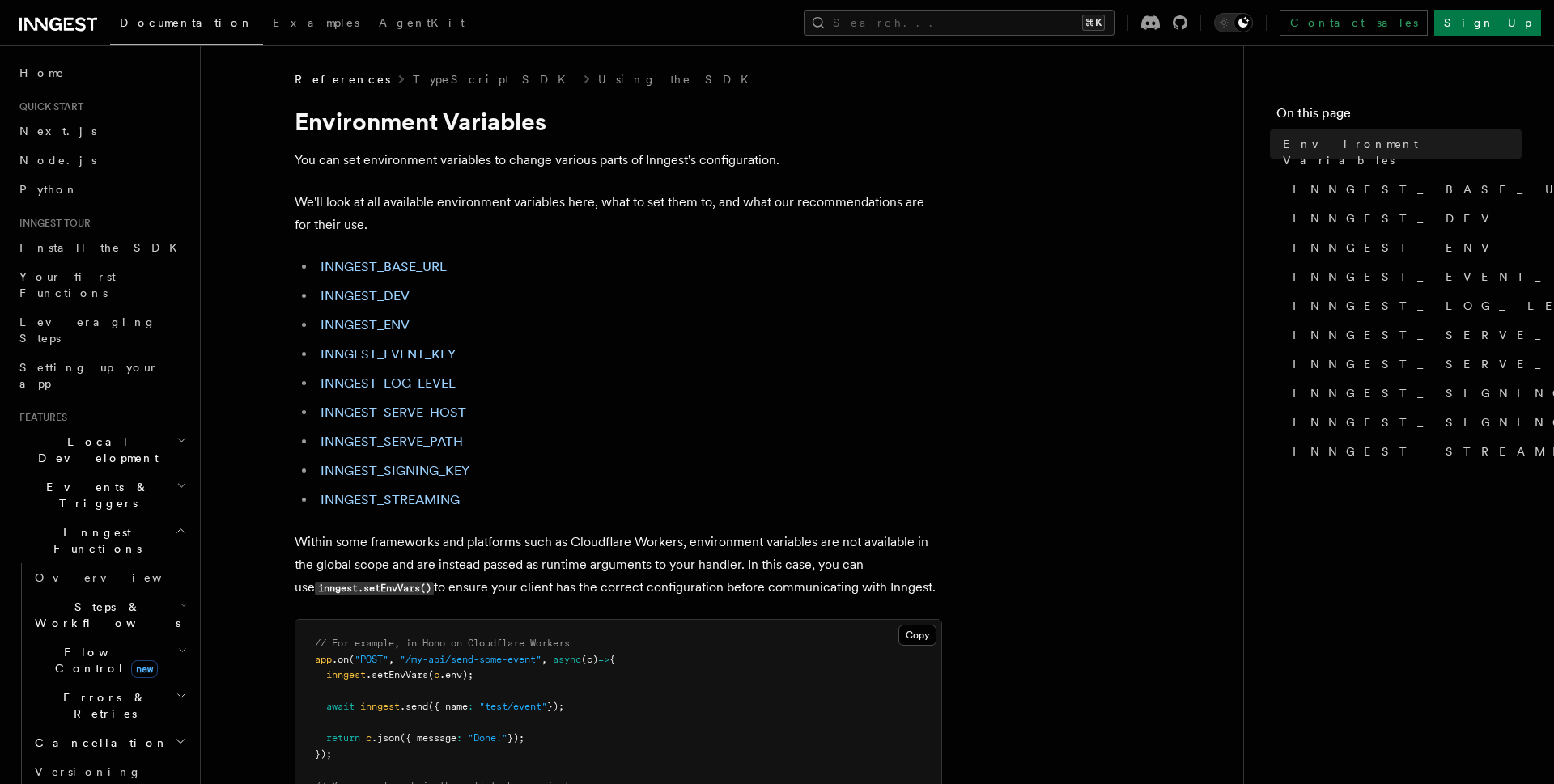
scroll to position [1535, 0]
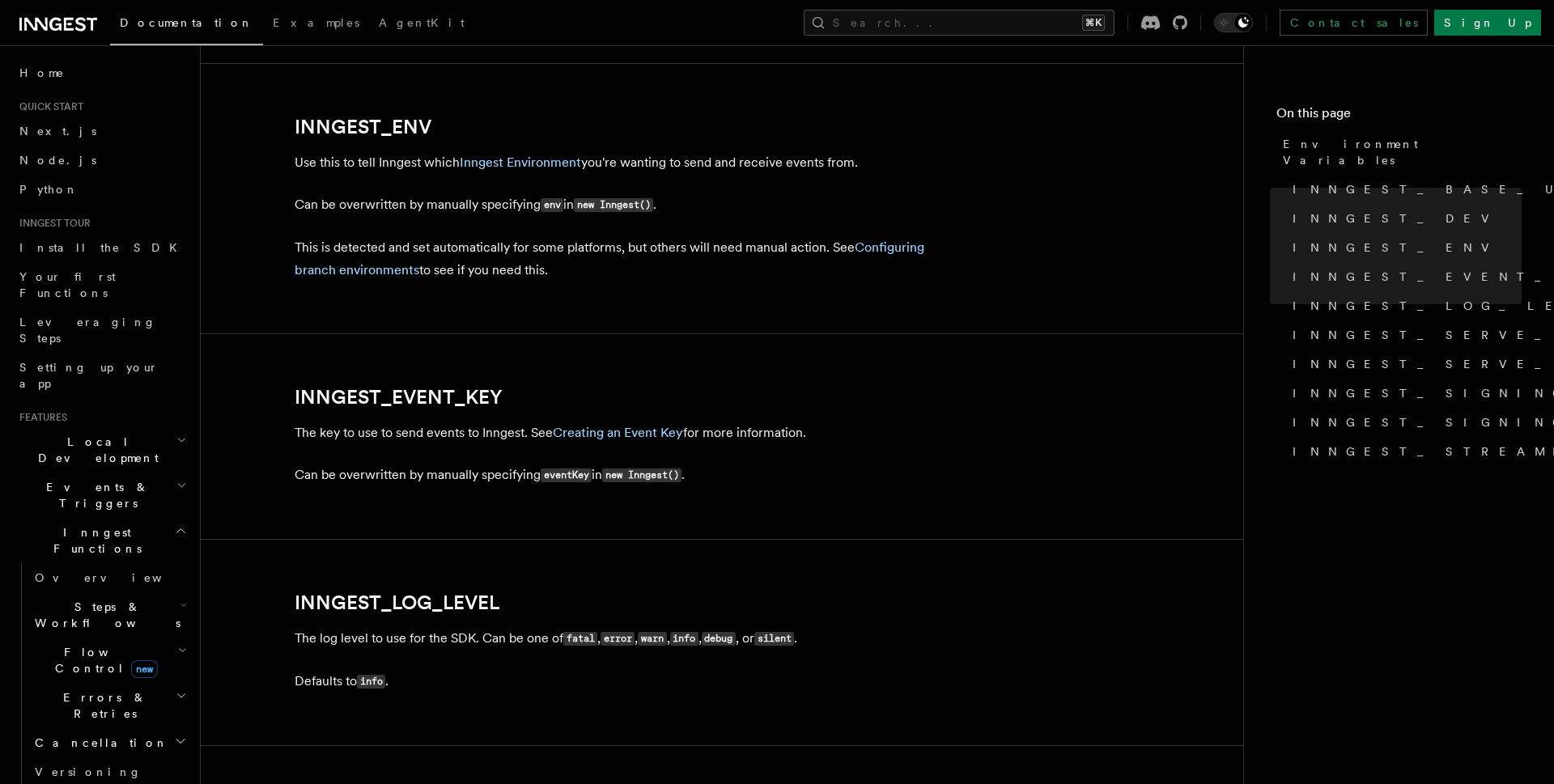
click at [458, 435] on p "The key to use to send events to Inngest. See Creating an Event Key for more in…" at bounding box center [618, 432] width 647 height 22
click at [590, 431] on link "Creating an Event Key" at bounding box center [618, 432] width 130 height 16
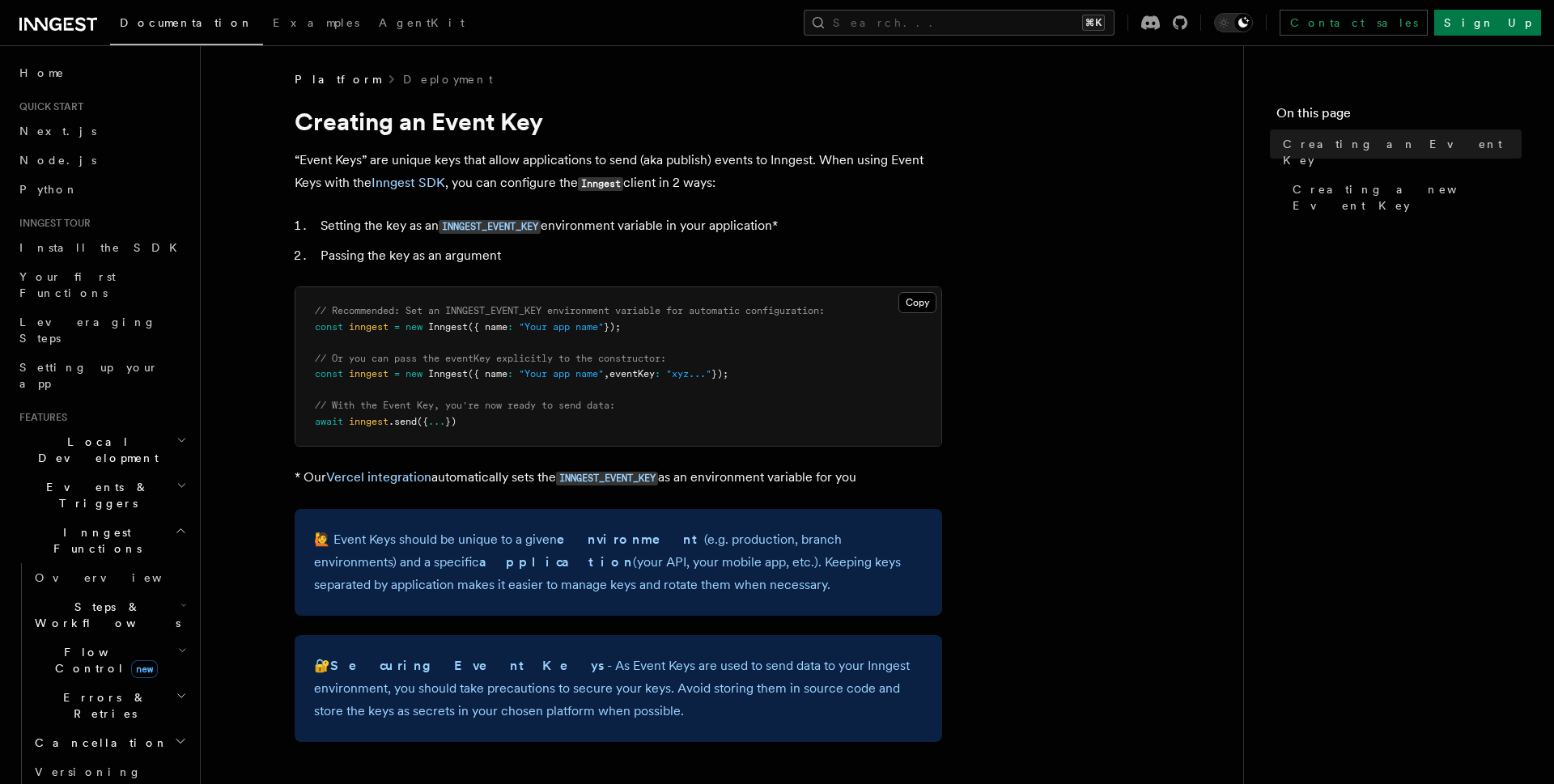
click at [428, 254] on li "Passing the key as an argument" at bounding box center [628, 255] width 627 height 22
click at [487, 254] on li "Passing the key as an argument" at bounding box center [628, 255] width 627 height 22
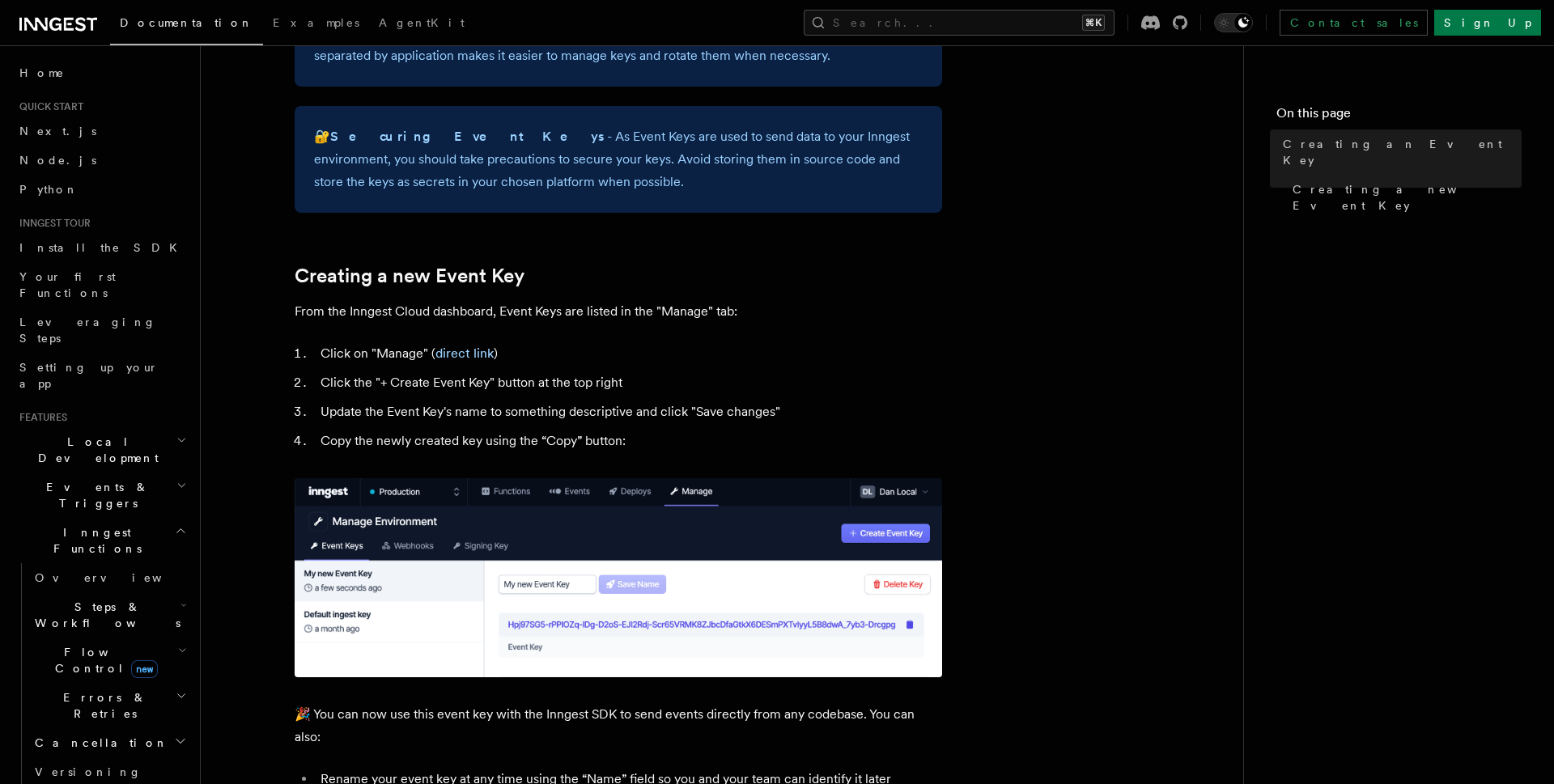
scroll to position [546, 0]
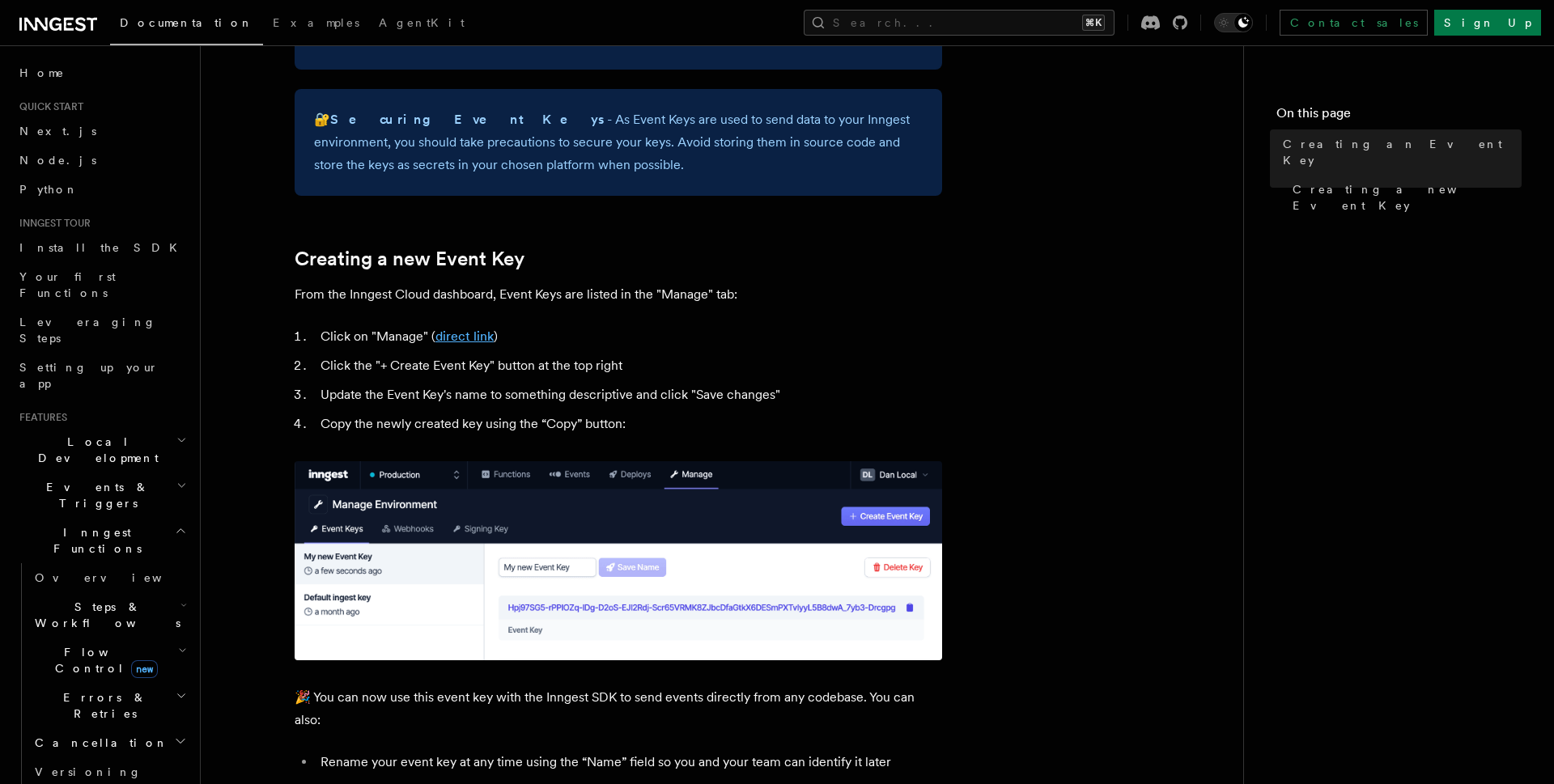
click at [474, 333] on link "direct link" at bounding box center [464, 336] width 58 height 16
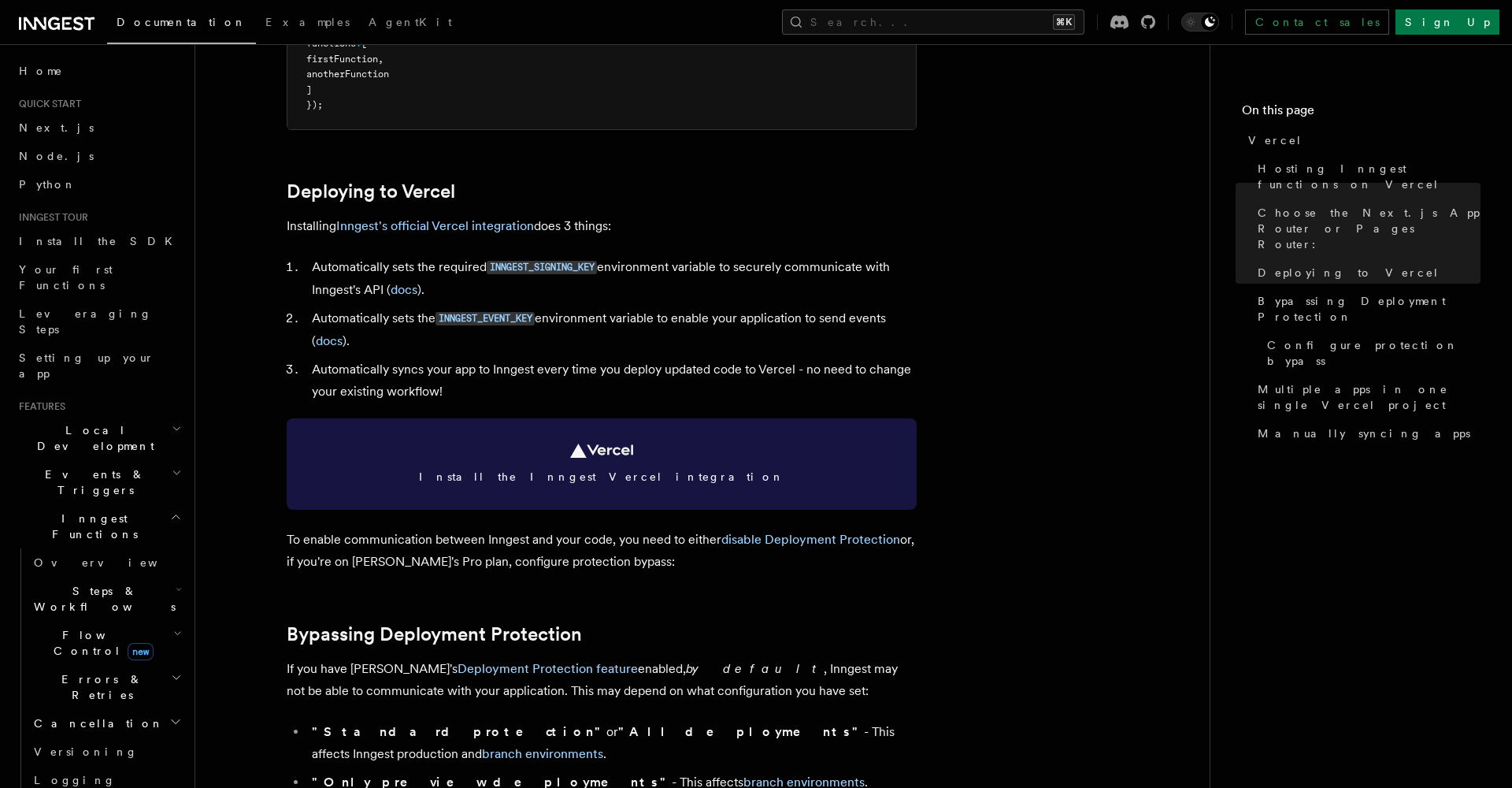
scroll to position [624, 0]
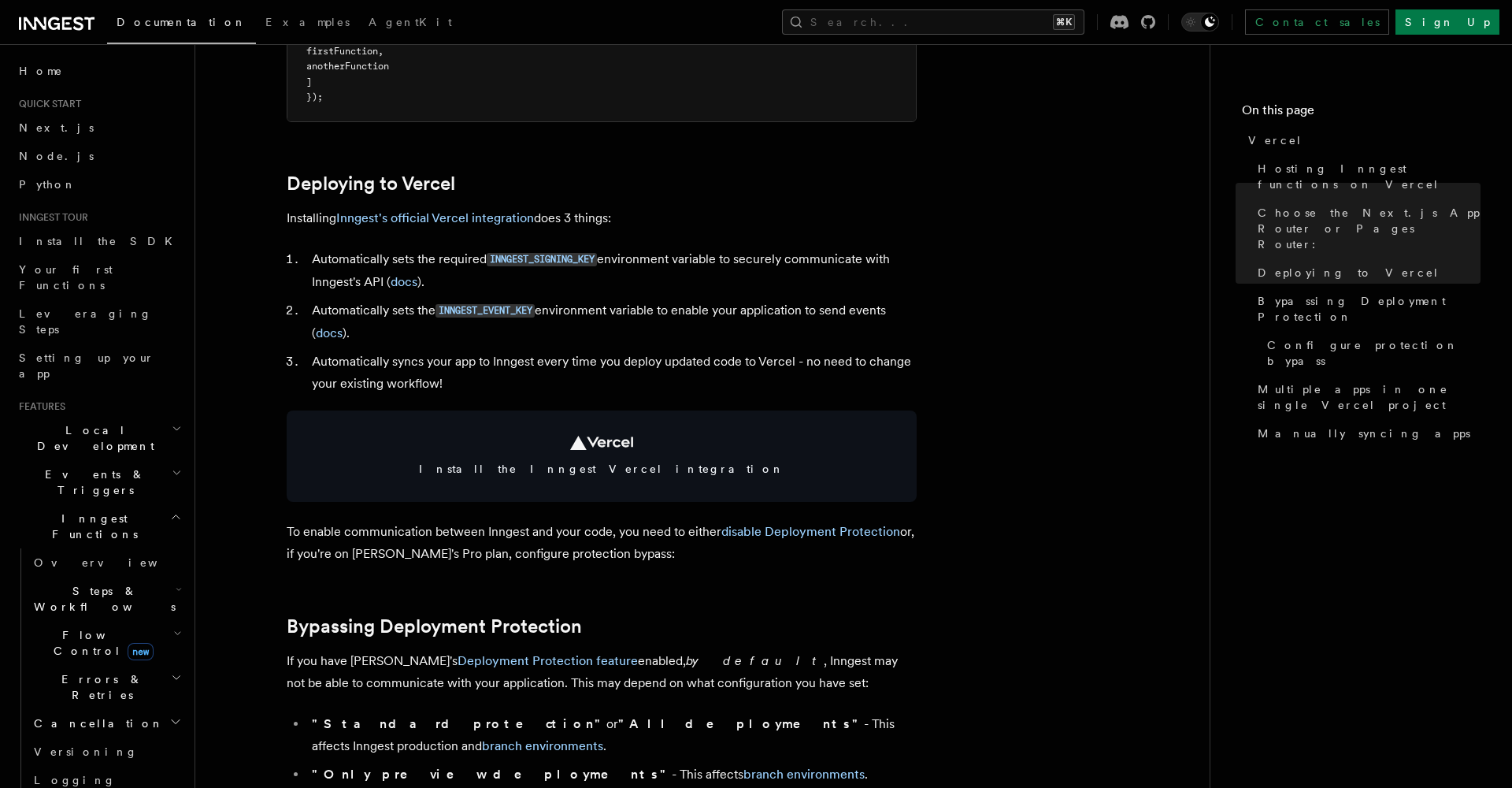
click at [673, 258] on li "Automatically sets the required INNGEST_SIGNING_KEY environment variable to sec…" at bounding box center [611, 271] width 610 height 45
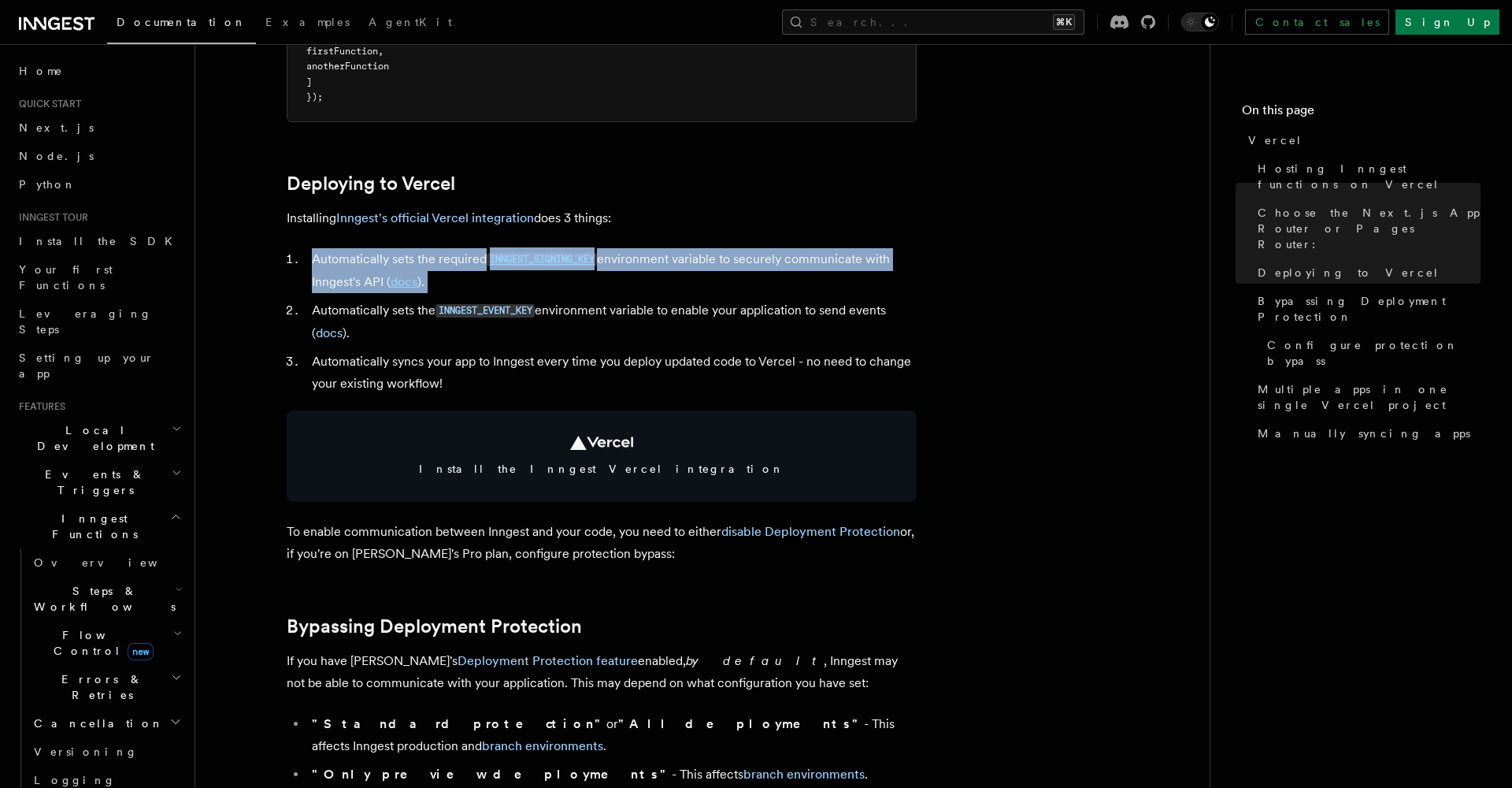
click at [673, 258] on li "Automatically sets the required INNGEST_SIGNING_KEY environment variable to sec…" at bounding box center [611, 271] width 610 height 45
click at [772, 261] on li "Automatically sets the required INNGEST_SIGNING_KEY environment variable to sec…" at bounding box center [611, 271] width 610 height 45
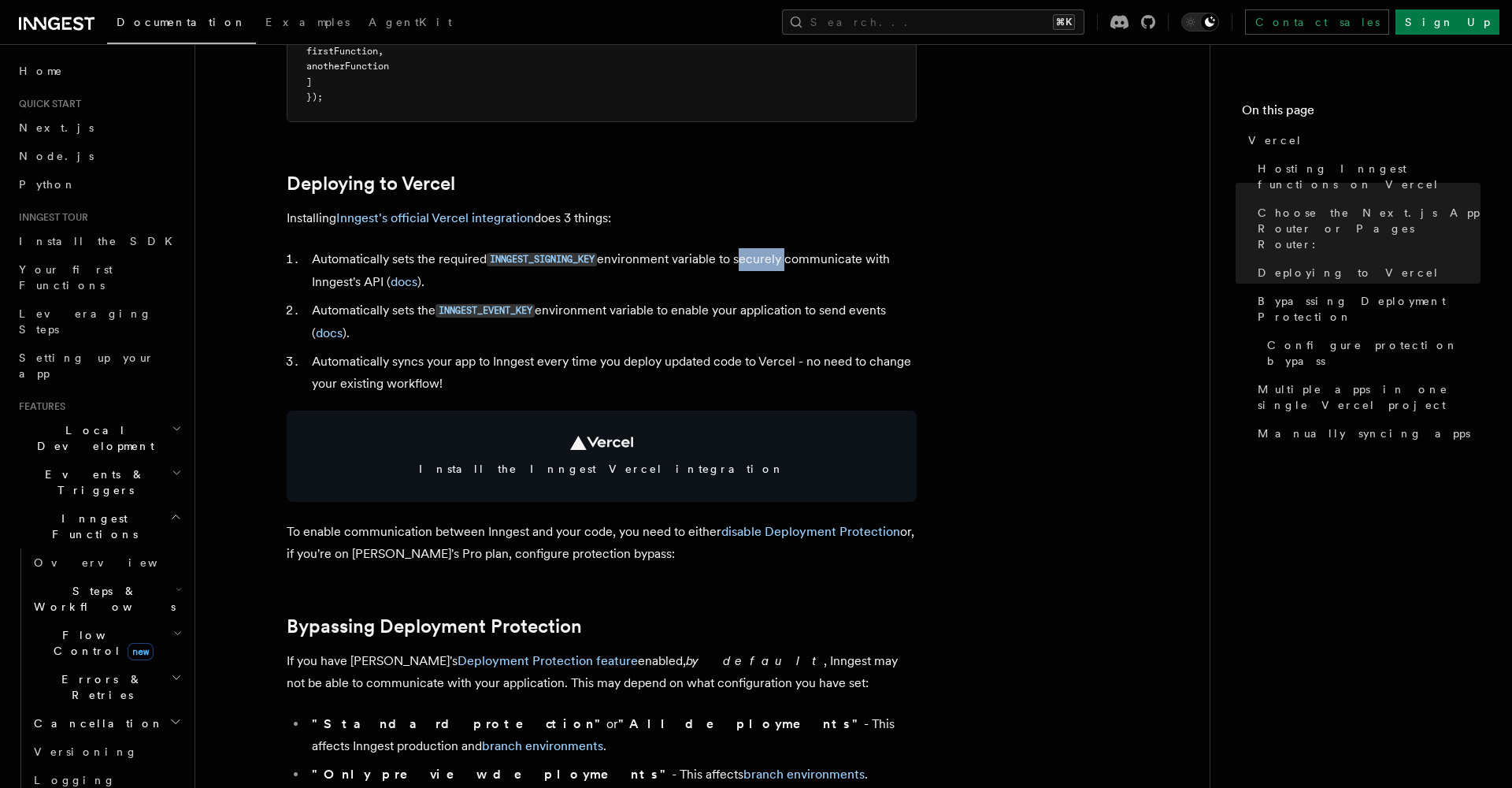
click at [772, 261] on li "Automatically sets the required INNGEST_SIGNING_KEY environment variable to sec…" at bounding box center [611, 271] width 610 height 45
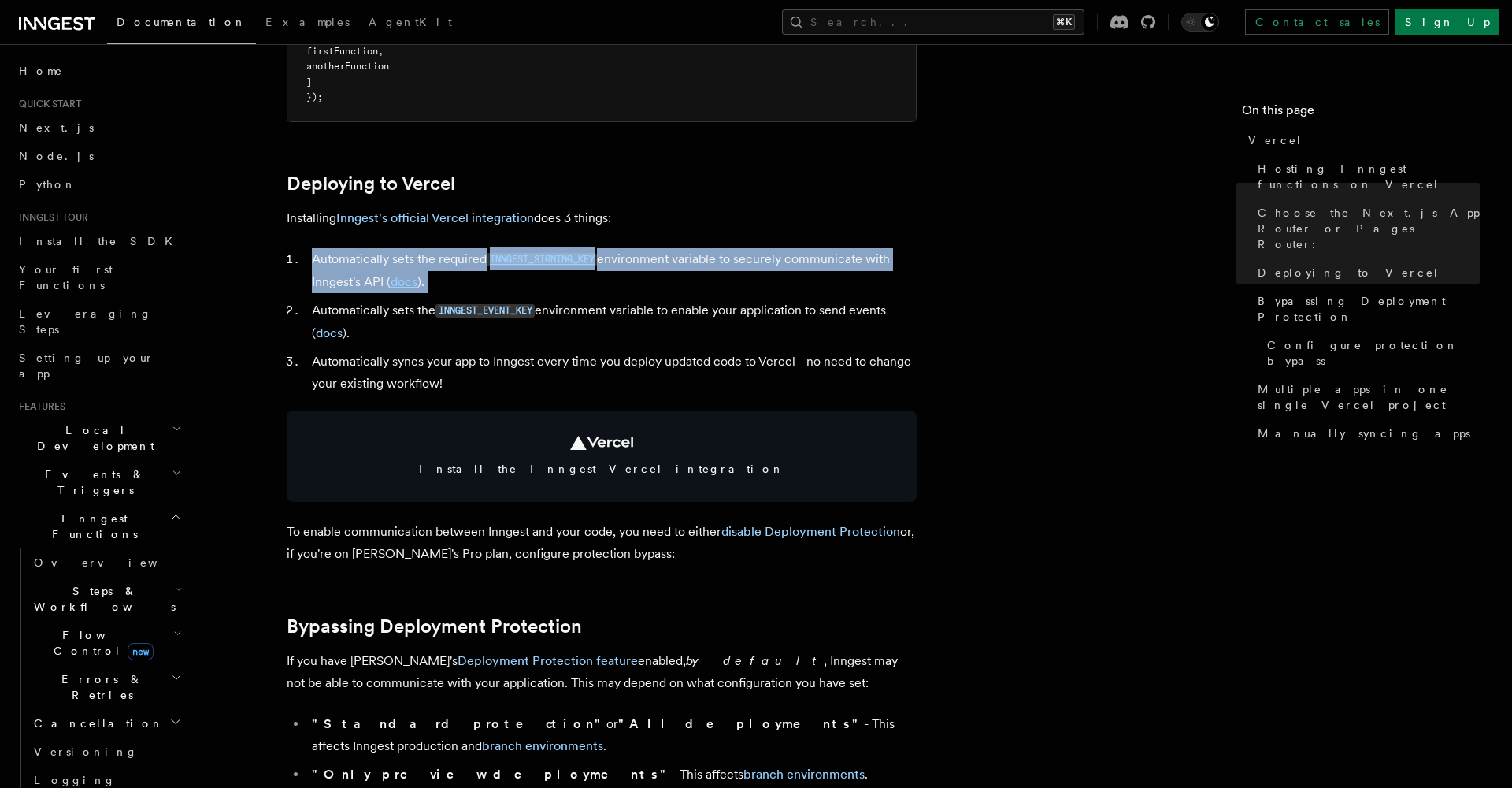
click at [772, 261] on li "Automatically sets the required INNGEST_SIGNING_KEY environment variable to sec…" at bounding box center [611, 271] width 610 height 45
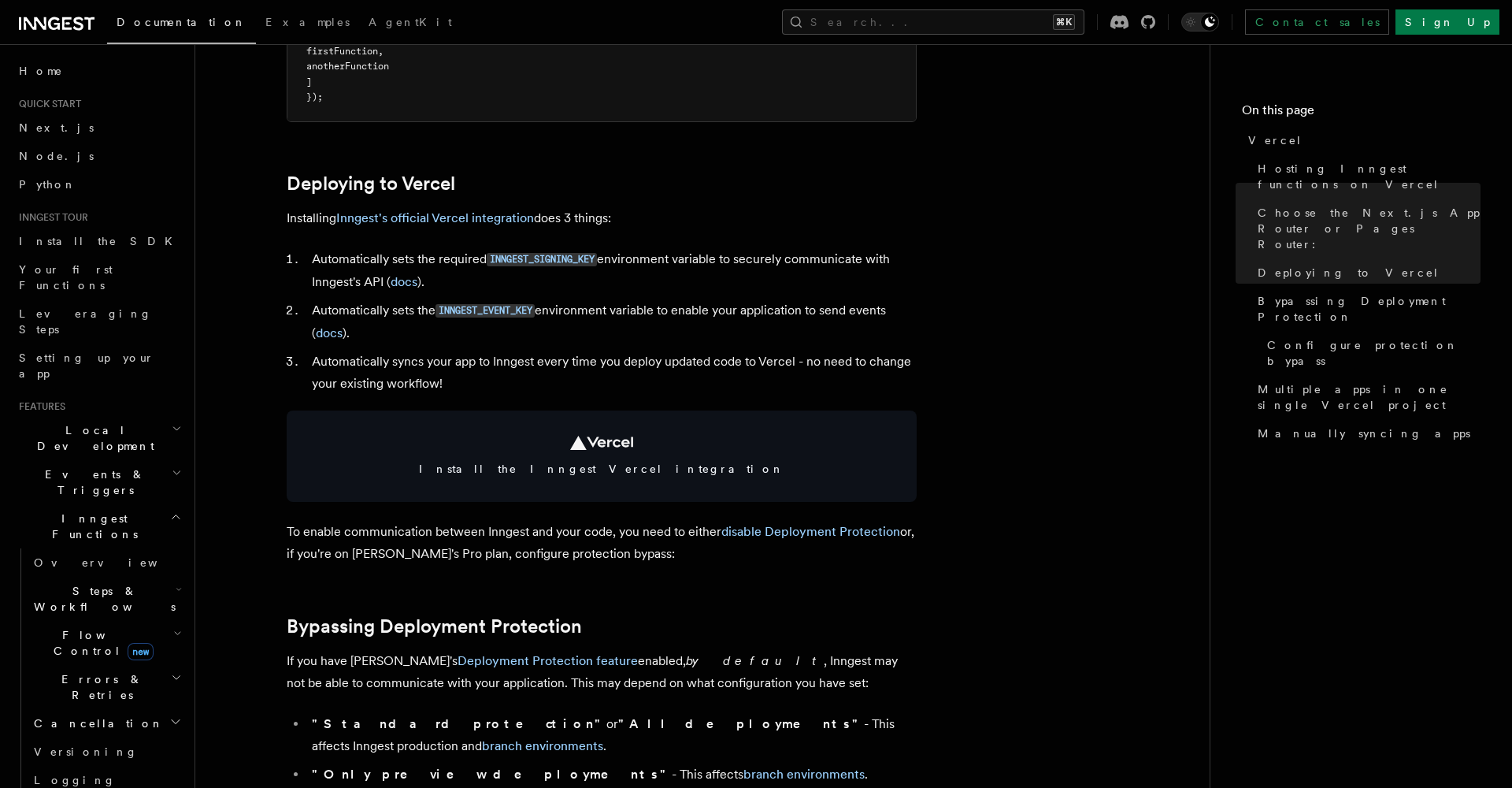
click at [689, 293] on ol "Automatically sets the required INNGEST_SIGNING_KEY environment variable to sec…" at bounding box center [602, 321] width 630 height 147
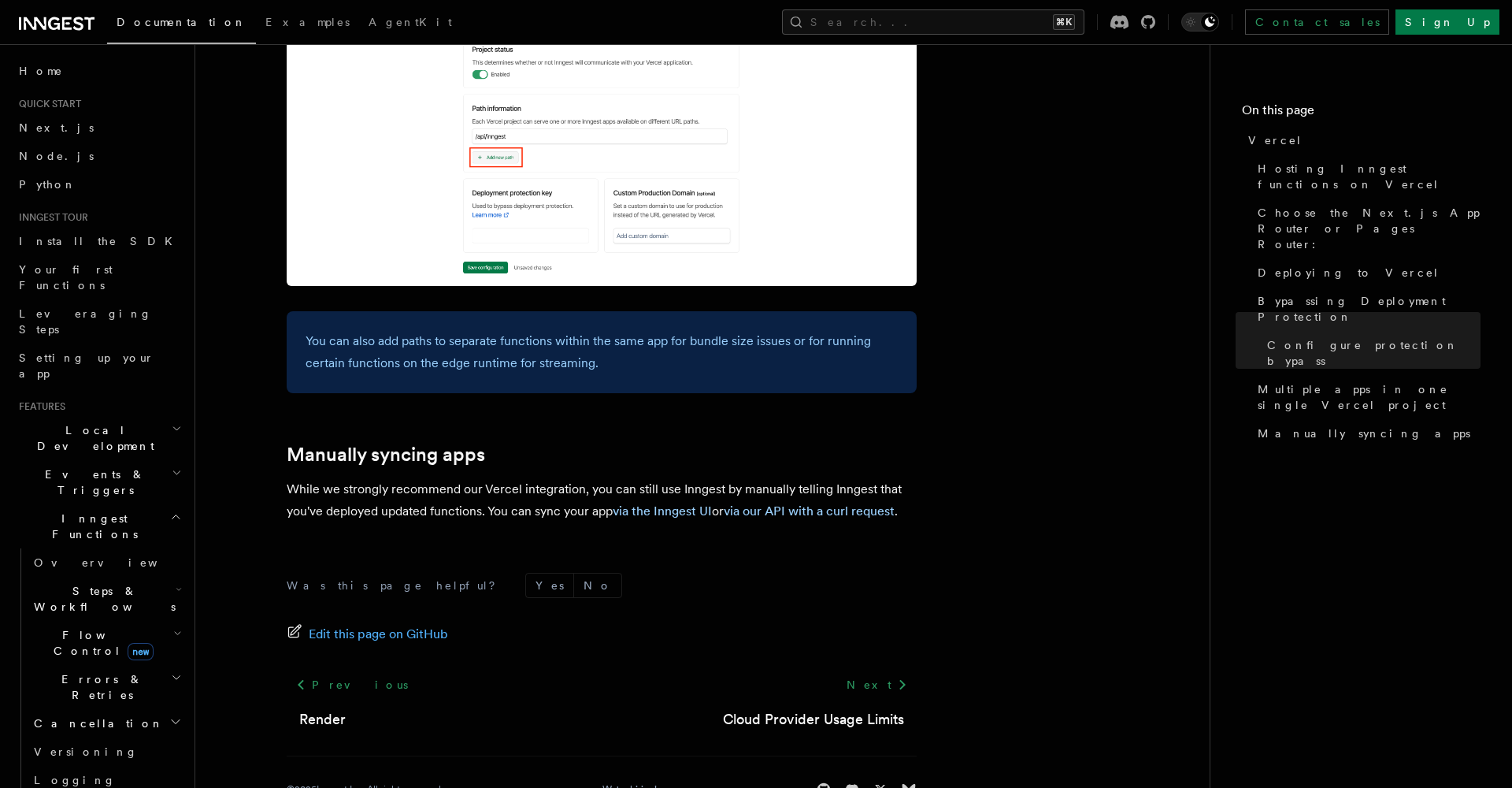
scroll to position [2515, 0]
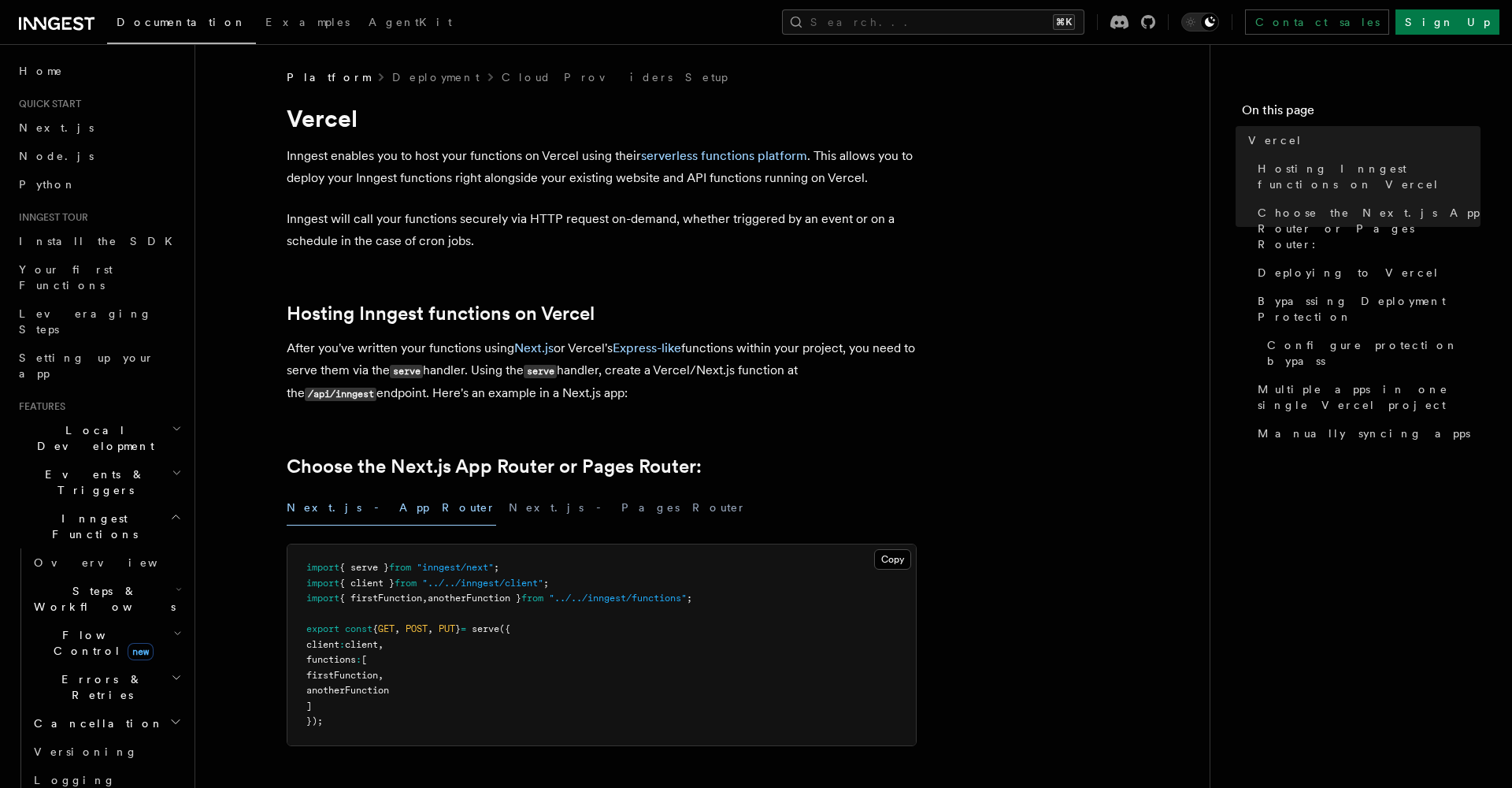
scroll to position [0, 0]
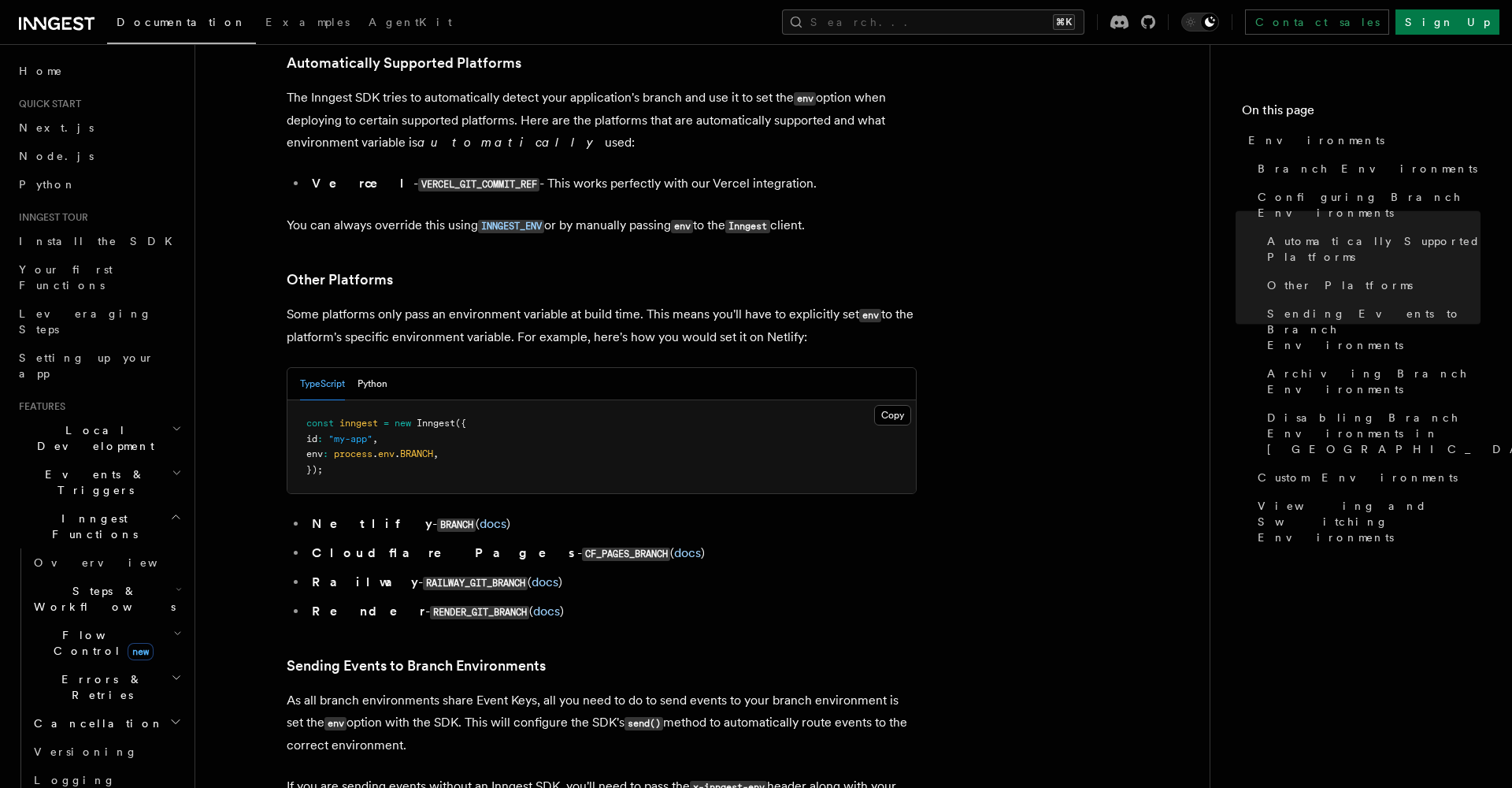
scroll to position [2220, 0]
